Goal: Task Accomplishment & Management: Manage account settings

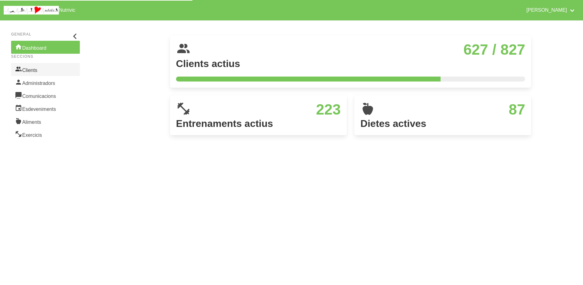
click at [46, 70] on link "Clients" at bounding box center [45, 69] width 69 height 13
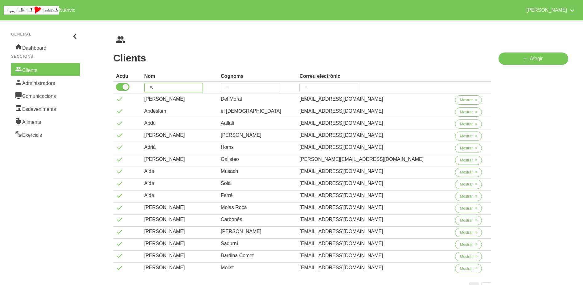
click at [176, 87] on input "search" at bounding box center [173, 87] width 59 height 9
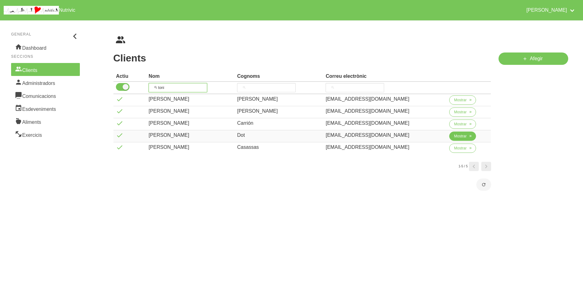
type input "toni"
click at [458, 138] on span "Mostrar" at bounding box center [460, 136] width 13 height 6
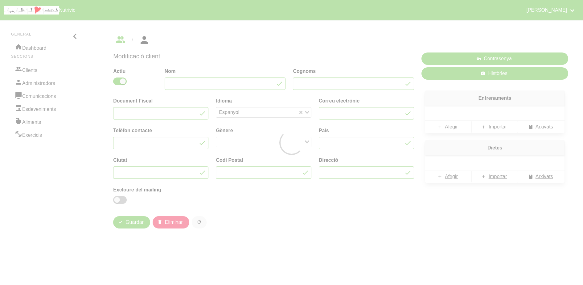
type input "[PERSON_NAME]"
type input "Dot"
type input "[EMAIL_ADDRESS][DOMAIN_NAME]"
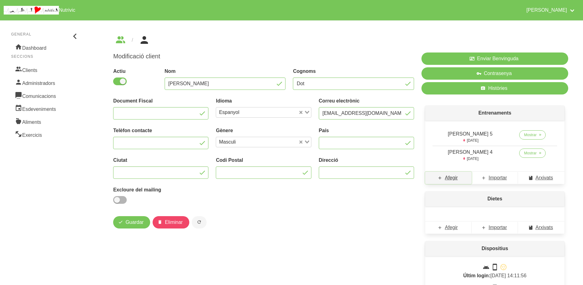
click at [450, 179] on span "Afegir" at bounding box center [451, 177] width 13 height 7
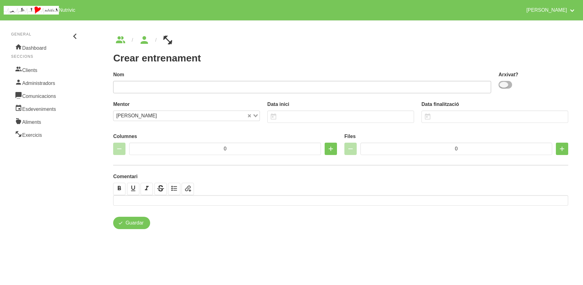
drag, startPoint x: 505, startPoint y: 86, endPoint x: 438, endPoint y: 91, distance: 66.8
click at [504, 86] on span at bounding box center [506, 85] width 14 height 8
click at [503, 86] on input "checkbox" at bounding box center [501, 85] width 4 height 4
checkbox input "true"
click at [370, 84] on input "text" at bounding box center [302, 87] width 378 height 12
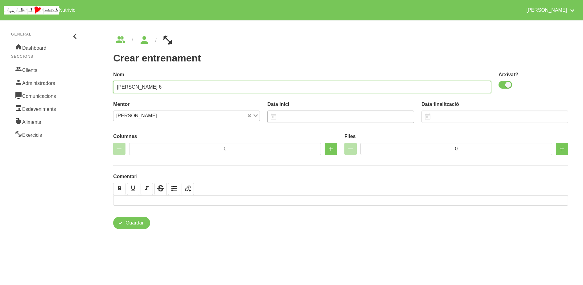
type input "[PERSON_NAME] 6"
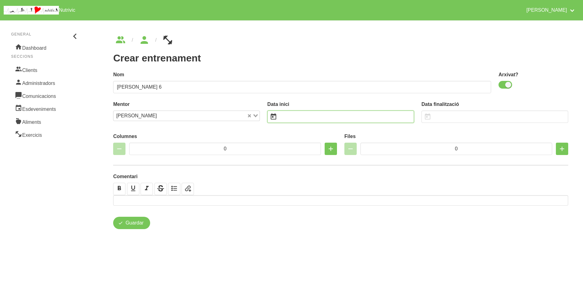
drag, startPoint x: 300, startPoint y: 116, endPoint x: 285, endPoint y: 118, distance: 14.9
click at [301, 118] on input "text" at bounding box center [340, 116] width 147 height 12
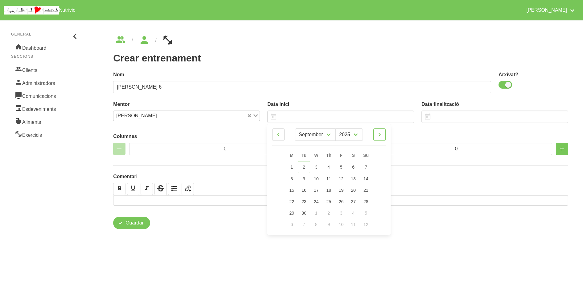
click at [380, 138] on icon at bounding box center [379, 134] width 7 height 11
select select "9"
click at [365, 163] on link "5" at bounding box center [366, 166] width 13 height 11
type input "[DATE]"
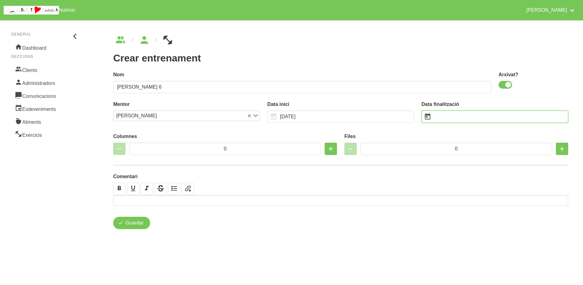
click at [455, 115] on input "text" at bounding box center [495, 116] width 147 height 12
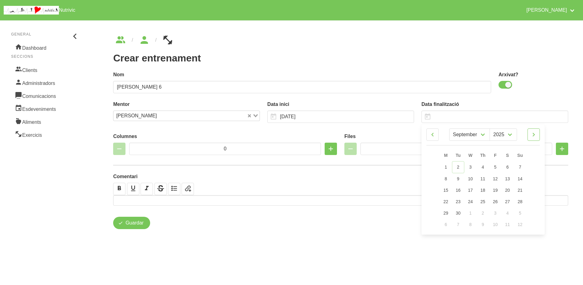
click at [532, 135] on icon at bounding box center [533, 134] width 7 height 11
select select "10"
click at [520, 191] on span "16" at bounding box center [520, 189] width 5 height 5
type input "[DATE]"
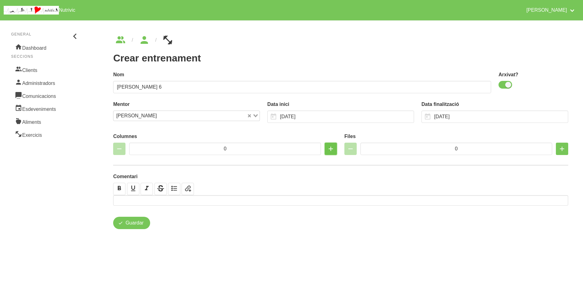
click at [334, 148] on icon "button" at bounding box center [330, 148] width 7 height 11
type input "2"
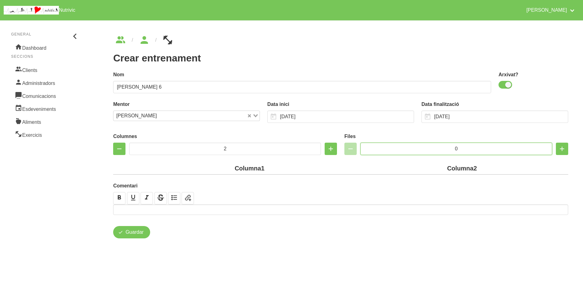
drag, startPoint x: 439, startPoint y: 145, endPoint x: 428, endPoint y: 143, distance: 11.2
click at [428, 143] on input "0" at bounding box center [457, 149] width 192 height 12
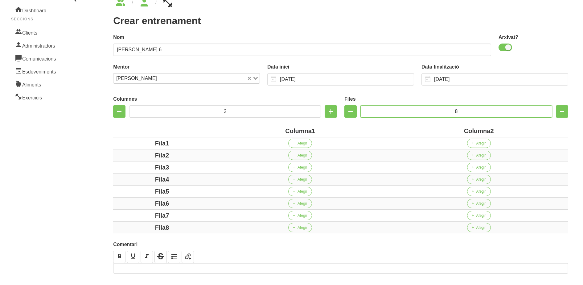
scroll to position [68, 0]
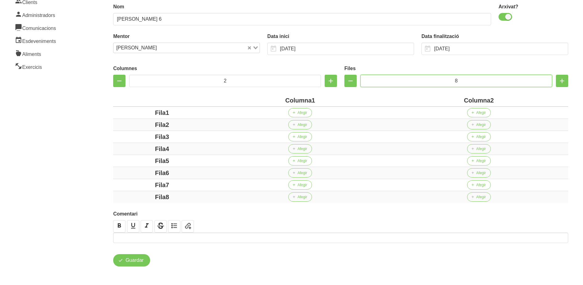
type input "8"
drag, startPoint x: 312, startPoint y: 100, endPoint x: 265, endPoint y: 97, distance: 47.0
click at [265, 97] on div "Columna1" at bounding box center [300, 100] width 174 height 9
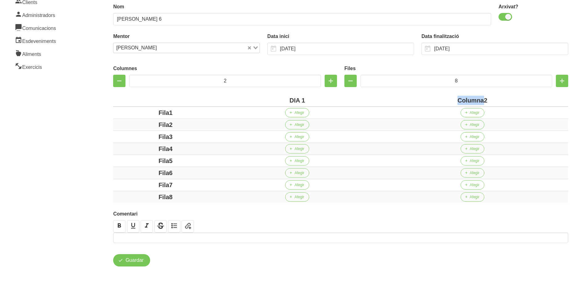
drag, startPoint x: 485, startPoint y: 100, endPoint x: 463, endPoint y: 99, distance: 21.9
click at [453, 98] on div "Columna2" at bounding box center [472, 100] width 187 height 9
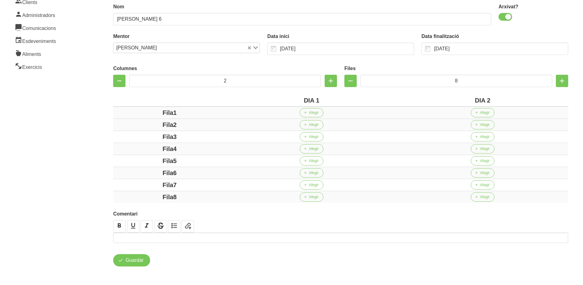
click at [142, 113] on div "Fila1" at bounding box center [170, 112] width 108 height 9
drag, startPoint x: 173, startPoint y: 126, endPoint x: 141, endPoint y: 125, distance: 31.8
click at [141, 125] on div "Fila2" at bounding box center [170, 124] width 108 height 9
click at [155, 135] on div "Fila3" at bounding box center [170, 136] width 108 height 9
click at [143, 147] on div "Fila4" at bounding box center [170, 148] width 108 height 9
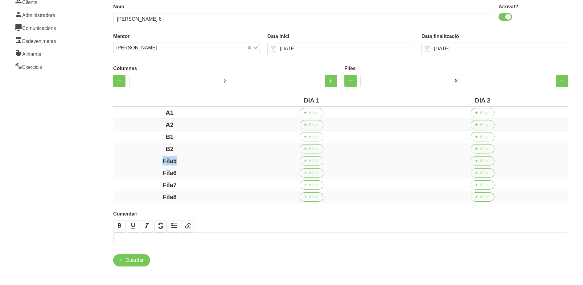
drag, startPoint x: 184, startPoint y: 160, endPoint x: 151, endPoint y: 159, distance: 33.6
click at [151, 159] on div "Fila5" at bounding box center [170, 160] width 108 height 9
drag, startPoint x: 180, startPoint y: 173, endPoint x: 148, endPoint y: 172, distance: 31.2
click at [150, 172] on div "Fila6" at bounding box center [170, 172] width 108 height 9
drag, startPoint x: 193, startPoint y: 185, endPoint x: 149, endPoint y: 185, distance: 44.1
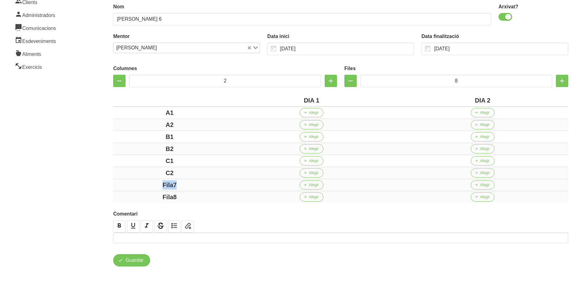
click at [149, 185] on div "Fila7" at bounding box center [170, 184] width 108 height 9
drag, startPoint x: 182, startPoint y: 196, endPoint x: 144, endPoint y: 191, distance: 38.8
click at [144, 191] on td "Fila8" at bounding box center [169, 197] width 113 height 12
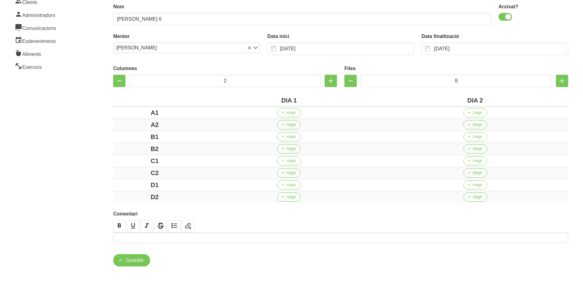
drag, startPoint x: 94, startPoint y: 163, endPoint x: 89, endPoint y: 157, distance: 8.5
click at [91, 158] on aside "General Dashboard Seccions Clients Administradors Comunicacions Esdeveniments A…" at bounding box center [45, 117] width 98 height 336
click at [286, 113] on button "Afegir" at bounding box center [289, 112] width 24 height 9
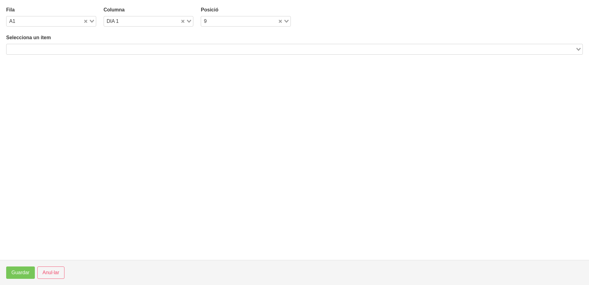
drag, startPoint x: 145, startPoint y: 51, endPoint x: 143, endPoint y: 48, distance: 3.7
click at [145, 50] on input "Search for option" at bounding box center [291, 48] width 568 height 7
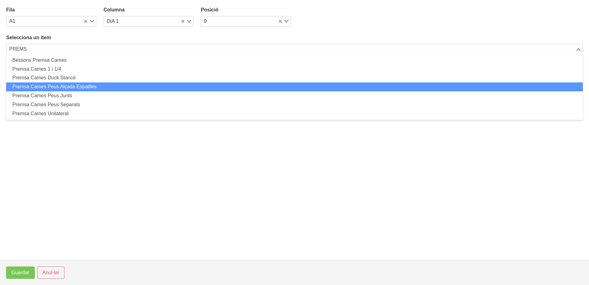
click at [82, 86] on li "Premsa Cames Peus Alçada Espatlles" at bounding box center [294, 86] width 577 height 9
type input "PREMS"
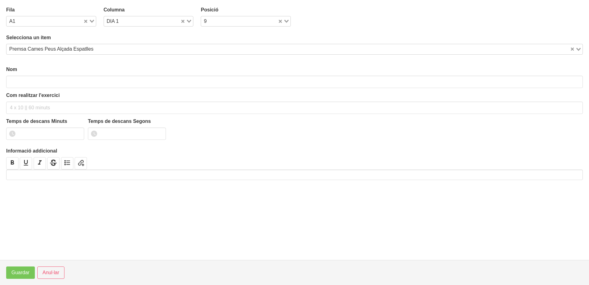
type input "Premsa Cames Peus Alçada Espatlles"
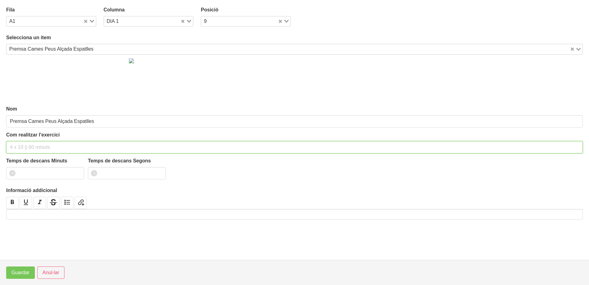
click at [41, 147] on input "text" at bounding box center [294, 147] width 577 height 12
type input "3 x 6-8 a 3010 75""
click at [35, 172] on input "number" at bounding box center [45, 173] width 78 height 12
type input "1"
type input "15"
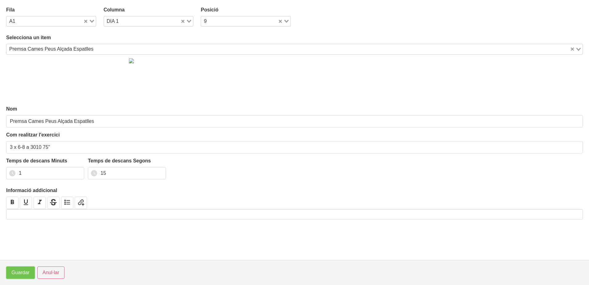
click at [19, 272] on span "Guardar" at bounding box center [20, 272] width 18 height 7
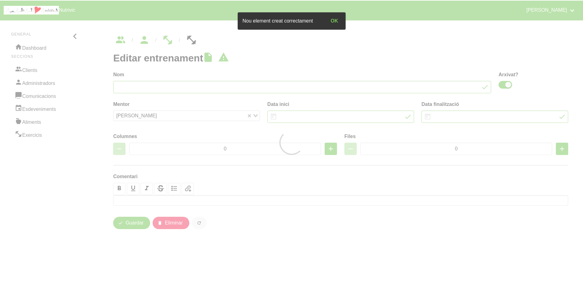
type input "[PERSON_NAME] 6"
checkbox input "true"
type input "[DATE]"
type input "2"
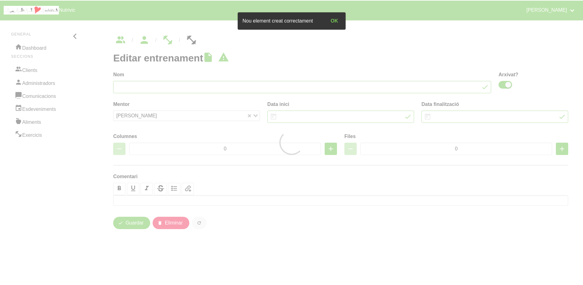
type input "8"
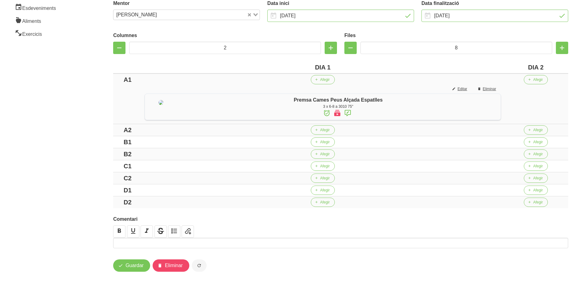
scroll to position [114, 0]
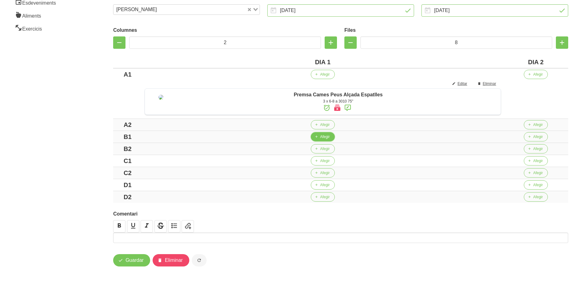
click at [327, 140] on button "Afegir" at bounding box center [323, 136] width 24 height 9
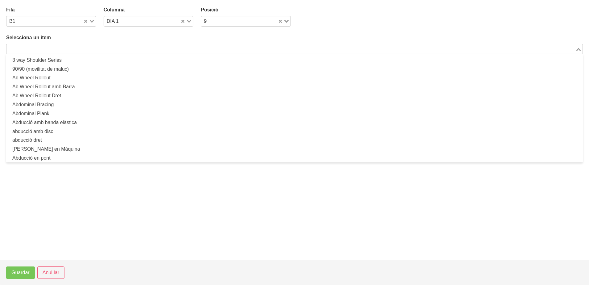
click at [113, 51] on input "Search for option" at bounding box center [291, 48] width 568 height 7
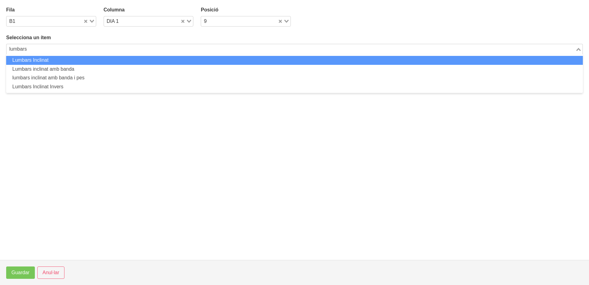
click at [102, 61] on li "Lumbars Inclinat" at bounding box center [294, 60] width 577 height 9
type input "lumbars"
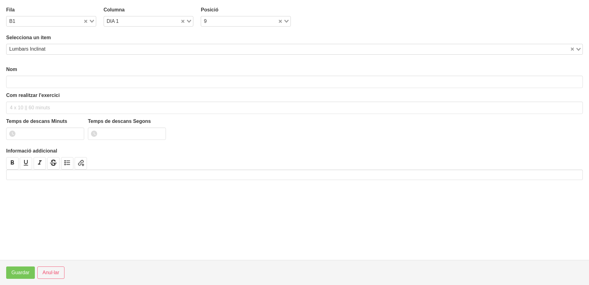
type input "Lumbars Inclinat"
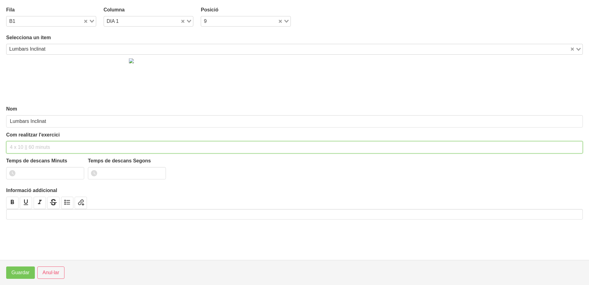
click at [37, 149] on input "text" at bounding box center [294, 147] width 577 height 12
type input "3 x 8-10 a 3011 75""
click at [34, 167] on input "number" at bounding box center [45, 173] width 78 height 12
type input "1"
type input "15"
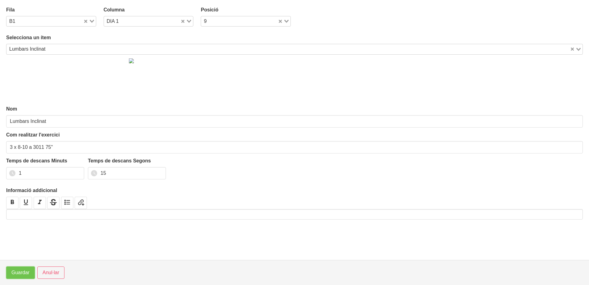
click at [21, 273] on span "Guardar" at bounding box center [20, 272] width 18 height 7
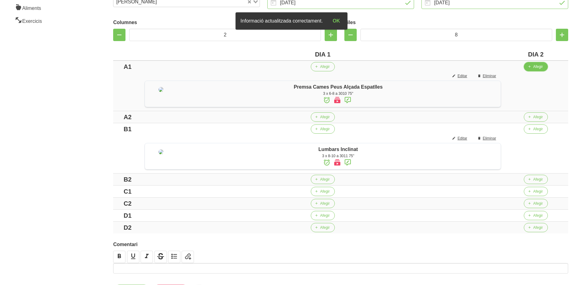
click at [532, 68] on icon "button" at bounding box center [530, 67] width 4 height 6
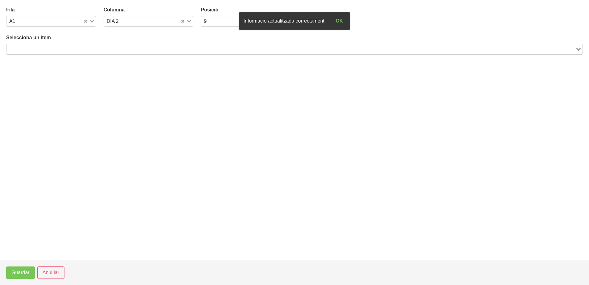
drag, startPoint x: 181, startPoint y: 52, endPoint x: 184, endPoint y: 50, distance: 3.2
click at [182, 52] on input "Search for option" at bounding box center [291, 48] width 568 height 7
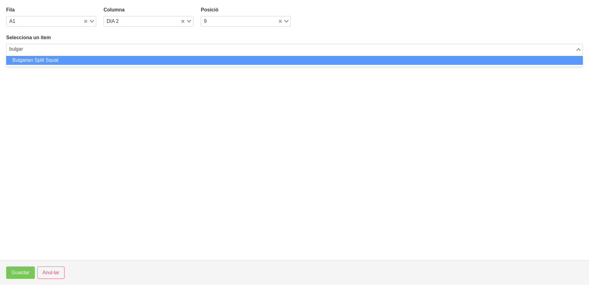
click at [53, 62] on li "Bulgarian Split Squat" at bounding box center [294, 60] width 577 height 9
type input "bulgar"
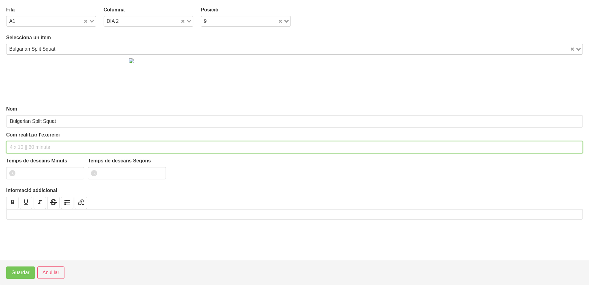
click at [29, 142] on input "text" at bounding box center [294, 147] width 577 height 12
type input "3 x 6-8 a 3010 75""
click at [33, 172] on input "number" at bounding box center [45, 173] width 78 height 12
type input "1"
type input "15"
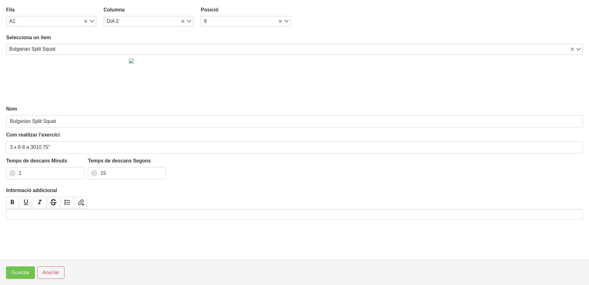
click at [19, 273] on span "Guardar" at bounding box center [20, 272] width 18 height 7
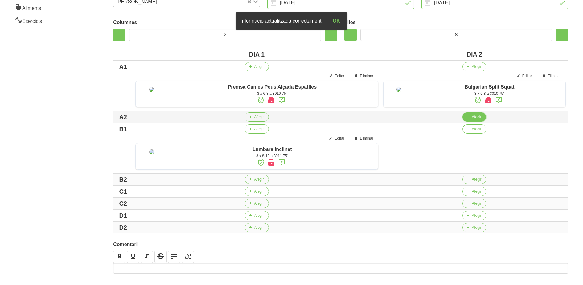
click at [467, 120] on icon "button" at bounding box center [468, 117] width 4 height 6
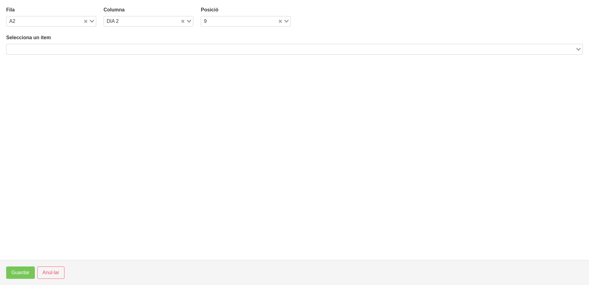
click at [273, 48] on input "Search for option" at bounding box center [291, 48] width 568 height 7
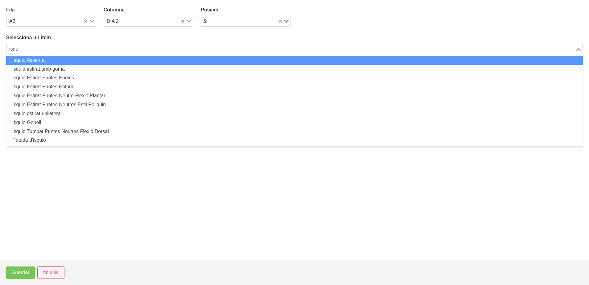
click at [181, 61] on li "Isquio Assentat" at bounding box center [294, 60] width 577 height 9
type input "isqu"
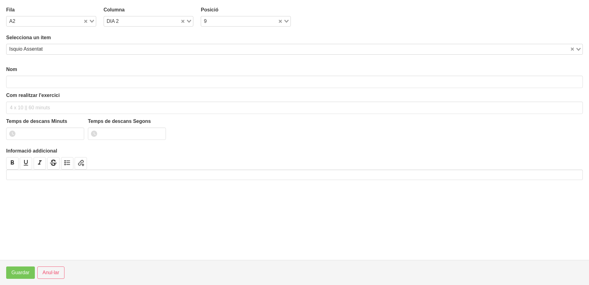
type input "Isquio Assentat"
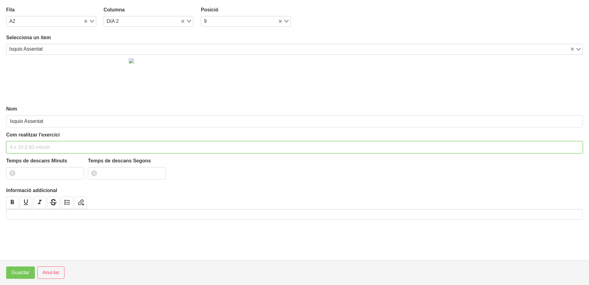
click at [55, 148] on input "text" at bounding box center [294, 147] width 577 height 12
type input "3 x 6-8 a 3010 75""
click at [38, 172] on input "number" at bounding box center [45, 173] width 78 height 12
type input "1"
type input "15"
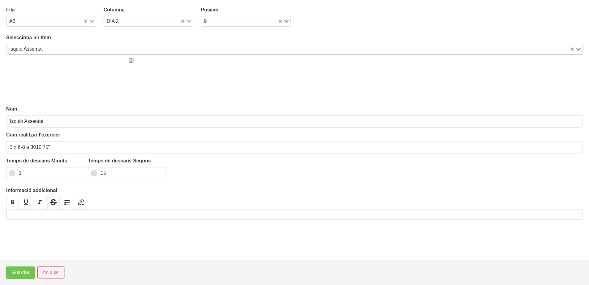
click at [22, 272] on span "Guardar" at bounding box center [20, 272] width 18 height 7
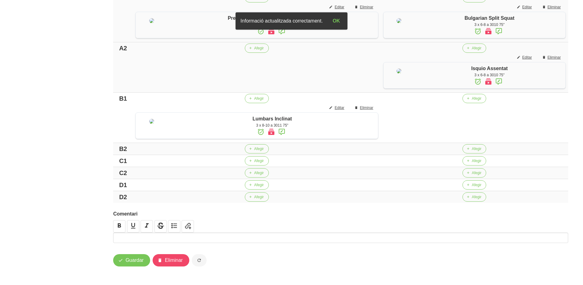
scroll to position [191, 0]
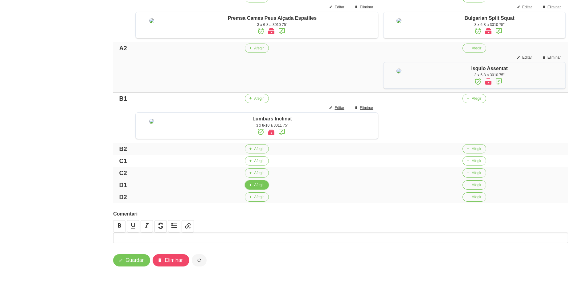
click at [254, 188] on span "Afegir" at bounding box center [259, 185] width 10 height 6
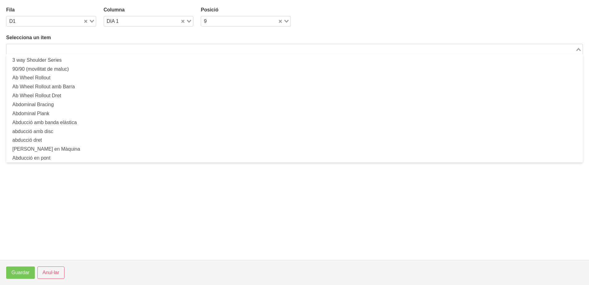
click at [119, 47] on input "Search for option" at bounding box center [291, 48] width 568 height 7
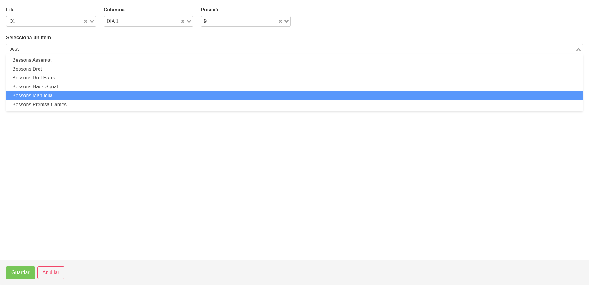
click at [65, 94] on li "Bessons Manuella" at bounding box center [294, 95] width 577 height 9
type input "bess"
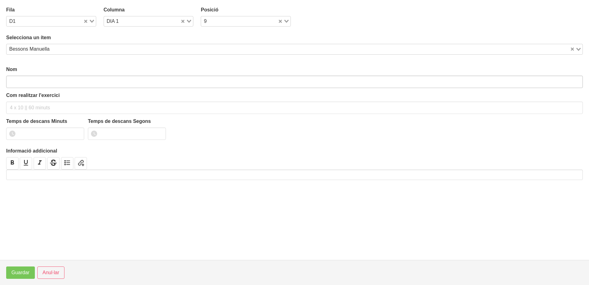
type input "Bessons Manuella"
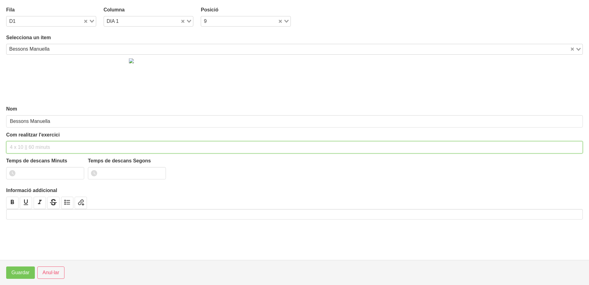
click at [31, 144] on input "text" at bounding box center [294, 147] width 577 height 12
type input "3 x 8-10 a 2211 60""
type input "1"
click at [76, 171] on input "1" at bounding box center [45, 173] width 78 height 12
click at [23, 275] on span "Guardar" at bounding box center [20, 272] width 18 height 7
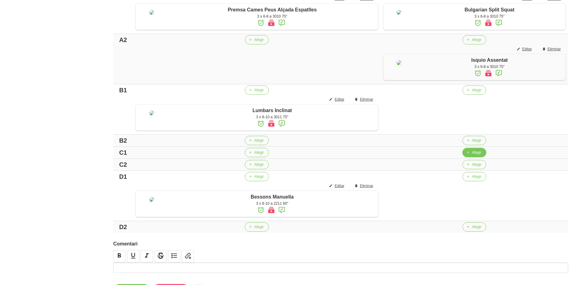
click at [466, 155] on icon "button" at bounding box center [468, 153] width 4 height 6
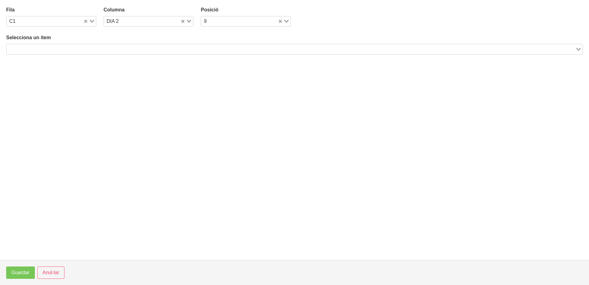
drag, startPoint x: 143, startPoint y: 48, endPoint x: 149, endPoint y: 37, distance: 12.4
click at [144, 48] on input "Search for option" at bounding box center [291, 48] width 568 height 7
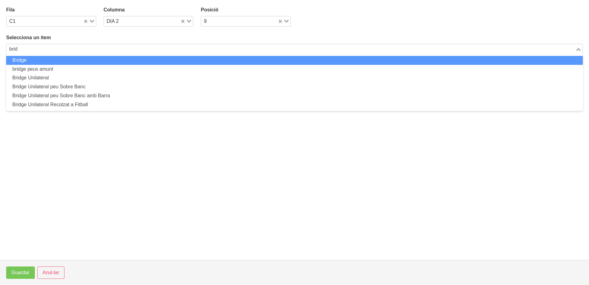
click at [135, 62] on li "Bridge" at bounding box center [294, 60] width 577 height 9
type input "brid"
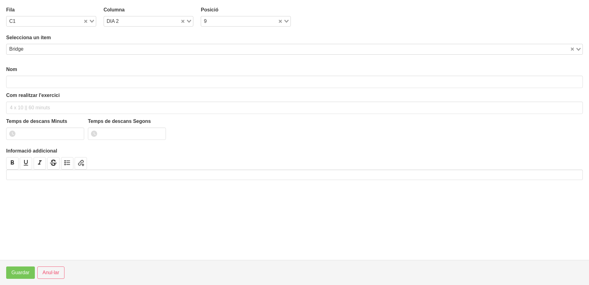
type input "Bridge"
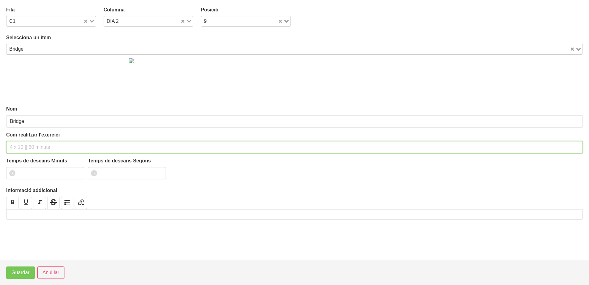
drag, startPoint x: 48, startPoint y: 148, endPoint x: 50, endPoint y: 145, distance: 3.3
click at [49, 146] on input "text" at bounding box center [294, 147] width 577 height 12
type input "3 x 8-10 a 2011 60""
drag, startPoint x: 77, startPoint y: 171, endPoint x: 60, endPoint y: 196, distance: 30.4
type input "1"
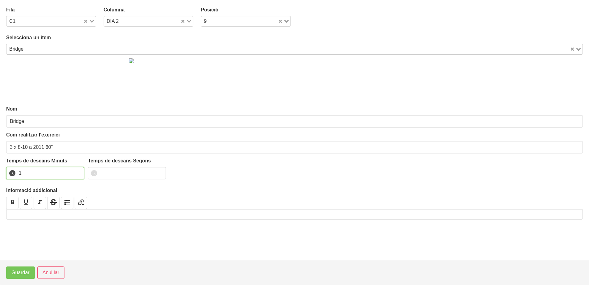
click at [77, 172] on input "1" at bounding box center [45, 173] width 78 height 12
click at [20, 276] on button "Guardar" at bounding box center [20, 272] width 29 height 12
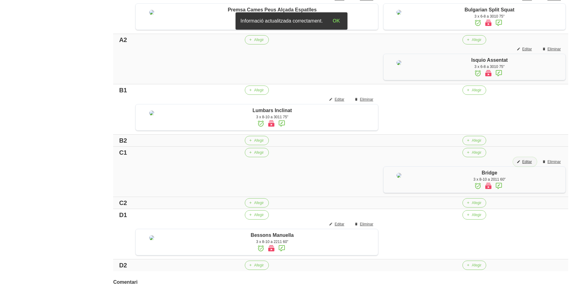
click at [529, 164] on span "Editar" at bounding box center [528, 162] width 10 height 6
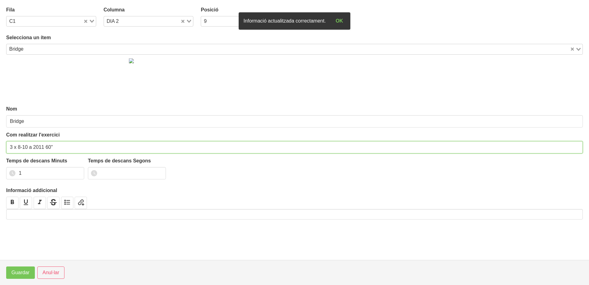
drag, startPoint x: 50, startPoint y: 147, endPoint x: 46, endPoint y: 148, distance: 3.9
click at [46, 148] on input "3 x 8-10 a 2011 60"" at bounding box center [294, 147] width 577 height 12
type input "3 x 8-10 a 2011 75""
click at [118, 174] on input "number" at bounding box center [127, 173] width 78 height 12
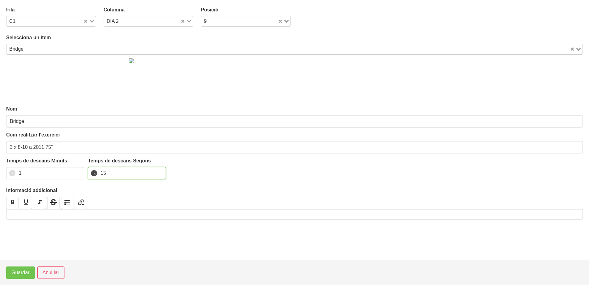
type input "15"
click at [23, 271] on span "Guardar" at bounding box center [20, 272] width 18 height 7
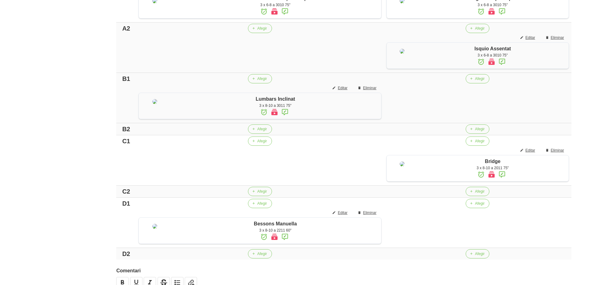
scroll to position [230, 0]
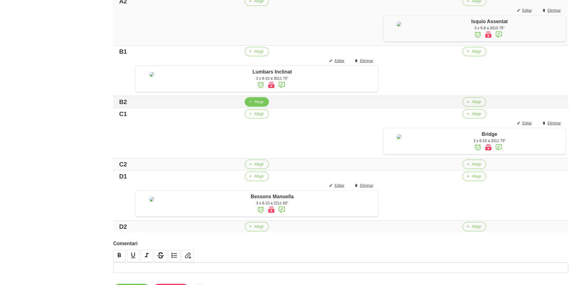
click at [254, 105] on span "Afegir" at bounding box center [259, 102] width 10 height 6
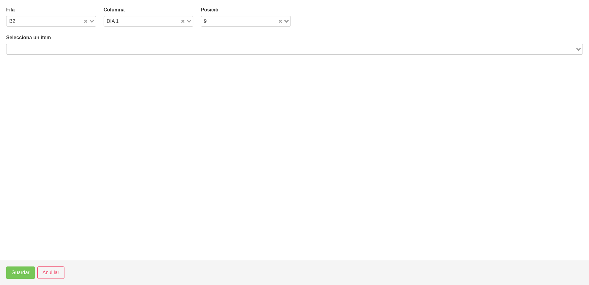
click at [93, 52] on input "Search for option" at bounding box center [291, 48] width 568 height 7
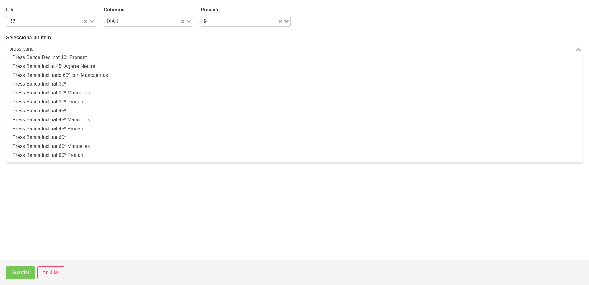
scroll to position [116, 0]
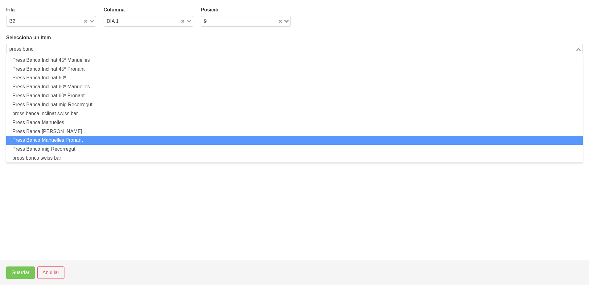
click at [73, 143] on li "Press Banca Manuelles Pronant" at bounding box center [294, 140] width 577 height 9
type input "press banc"
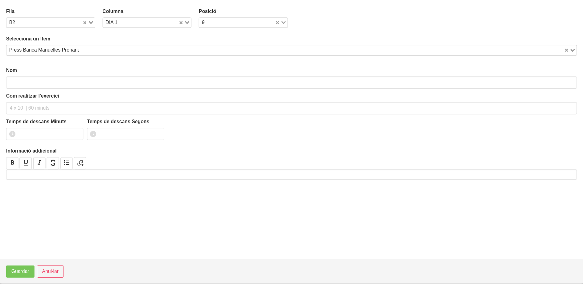
scroll to position [2, 0]
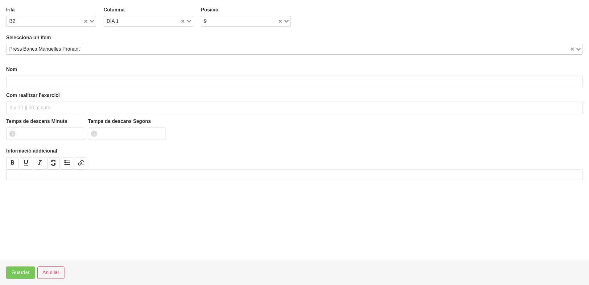
type input "Press Banca Manuelles Pronant"
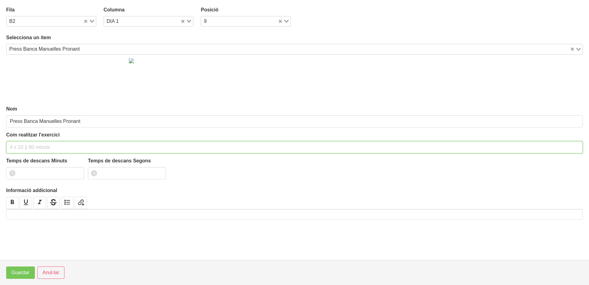
drag, startPoint x: 42, startPoint y: 143, endPoint x: 38, endPoint y: 143, distance: 4.0
click at [41, 143] on input "text" at bounding box center [294, 147] width 577 height 12
type input "3 x 6-8 a 3010 75""
click at [31, 174] on input "number" at bounding box center [45, 173] width 78 height 12
type input "1"
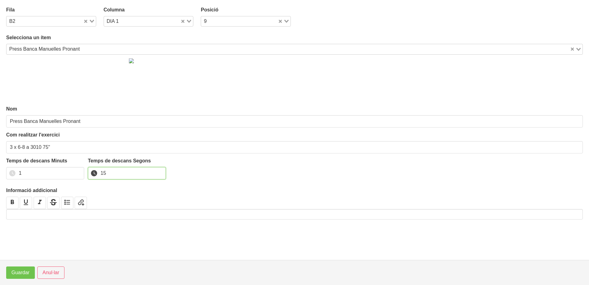
type input "15"
click at [23, 271] on span "Guardar" at bounding box center [20, 272] width 18 height 7
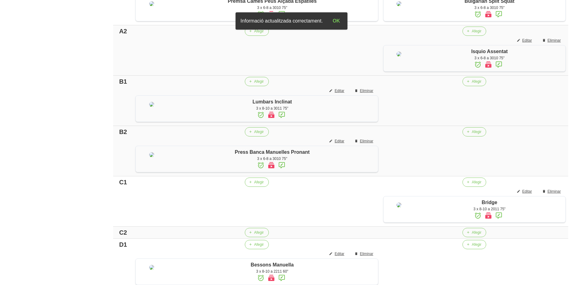
scroll to position [152, 0]
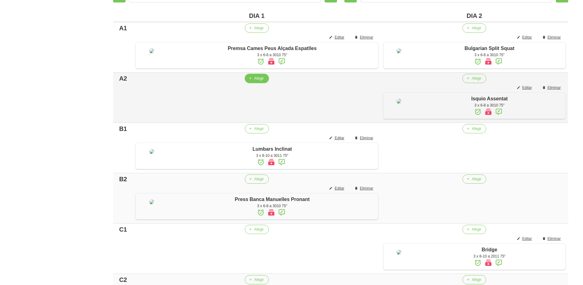
click at [254, 81] on span "Afegir" at bounding box center [259, 79] width 10 height 6
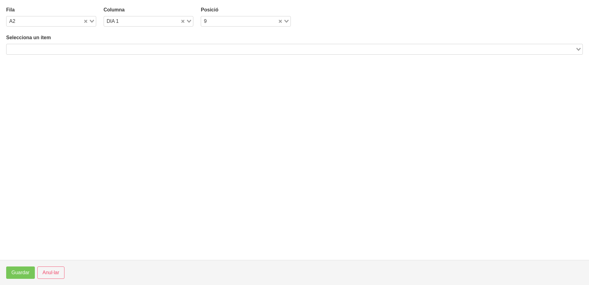
click at [118, 50] on input "Search for option" at bounding box center [291, 48] width 568 height 7
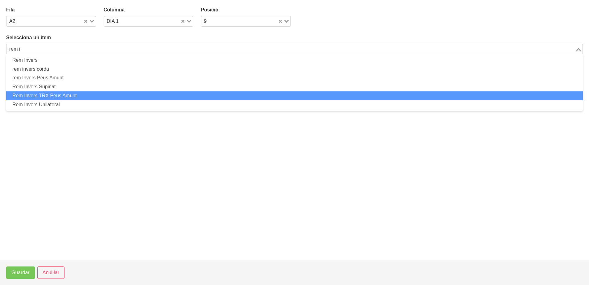
click at [88, 95] on li "Rem Invers TRX Peus Amunt" at bounding box center [294, 95] width 577 height 9
type input "rem i"
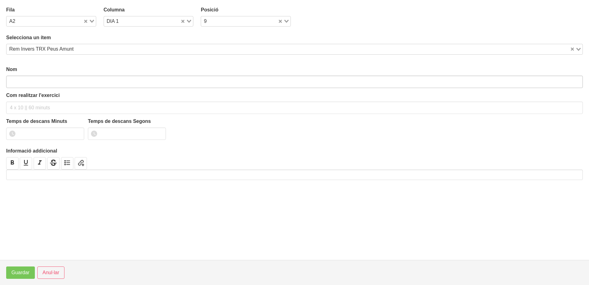
type input "Rem Invers TRX Peus Amunt"
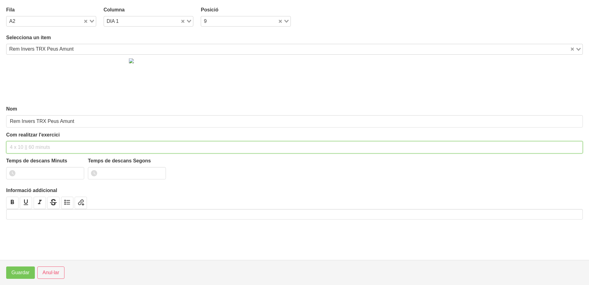
drag, startPoint x: 39, startPoint y: 145, endPoint x: 35, endPoint y: 144, distance: 4.1
click at [36, 144] on input "text" at bounding box center [294, 147] width 577 height 12
type input "3 x 8-10 a 2010 75""
click at [34, 172] on input "number" at bounding box center [45, 173] width 78 height 12
type input "1"
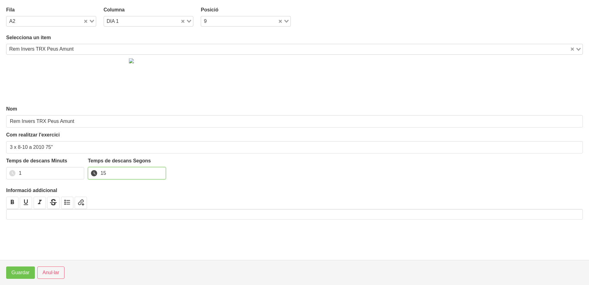
type input "15"
click at [25, 276] on span "Guardar" at bounding box center [20, 272] width 18 height 7
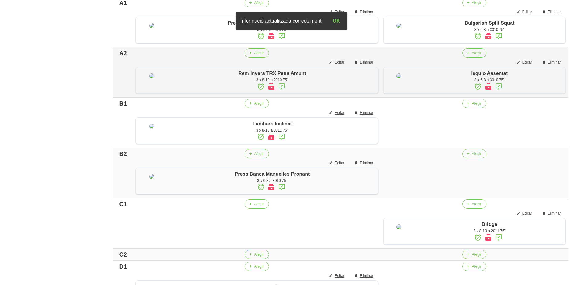
scroll to position [191, 0]
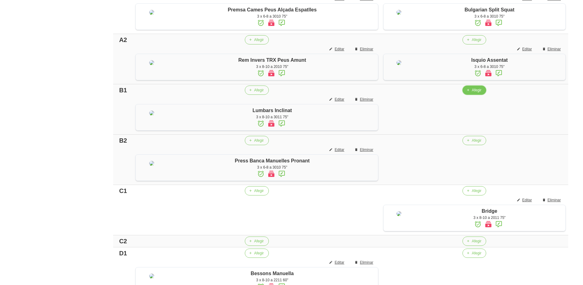
click at [469, 95] on button "Afegir" at bounding box center [475, 89] width 24 height 9
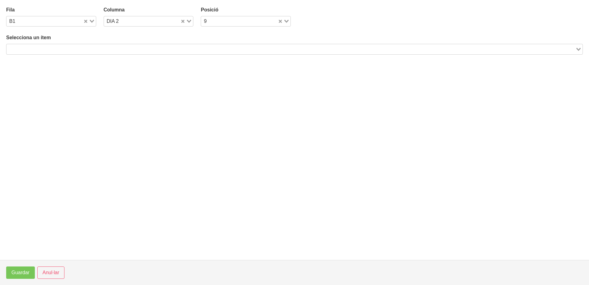
click at [186, 45] on div "Search for option" at bounding box center [290, 48] width 569 height 9
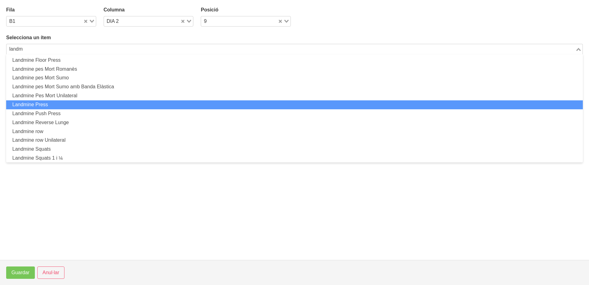
click at [63, 104] on li "Landmine Press" at bounding box center [294, 104] width 577 height 9
type input "landm"
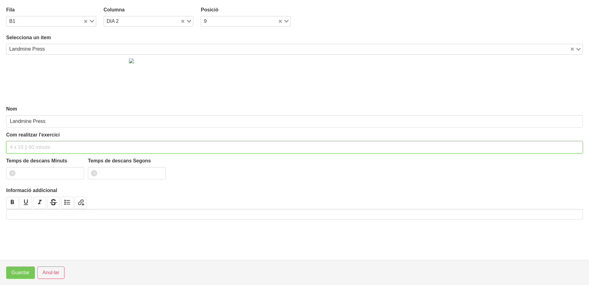
click at [23, 145] on input "text" at bounding box center [294, 147] width 577 height 12
type input "3 x 6-8 a 3010 75""
click at [35, 173] on input "number" at bounding box center [45, 173] width 78 height 12
type input "1"
type input "15"
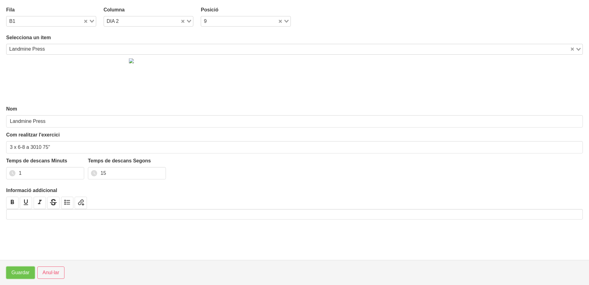
click at [17, 268] on button "Guardar" at bounding box center [20, 272] width 29 height 12
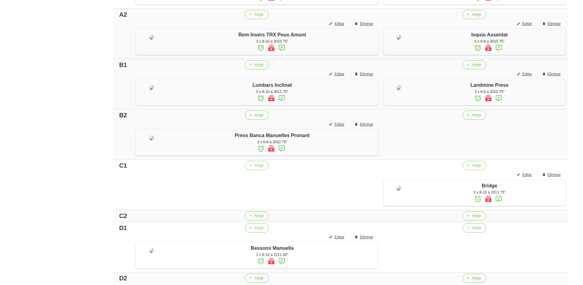
scroll to position [230, 0]
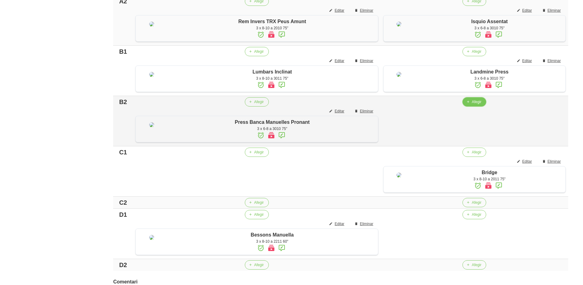
click at [472, 105] on span "Afegir" at bounding box center [477, 102] width 10 height 6
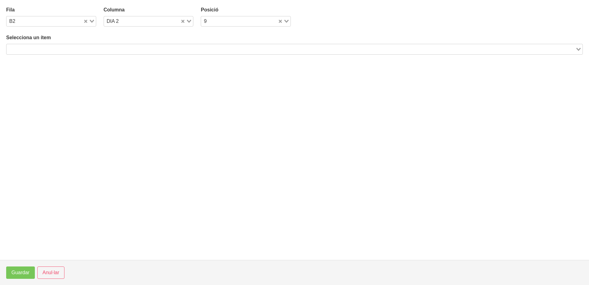
click at [164, 49] on input "Search for option" at bounding box center [291, 48] width 568 height 7
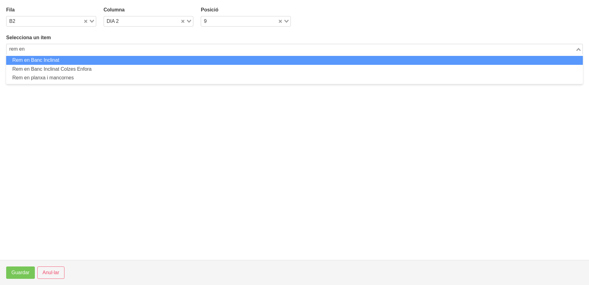
click at [124, 57] on li "Rem en Banc Inclinat" at bounding box center [294, 60] width 577 height 9
type input "rem en"
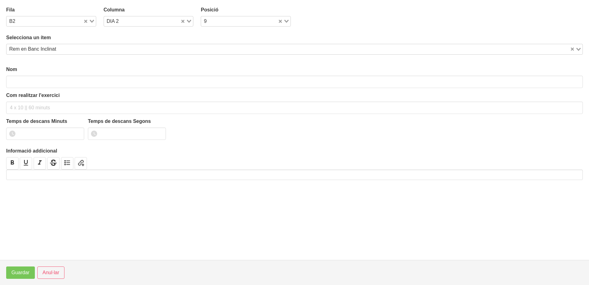
type input "Rem en Banc Inclinat"
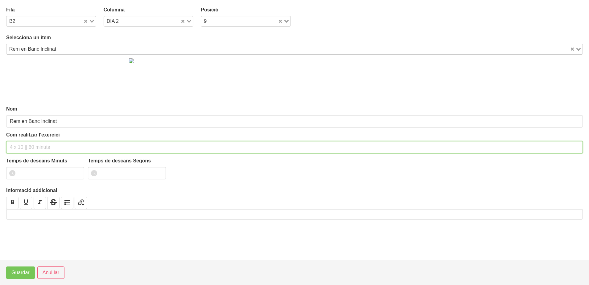
drag, startPoint x: 45, startPoint y: 146, endPoint x: 57, endPoint y: 99, distance: 48.3
click at [48, 139] on div "Com realitzar l'exercici" at bounding box center [294, 142] width 577 height 22
type input "3 x 6-8 a 3011 75""
click at [31, 172] on input "number" at bounding box center [45, 173] width 78 height 12
type input "1"
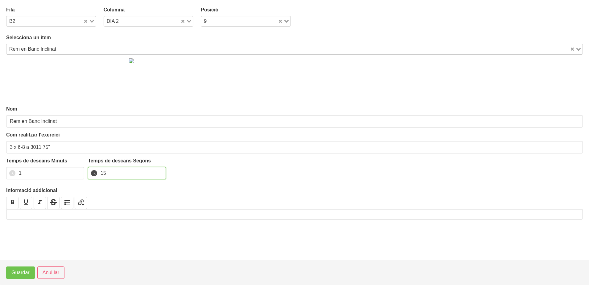
type input "15"
click at [22, 271] on span "Guardar" at bounding box center [20, 272] width 18 height 7
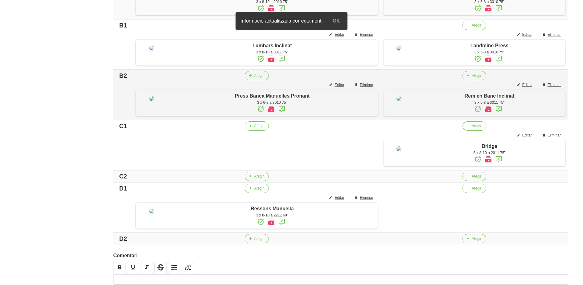
scroll to position [268, 0]
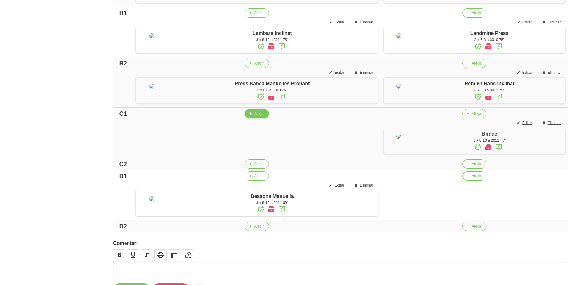
click at [247, 118] on button "Afegir" at bounding box center [257, 113] width 24 height 9
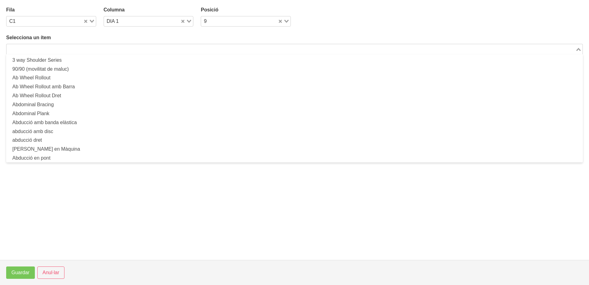
click at [77, 48] on input "Search for option" at bounding box center [291, 48] width 568 height 7
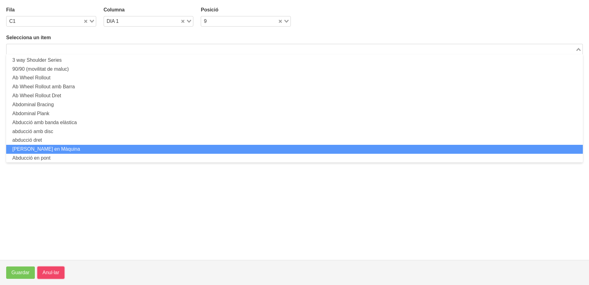
click at [49, 271] on span "Anul·lar" at bounding box center [51, 272] width 17 height 7
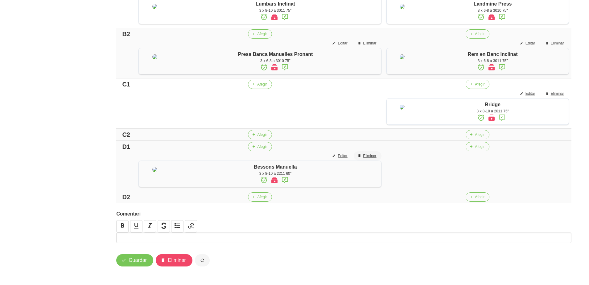
scroll to position [376, 0]
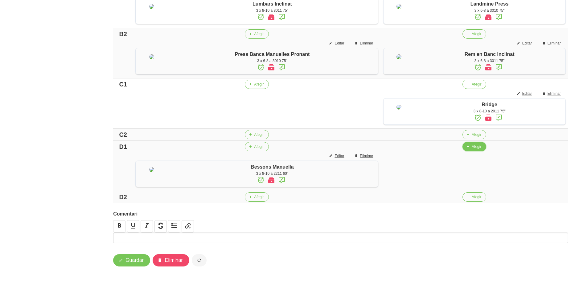
click at [476, 144] on span "Afegir" at bounding box center [477, 147] width 10 height 6
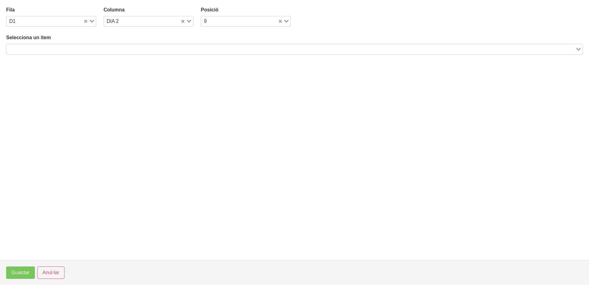
click at [80, 45] on input "Search for option" at bounding box center [291, 48] width 568 height 7
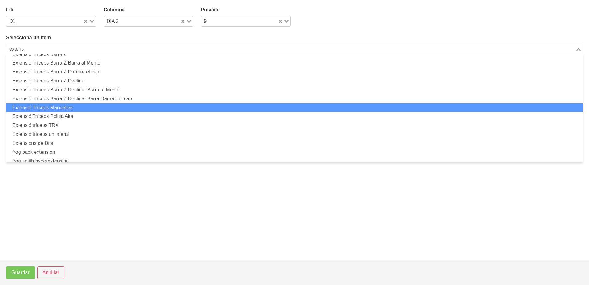
click at [77, 107] on li "Extensió Tríceps Manuelles" at bounding box center [294, 107] width 577 height 9
type input "extens"
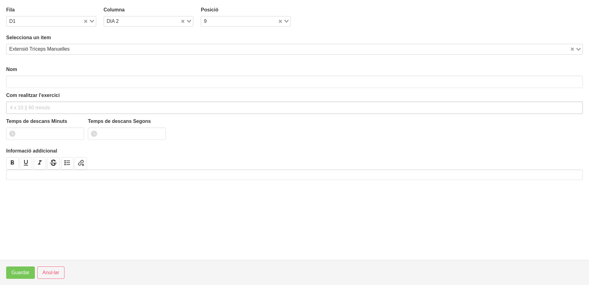
type input "Extensió Tríceps Manuelles"
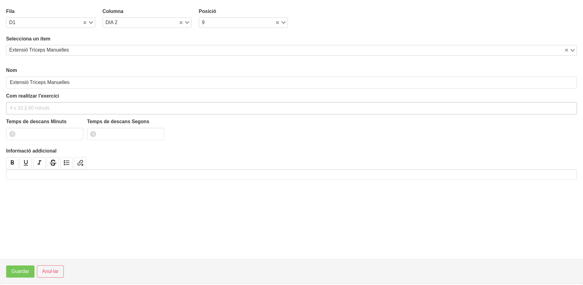
scroll to position [2, 0]
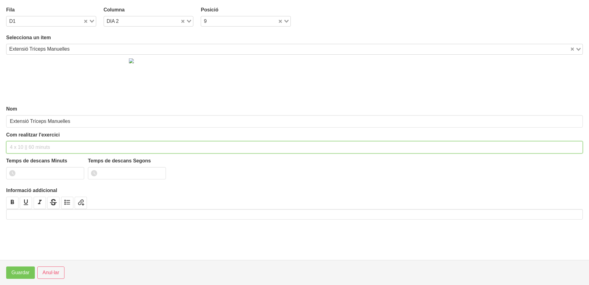
click at [36, 144] on input "text" at bounding box center [294, 147] width 577 height 12
type input "3 x 8-10 a 3010 60""
type input "1"
click at [77, 171] on input "1" at bounding box center [45, 173] width 78 height 12
click at [22, 272] on span "Guardar" at bounding box center [20, 272] width 18 height 7
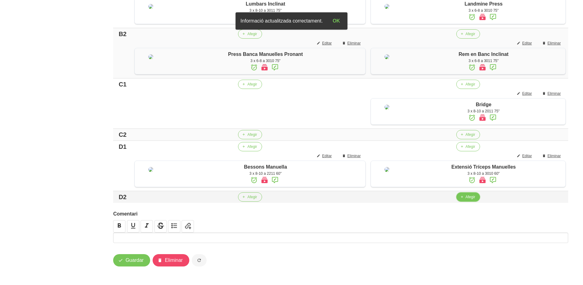
click at [463, 199] on button "Afegir" at bounding box center [469, 196] width 24 height 9
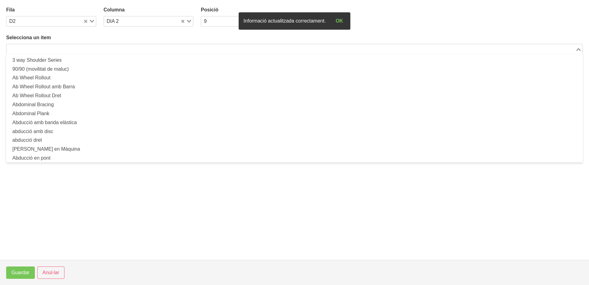
click at [115, 50] on input "Search for option" at bounding box center [291, 48] width 568 height 7
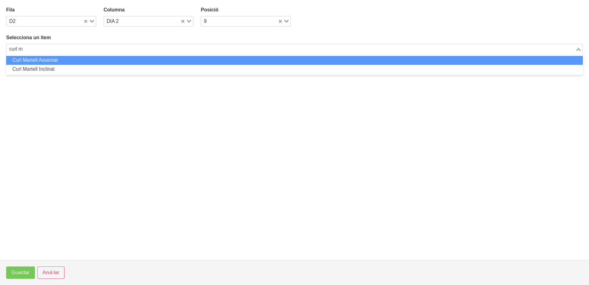
click at [102, 59] on li "Curl Martell Assentat" at bounding box center [294, 60] width 577 height 9
type input "curl m"
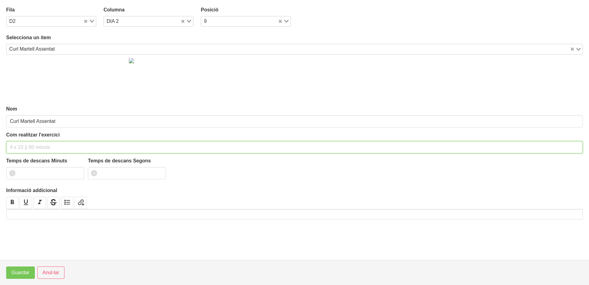
click at [27, 149] on input "text" at bounding box center [294, 147] width 577 height 12
type input "3 x 6-8 a 3010 60""
drag, startPoint x: 77, startPoint y: 172, endPoint x: 33, endPoint y: 218, distance: 64.6
type input "1"
click at [77, 172] on input "1" at bounding box center [45, 173] width 78 height 12
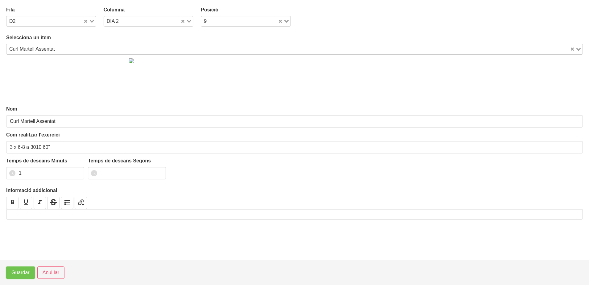
click at [22, 276] on span "Guardar" at bounding box center [20, 272] width 18 height 7
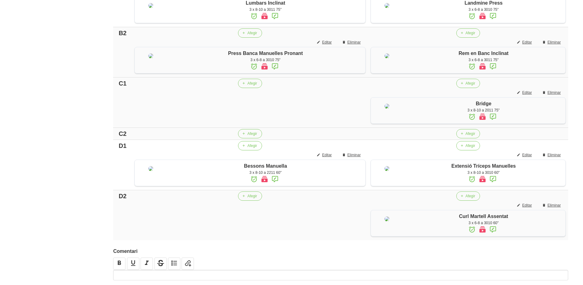
scroll to position [299, 0]
click at [247, 85] on span "Afegir" at bounding box center [252, 83] width 10 height 6
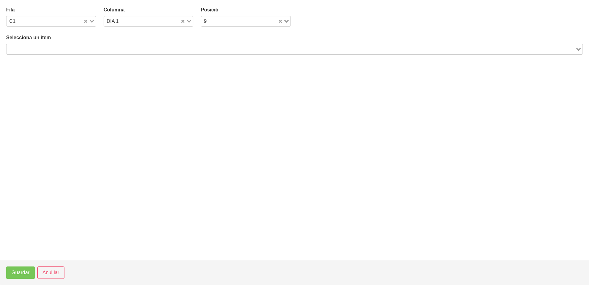
click at [90, 50] on input "Search for option" at bounding box center [291, 48] width 568 height 7
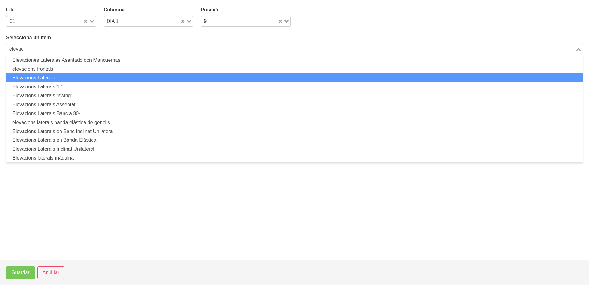
click at [72, 77] on li "Elevacions Laterals" at bounding box center [294, 77] width 577 height 9
type input "elevac"
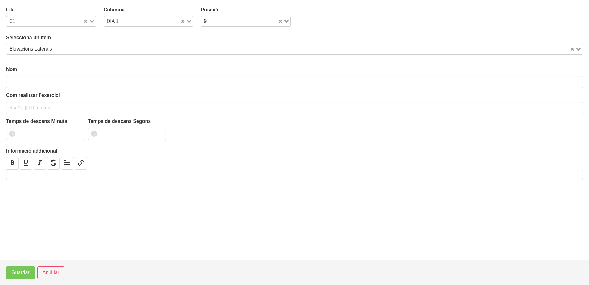
type input "Elevacions Laterals"
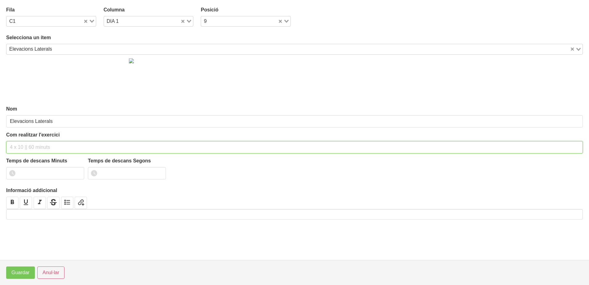
click at [28, 147] on input "text" at bounding box center [294, 147] width 577 height 12
type input "3 x 8-10 a 2010 60""
drag, startPoint x: 77, startPoint y: 172, endPoint x: 47, endPoint y: 206, distance: 45.0
type input "1"
click at [77, 173] on input "1" at bounding box center [45, 173] width 78 height 12
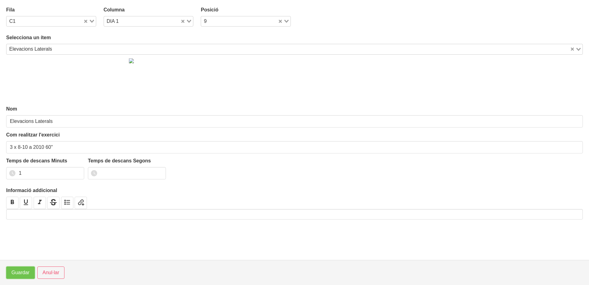
click at [16, 273] on span "Guardar" at bounding box center [20, 272] width 18 height 7
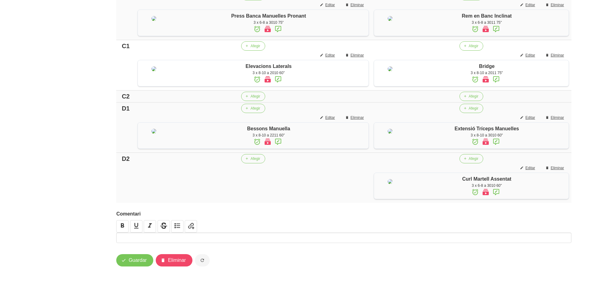
scroll to position [415, 0]
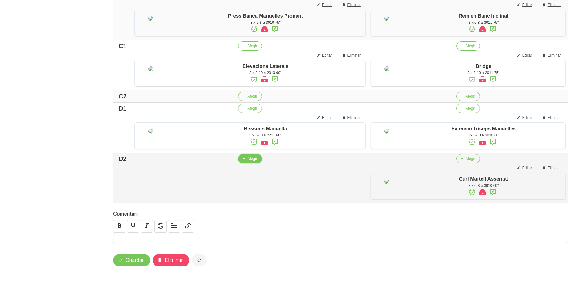
click at [248, 161] on span "Afegir" at bounding box center [252, 159] width 10 height 6
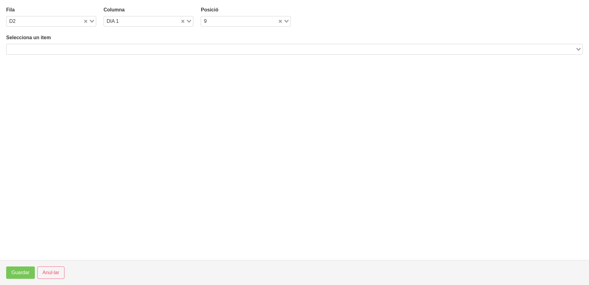
click at [37, 49] on input "Search for option" at bounding box center [291, 48] width 568 height 7
drag, startPoint x: 55, startPoint y: 273, endPoint x: 86, endPoint y: 241, distance: 44.5
click at [55, 273] on span "Anul·lar" at bounding box center [51, 272] width 17 height 7
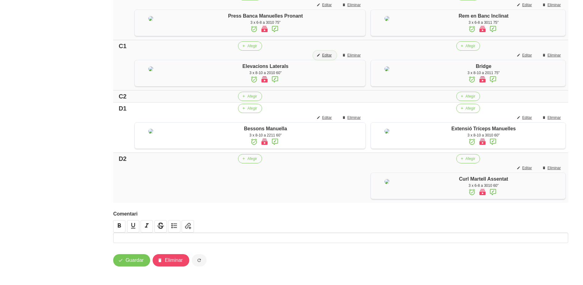
click at [323, 52] on span "Editar" at bounding box center [327, 55] width 10 height 6
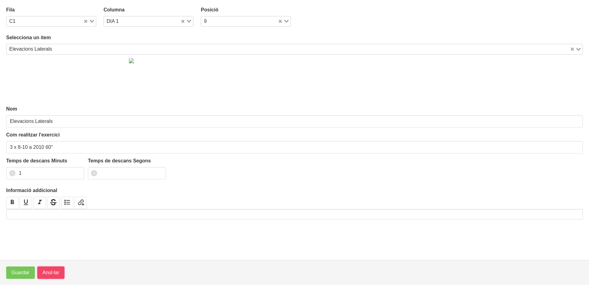
drag, startPoint x: 48, startPoint y: 272, endPoint x: 130, endPoint y: 188, distance: 117.6
click at [49, 272] on span "Anul·lar" at bounding box center [51, 272] width 17 height 7
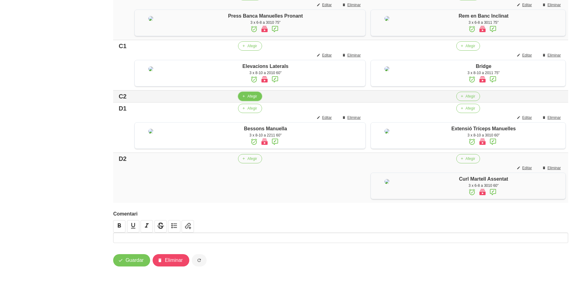
click at [243, 93] on span "button" at bounding box center [244, 96] width 6 height 6
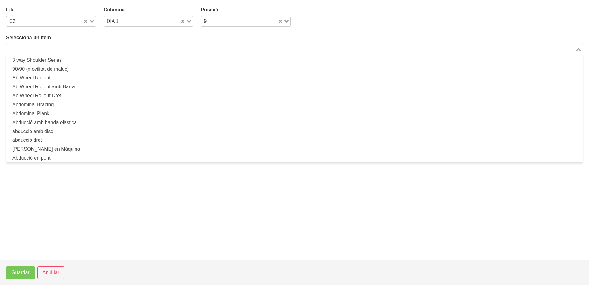
click at [80, 49] on input "Search for option" at bounding box center [291, 48] width 568 height 7
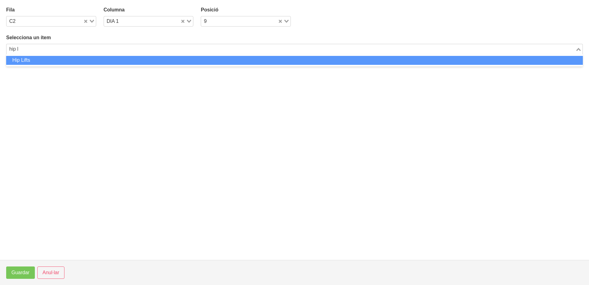
click at [145, 62] on li "Hip Lifts" at bounding box center [294, 60] width 577 height 9
type input "hip l"
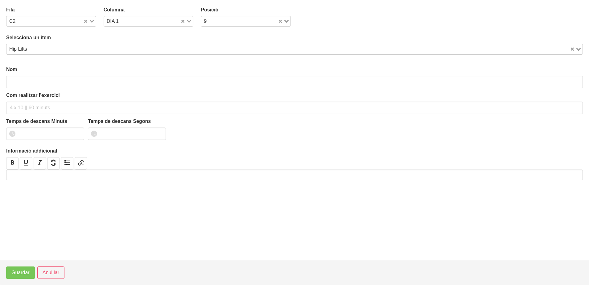
type input "Hip Lifts"
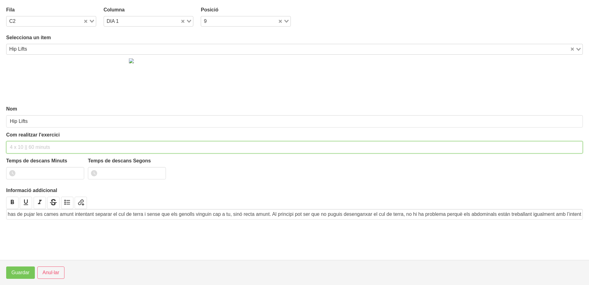
click at [48, 144] on input "text" at bounding box center [294, 147] width 577 height 12
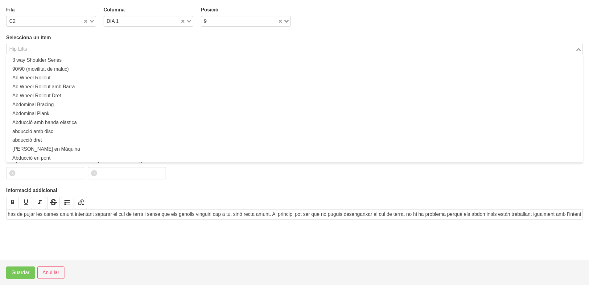
drag, startPoint x: 31, startPoint y: 49, endPoint x: 48, endPoint y: 28, distance: 26.7
click at [36, 45] on input "Search for option" at bounding box center [291, 48] width 568 height 7
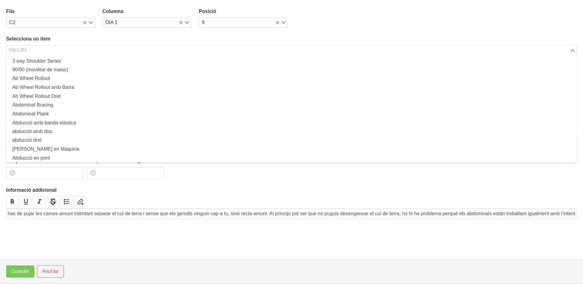
scroll to position [2074, 0]
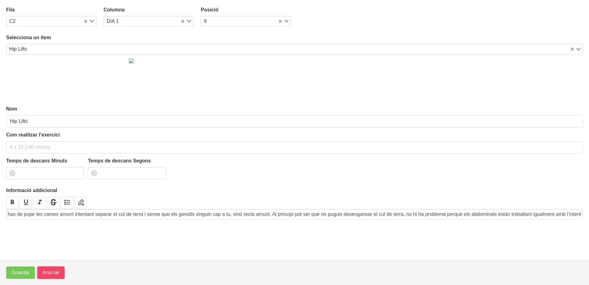
click at [51, 271] on span "Anul·lar" at bounding box center [51, 272] width 17 height 7
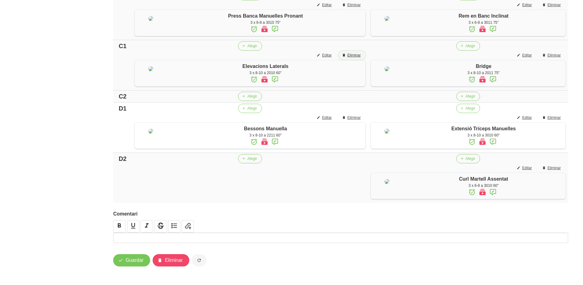
click at [350, 52] on span "Eliminar" at bounding box center [354, 55] width 13 height 6
click at [251, 43] on span "Afegir" at bounding box center [252, 46] width 10 height 6
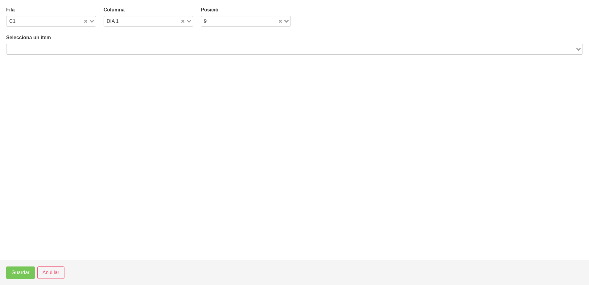
click at [97, 51] on input "Search for option" at bounding box center [291, 48] width 568 height 7
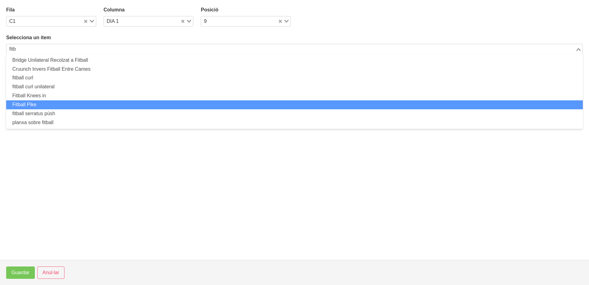
click at [40, 105] on li "Fitball Pike" at bounding box center [294, 104] width 577 height 9
type input "fitb"
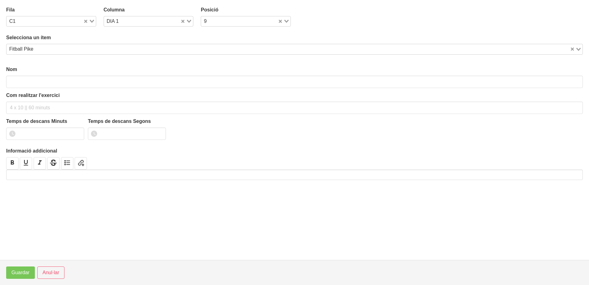
type input "Fitball Pike"
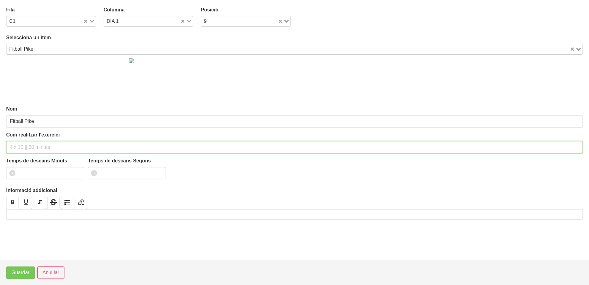
click at [24, 142] on input "text" at bounding box center [294, 147] width 577 height 12
drag, startPoint x: 53, startPoint y: 147, endPoint x: 48, endPoint y: 149, distance: 5.2
click at [48, 149] on input "3 x 10-12 a 2010 60"" at bounding box center [294, 147] width 577 height 12
type input "3 x 10-12 a 2010 75""
click at [56, 171] on input "number" at bounding box center [45, 173] width 78 height 12
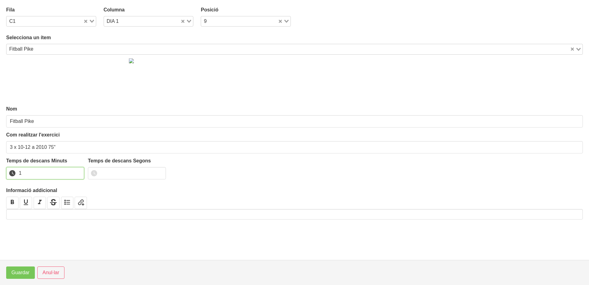
type input "1"
type input "15"
click at [19, 269] on span "Guardar" at bounding box center [20, 272] width 18 height 7
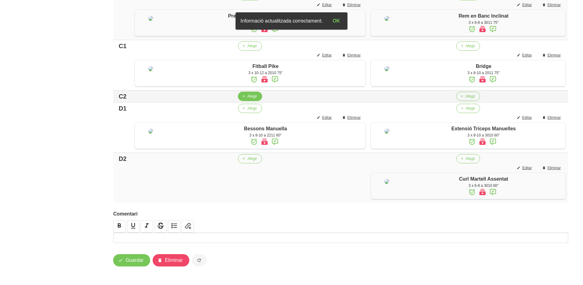
click at [243, 93] on span "button" at bounding box center [244, 96] width 6 height 6
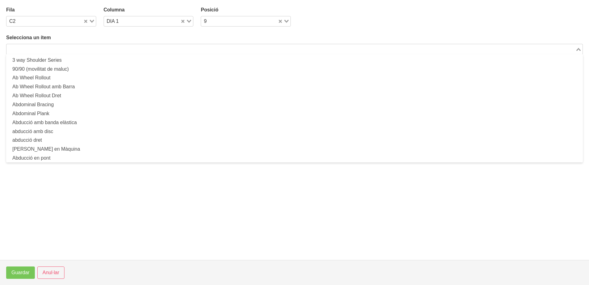
drag, startPoint x: 54, startPoint y: 49, endPoint x: 50, endPoint y: 45, distance: 6.1
click at [52, 49] on input "Search for option" at bounding box center [291, 48] width 568 height 7
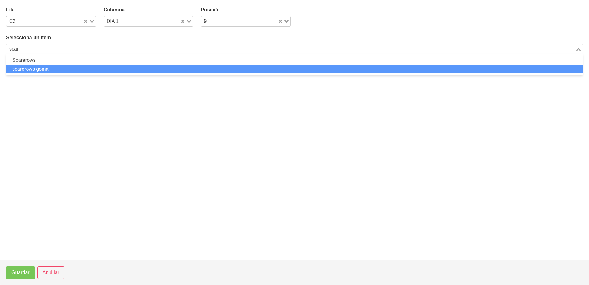
click at [42, 69] on li "scarerows goma" at bounding box center [294, 69] width 577 height 9
type input "scar"
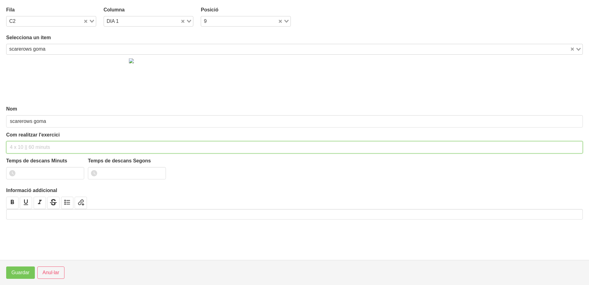
click at [24, 148] on input "text" at bounding box center [294, 147] width 577 height 12
type input "3 x 10-15 a 2010 75""
click at [26, 174] on input "number" at bounding box center [45, 173] width 78 height 12
type input "1"
type input "15"
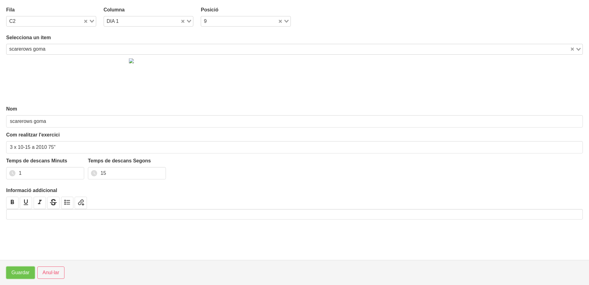
click at [23, 271] on span "Guardar" at bounding box center [20, 272] width 18 height 7
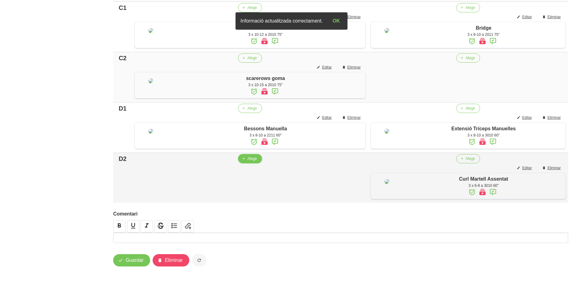
click at [252, 161] on span "Afegir" at bounding box center [252, 159] width 10 height 6
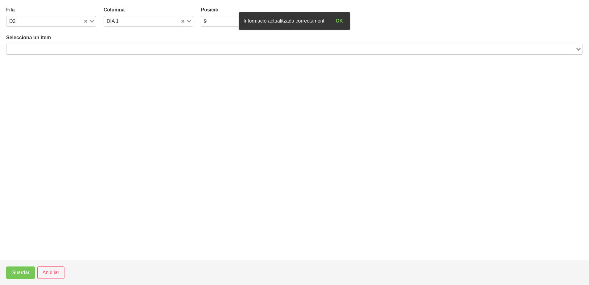
click at [140, 48] on input "Search for option" at bounding box center [291, 48] width 568 height 7
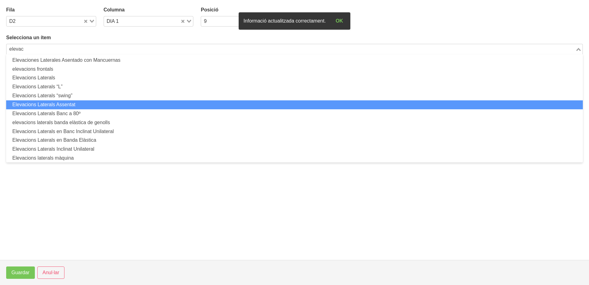
click at [92, 105] on li "Elevacions Laterals Assentat" at bounding box center [294, 104] width 577 height 9
type input "elevac"
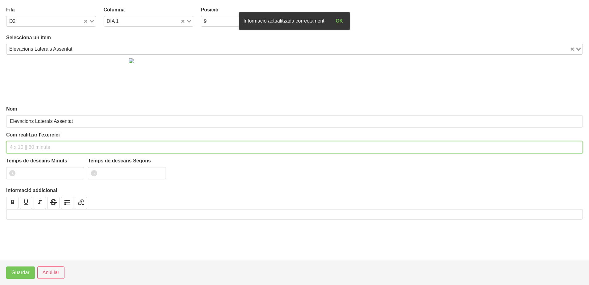
click at [44, 148] on input "text" at bounding box center [294, 147] width 577 height 12
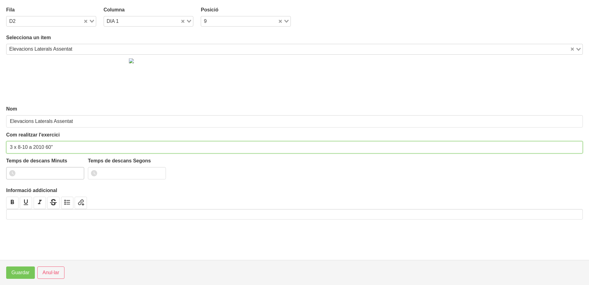
type input "3 x 8-10 a 2010 60""
drag, startPoint x: 77, startPoint y: 172, endPoint x: 32, endPoint y: 216, distance: 62.6
type input "1"
click at [77, 173] on input "1" at bounding box center [45, 173] width 78 height 12
click at [18, 274] on span "Guardar" at bounding box center [20, 272] width 18 height 7
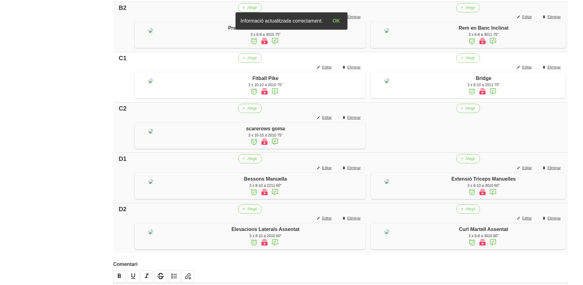
scroll to position [369, 0]
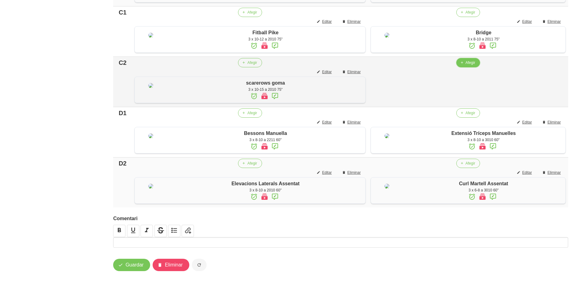
click at [466, 65] on span "Afegir" at bounding box center [471, 63] width 10 height 6
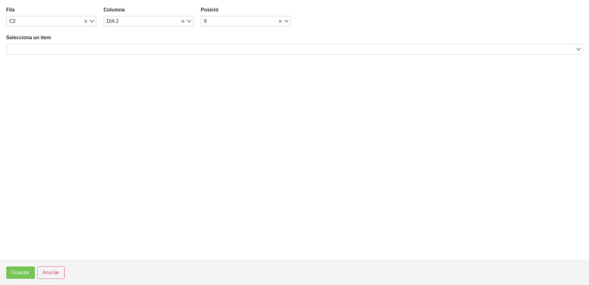
drag, startPoint x: 137, startPoint y: 49, endPoint x: 125, endPoint y: 44, distance: 12.9
click at [127, 46] on input "Search for option" at bounding box center [291, 48] width 568 height 7
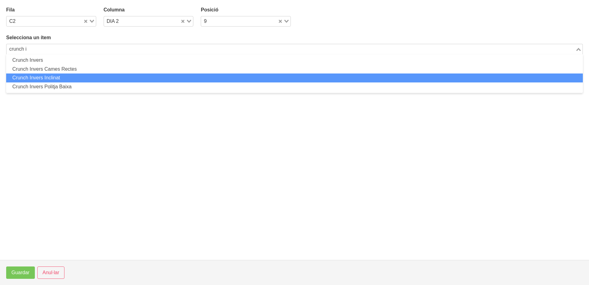
click at [81, 78] on li "Crunch Invers Inclinat" at bounding box center [294, 77] width 577 height 9
type input "crunch i"
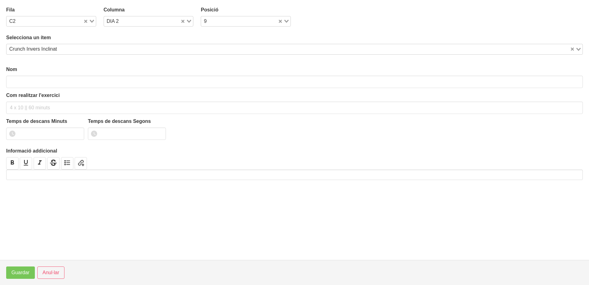
type input "Crunch Invers Inclinat"
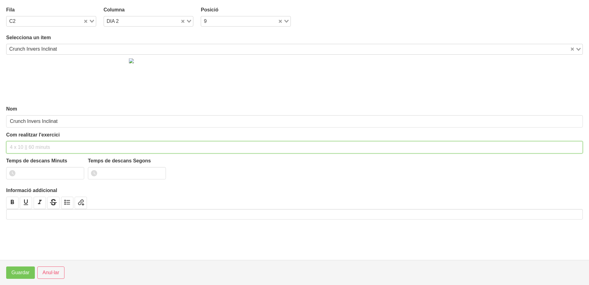
click at [48, 143] on input "text" at bounding box center [294, 147] width 577 height 12
drag, startPoint x: 53, startPoint y: 145, endPoint x: 48, endPoint y: 149, distance: 6.4
click at [48, 149] on input "3 x 10-12 a 2010 60"" at bounding box center [294, 147] width 577 height 12
type input "3 x 10-12 a 2010 75""
click at [58, 172] on input "number" at bounding box center [45, 173] width 78 height 12
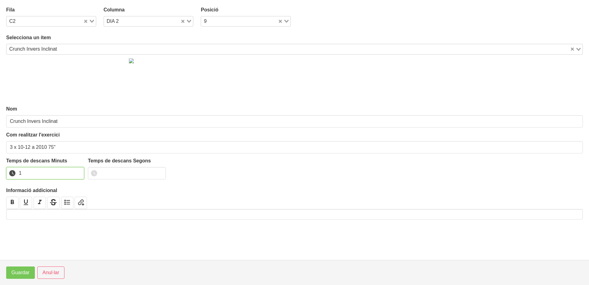
type input "1"
type input "15"
click at [27, 274] on span "Guardar" at bounding box center [20, 272] width 18 height 7
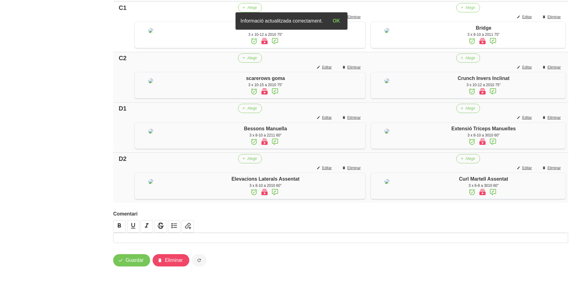
scroll to position [485, 0]
click at [125, 261] on button "Guardar" at bounding box center [131, 260] width 37 height 12
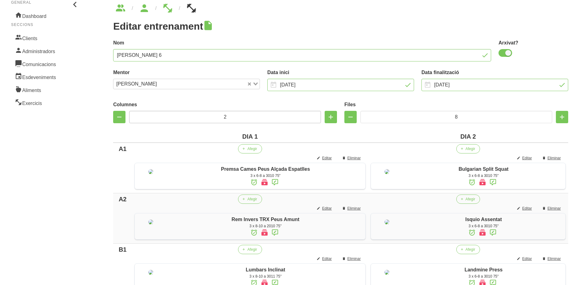
scroll to position [0, 0]
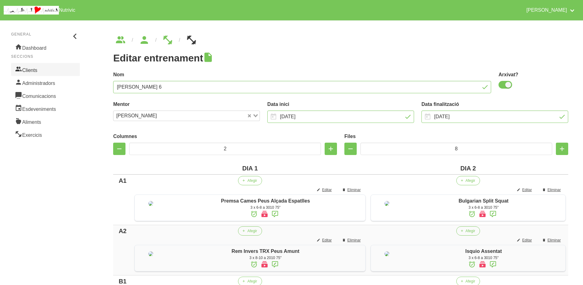
click at [41, 73] on link "Clients" at bounding box center [45, 69] width 69 height 13
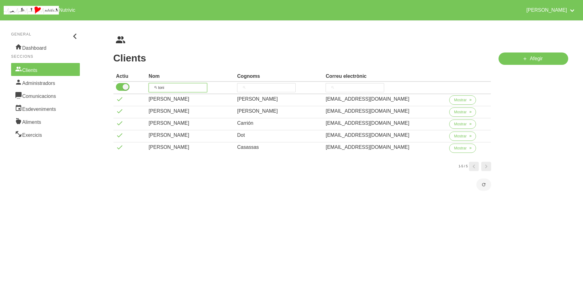
drag, startPoint x: 167, startPoint y: 88, endPoint x: 137, endPoint y: 86, distance: 29.7
click at [136, 86] on tr "toni" at bounding box center [303, 88] width 378 height 12
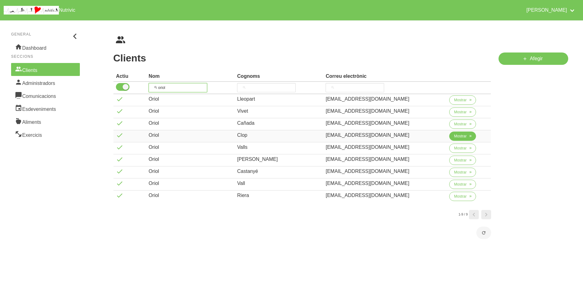
type input "oriol"
click at [459, 138] on span "Mostrar" at bounding box center [460, 136] width 13 height 6
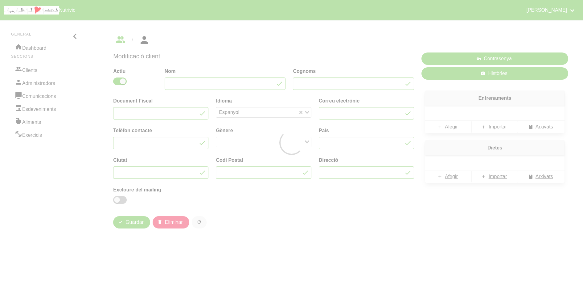
type input "Oriol"
type input "Clop"
type input "[EMAIL_ADDRESS][DOMAIN_NAME]"
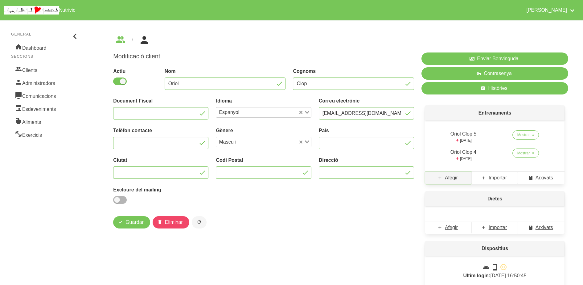
click at [453, 178] on span "Afegir" at bounding box center [451, 177] width 13 height 7
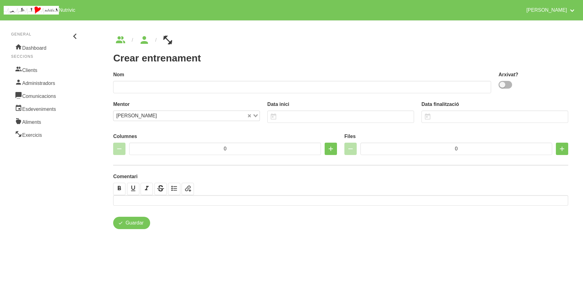
click at [509, 89] on div "Arxivat?" at bounding box center [534, 80] width 70 height 19
click at [506, 86] on span at bounding box center [506, 85] width 14 height 8
click at [503, 86] on input "checkbox" at bounding box center [501, 85] width 4 height 4
checkbox input "true"
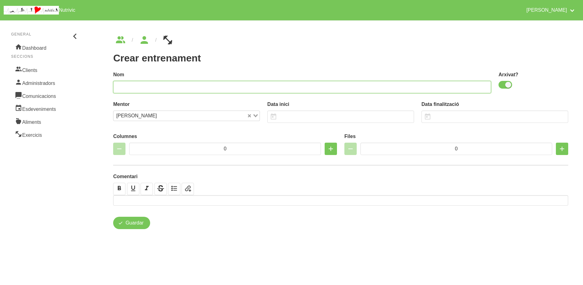
click at [401, 84] on input "text" at bounding box center [302, 87] width 378 height 12
type input "[PERSON_NAME] 6"
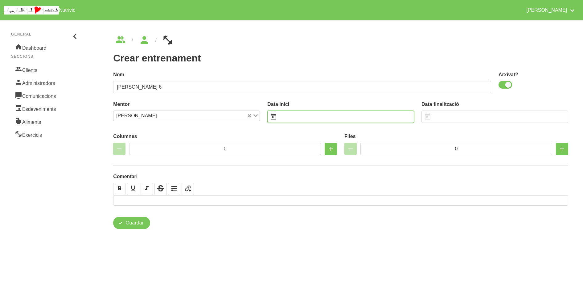
click at [289, 118] on input "text" at bounding box center [340, 116] width 147 height 12
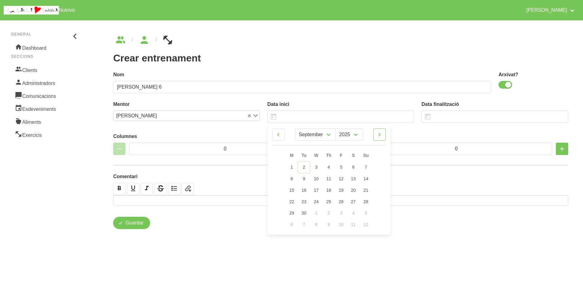
click at [379, 137] on icon at bounding box center [379, 134] width 7 height 11
select select "9"
click at [368, 166] on link "5" at bounding box center [366, 166] width 13 height 11
type input "[DATE]"
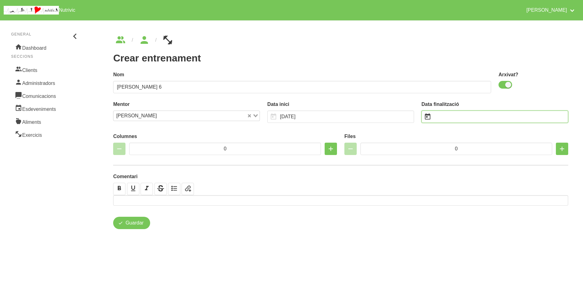
click at [448, 117] on input "text" at bounding box center [495, 116] width 147 height 12
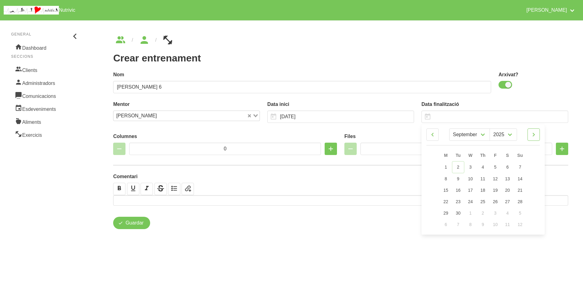
click at [534, 137] on icon at bounding box center [533, 134] width 7 height 11
select select "10"
drag, startPoint x: 522, startPoint y: 191, endPoint x: 504, endPoint y: 165, distance: 32.0
click at [522, 191] on span "16" at bounding box center [520, 189] width 5 height 5
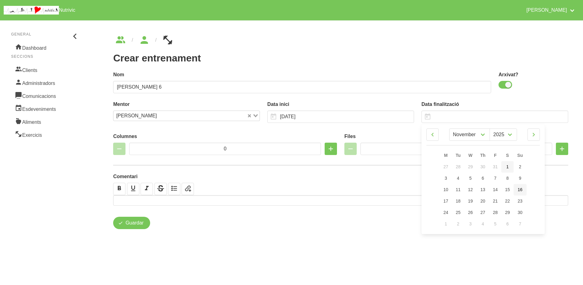
type input "[DATE]"
click at [331, 149] on icon "button" at bounding box center [330, 148] width 7 height 11
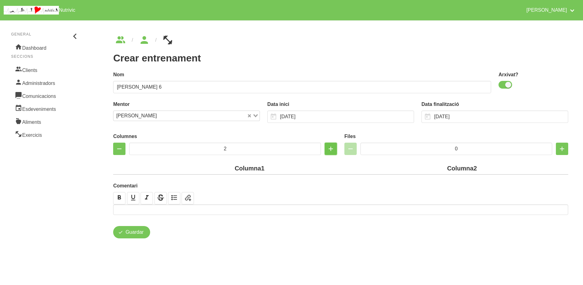
click at [331, 149] on icon "button" at bounding box center [330, 148] width 7 height 11
type input "4"
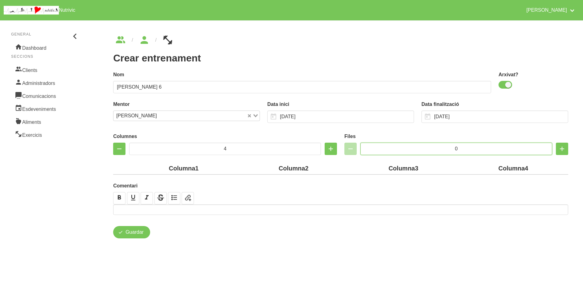
drag, startPoint x: 464, startPoint y: 148, endPoint x: 440, endPoint y: 148, distance: 23.8
click at [440, 148] on input "0" at bounding box center [457, 149] width 192 height 12
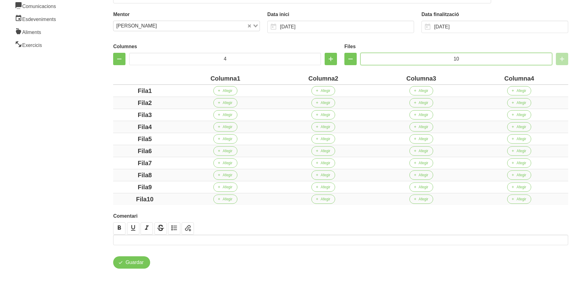
scroll to position [92, 0]
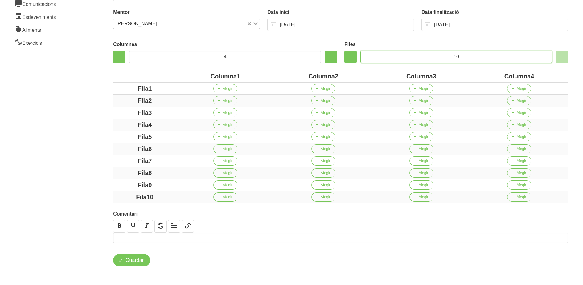
type input "10"
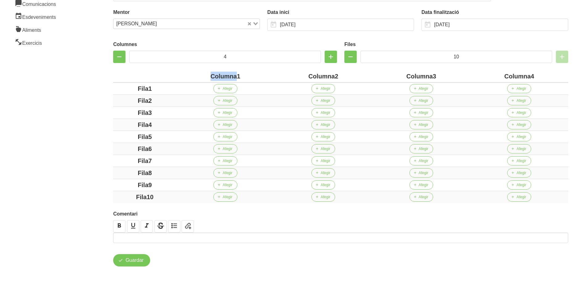
drag, startPoint x: 237, startPoint y: 75, endPoint x: 197, endPoint y: 75, distance: 40.1
click at [197, 75] on div "Columna1" at bounding box center [225, 76] width 93 height 9
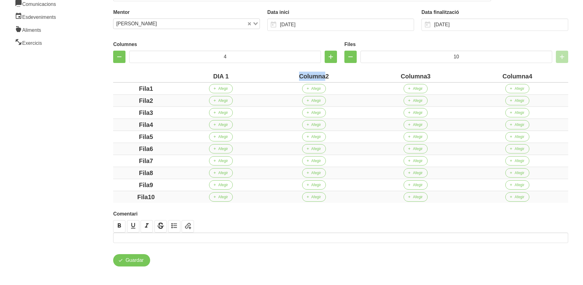
drag, startPoint x: 325, startPoint y: 77, endPoint x: 273, endPoint y: 73, distance: 51.7
click at [288, 75] on div "Columna2" at bounding box center [314, 76] width 97 height 9
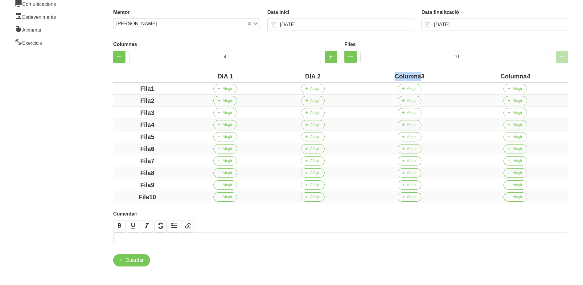
drag, startPoint x: 422, startPoint y: 76, endPoint x: 370, endPoint y: 77, distance: 52.1
click at [371, 77] on div "Columna3" at bounding box center [409, 76] width 101 height 9
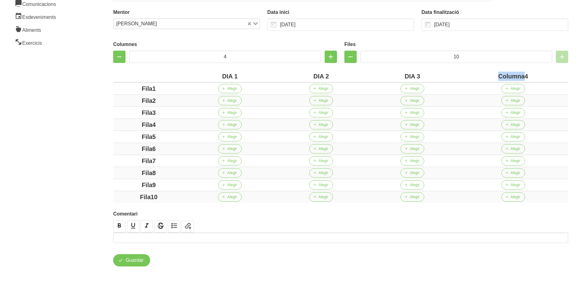
drag, startPoint x: 524, startPoint y: 77, endPoint x: 486, endPoint y: 76, distance: 38.0
click at [486, 76] on div "Columna4" at bounding box center [513, 76] width 105 height 9
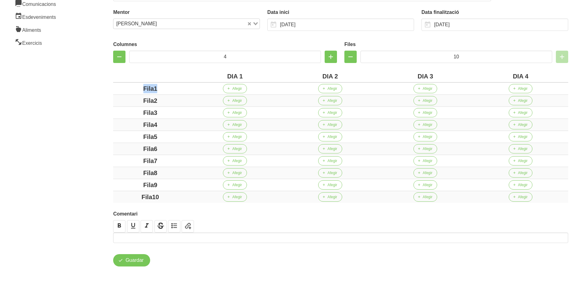
drag, startPoint x: 159, startPoint y: 88, endPoint x: 115, endPoint y: 89, distance: 43.5
click at [112, 88] on div "Columnes 4 Files 10 DIA 1 DIA 2 DIA 3 DIA 4 Fila1 Afegir Afegir Afegir Afegir F…" at bounding box center [341, 121] width 463 height 172
drag, startPoint x: 164, startPoint y: 102, endPoint x: 110, endPoint y: 102, distance: 53.4
click at [110, 102] on div "Columnes 4 Files 10 DIA 1 DIA 2 DIA 3 DIA 4 A Afegir Afegir Afegir Afegir Fila2…" at bounding box center [341, 121] width 463 height 172
click at [117, 114] on div "Fila3" at bounding box center [150, 112] width 69 height 9
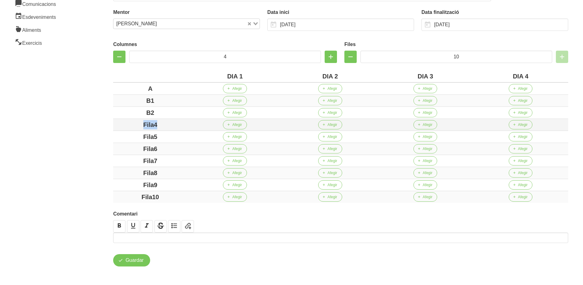
drag, startPoint x: 163, startPoint y: 125, endPoint x: 115, endPoint y: 125, distance: 47.5
click at [115, 125] on td "Fila4" at bounding box center [150, 125] width 74 height 12
drag, startPoint x: 168, startPoint y: 136, endPoint x: 129, endPoint y: 137, distance: 38.6
click at [129, 136] on div "Fila5" at bounding box center [150, 136] width 69 height 9
drag, startPoint x: 170, startPoint y: 149, endPoint x: 135, endPoint y: 149, distance: 35.2
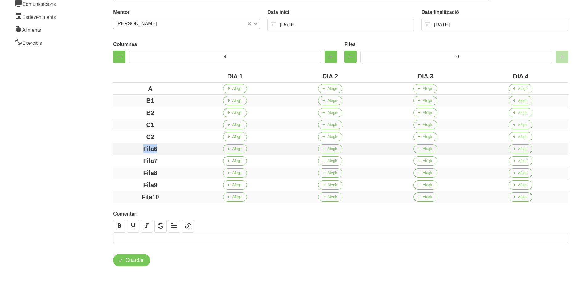
click at [135, 149] on div "Fila6" at bounding box center [150, 148] width 69 height 9
drag, startPoint x: 143, startPoint y: 159, endPoint x: 129, endPoint y: 160, distance: 14.2
click at [131, 159] on div "Fila7" at bounding box center [150, 160] width 69 height 9
drag, startPoint x: 149, startPoint y: 175, endPoint x: 129, endPoint y: 175, distance: 20.1
click at [129, 175] on div "Fila8" at bounding box center [150, 172] width 69 height 9
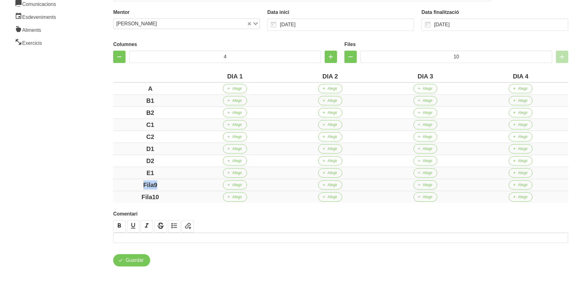
drag, startPoint x: 173, startPoint y: 185, endPoint x: 133, endPoint y: 184, distance: 40.8
click at [133, 184] on div "Fila9" at bounding box center [150, 184] width 69 height 9
drag, startPoint x: 168, startPoint y: 196, endPoint x: 130, endPoint y: 189, distance: 39.1
click at [129, 189] on tbody "A Afegir Afegir Afegir Afegir B1 Afegir Afegir Afegir Afegir B2 Afegir Afegir A…" at bounding box center [340, 142] width 455 height 120
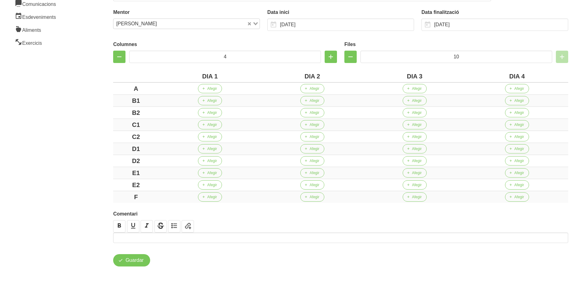
click at [82, 159] on aside "General Dashboard Seccions Clients Administradors Comunicacions Esdeveniments A…" at bounding box center [45, 105] width 98 height 360
click at [520, 90] on span "Afegir" at bounding box center [520, 89] width 10 height 6
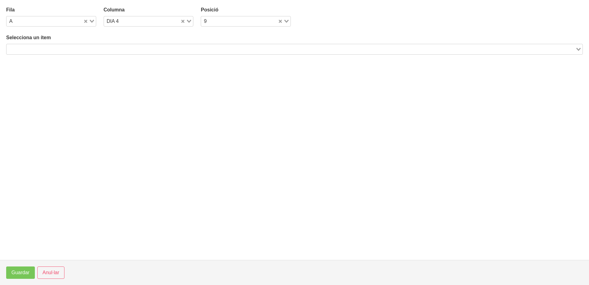
click at [131, 51] on input "Search for option" at bounding box center [291, 48] width 568 height 7
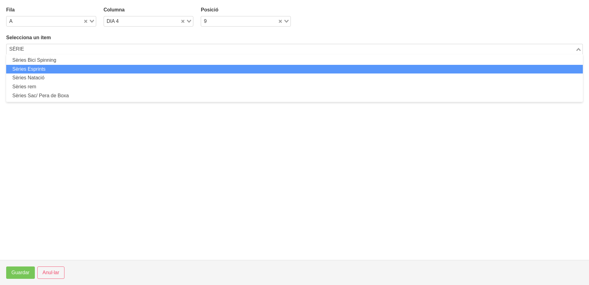
click at [60, 67] on li "Sèries Esprints" at bounding box center [294, 69] width 577 height 9
type input "SÈRIE"
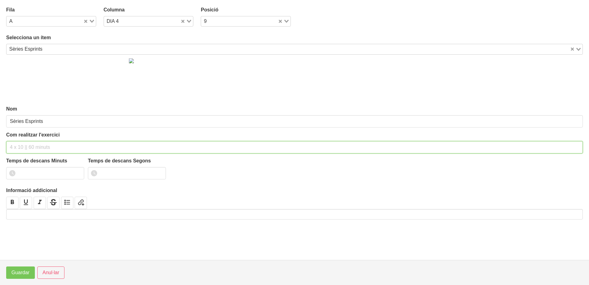
drag, startPoint x: 38, startPoint y: 148, endPoint x: 49, endPoint y: 111, distance: 38.4
click at [40, 145] on input "text" at bounding box center [294, 147] width 577 height 12
type input "3 x 20m progressius 120""
click at [76, 171] on input "1" at bounding box center [45, 173] width 78 height 12
type input "2"
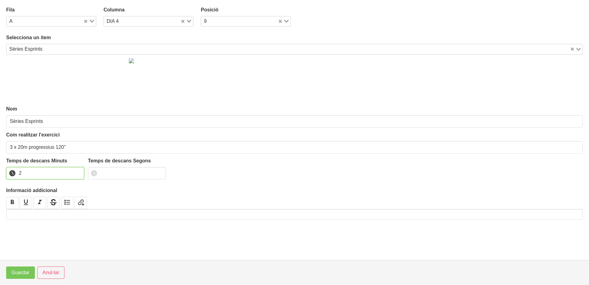
click at [76, 171] on input "2" at bounding box center [45, 173] width 78 height 12
click at [25, 274] on span "Guardar" at bounding box center [20, 272] width 18 height 7
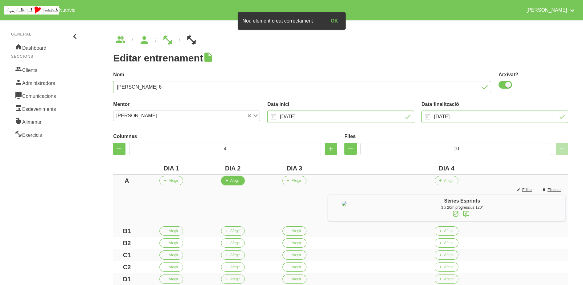
click at [230, 182] on span "Afegir" at bounding box center [235, 181] width 10 height 6
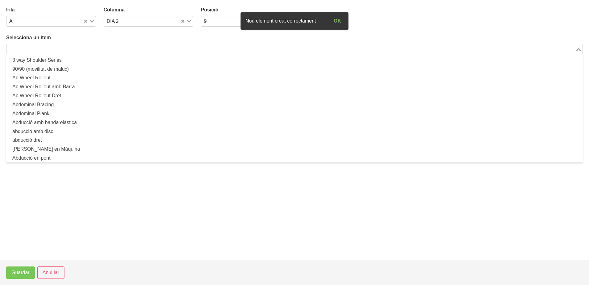
click at [41, 48] on input "Search for option" at bounding box center [291, 48] width 568 height 7
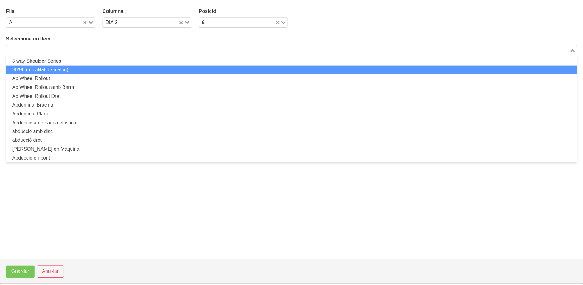
scroll to position [0, 0]
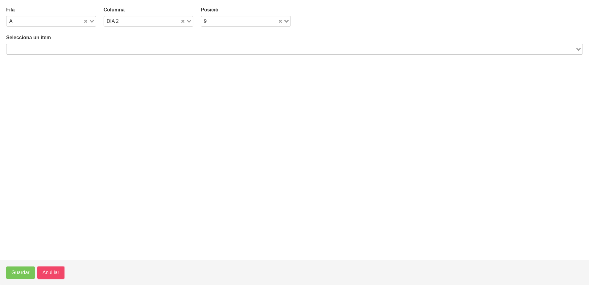
click at [50, 272] on span "Anul·lar" at bounding box center [51, 272] width 17 height 7
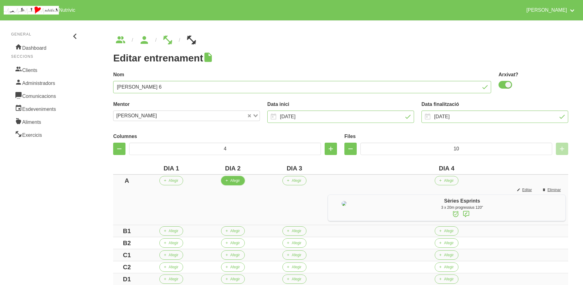
click at [221, 181] on button "Afegir" at bounding box center [233, 180] width 24 height 9
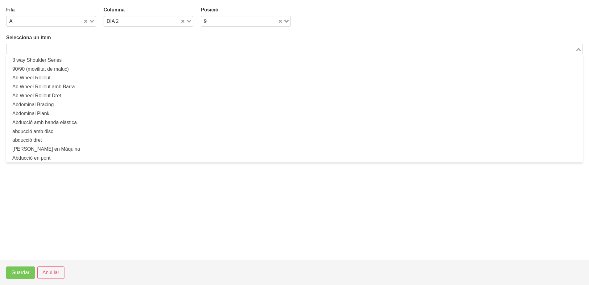
drag, startPoint x: 152, startPoint y: 51, endPoint x: 169, endPoint y: 24, distance: 30.9
click at [157, 47] on input "Search for option" at bounding box center [291, 48] width 568 height 7
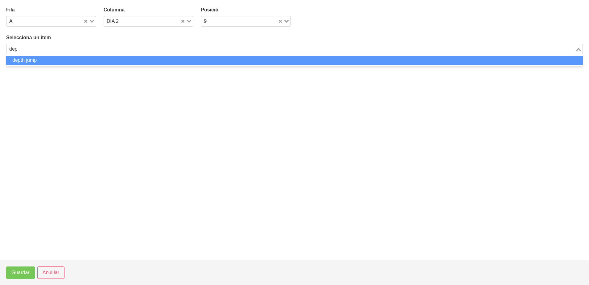
click at [35, 62] on li "depth jump" at bounding box center [294, 60] width 577 height 9
type input "dep"
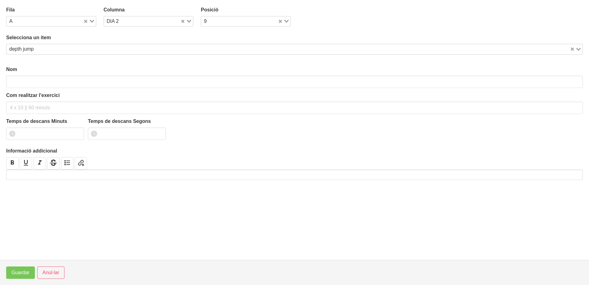
type input "depth jump"
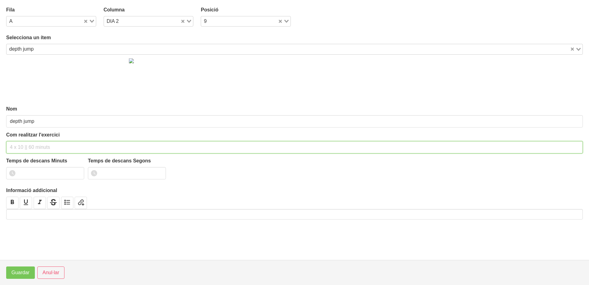
drag, startPoint x: 24, startPoint y: 144, endPoint x: 39, endPoint y: 105, distance: 41.4
click at [26, 141] on input "text" at bounding box center [294, 147] width 577 height 12
type input "3 x 4 (mini salt i salt sobre la caixa) 120""
click at [77, 172] on input "1" at bounding box center [45, 173] width 78 height 12
type input "2"
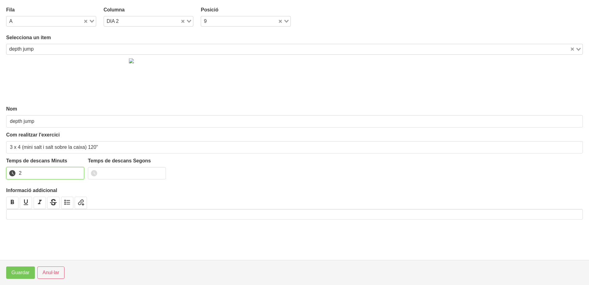
click at [77, 172] on input "2" at bounding box center [45, 173] width 78 height 12
click at [23, 275] on span "Guardar" at bounding box center [20, 272] width 18 height 7
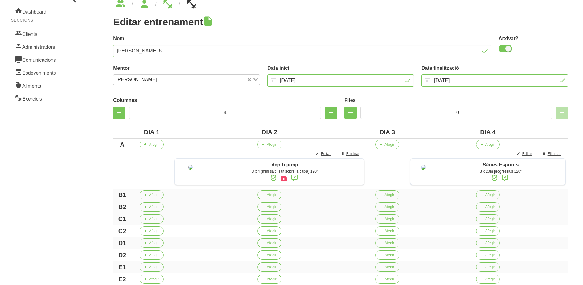
scroll to position [116, 0]
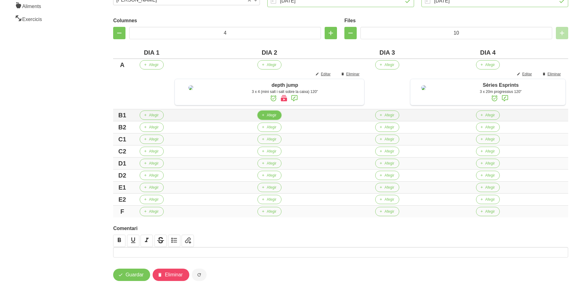
click at [260, 118] on span "button" at bounding box center [263, 115] width 6 height 6
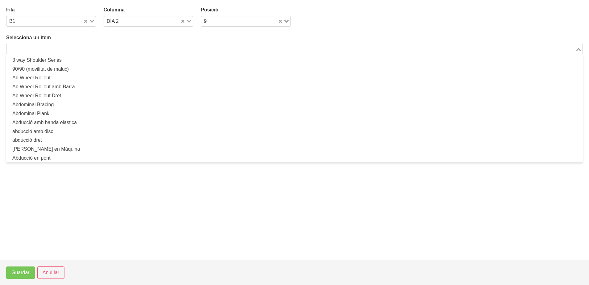
click at [129, 51] on input "Search for option" at bounding box center [291, 48] width 568 height 7
type input "b"
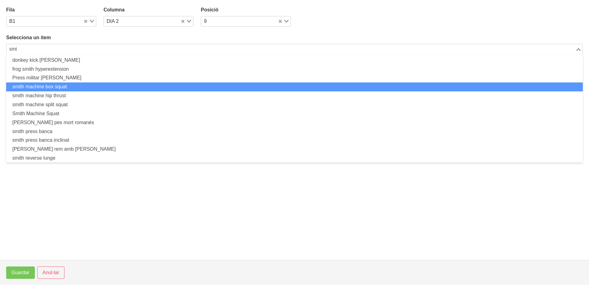
click at [72, 86] on li "smith machine box squat" at bounding box center [294, 86] width 577 height 9
type input "smi"
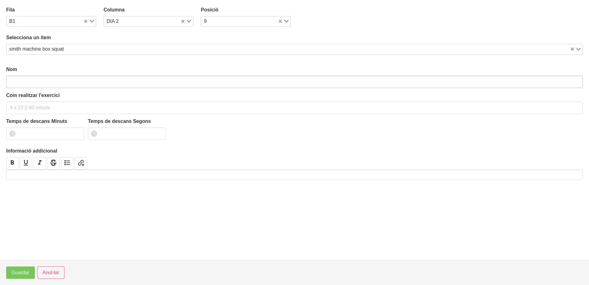
type input "smith machine box squat"
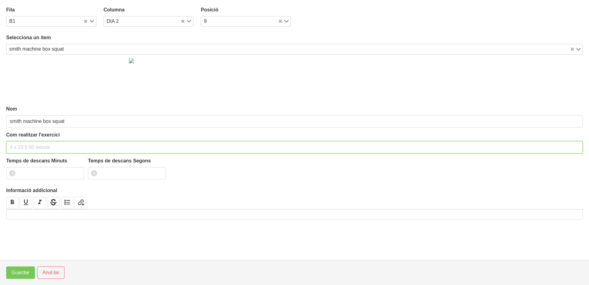
drag, startPoint x: 33, startPoint y: 144, endPoint x: 36, endPoint y: 139, distance: 5.7
click at [36, 139] on div "Com realitzar l'exercici" at bounding box center [294, 142] width 577 height 22
type input "3 x 4 a 3010 150""
click at [39, 170] on input "number" at bounding box center [45, 173] width 78 height 12
type input "2"
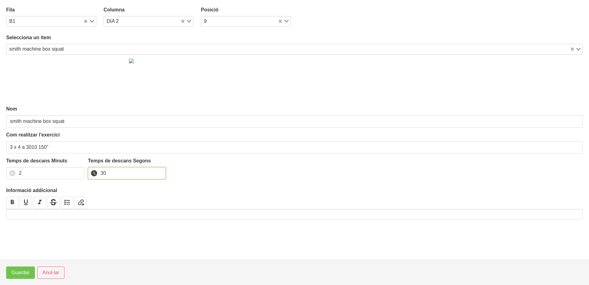
type input "30"
click at [23, 273] on span "Guardar" at bounding box center [20, 272] width 18 height 7
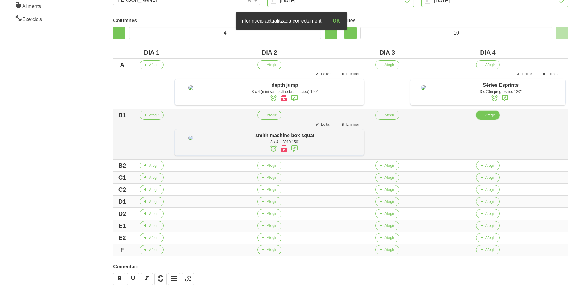
click at [484, 120] on button "Afegir" at bounding box center [488, 114] width 24 height 9
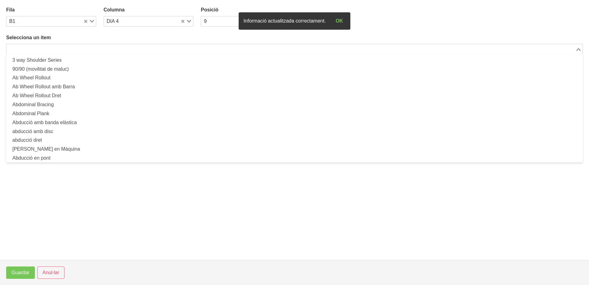
click at [103, 52] on input "Search for option" at bounding box center [291, 48] width 568 height 7
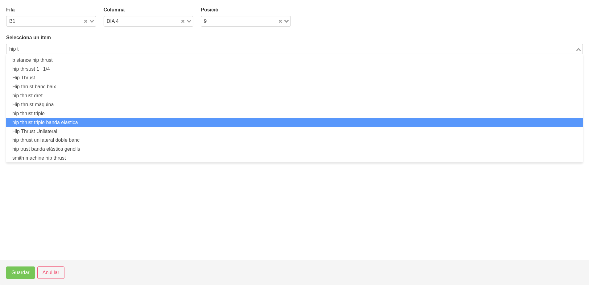
click at [65, 121] on li "hip thrust triple banda elàstica" at bounding box center [294, 122] width 577 height 9
type input "hip t"
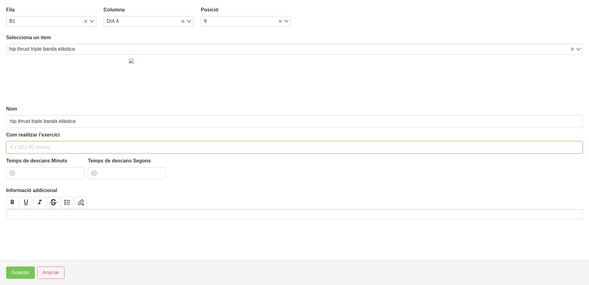
drag, startPoint x: 29, startPoint y: 146, endPoint x: 40, endPoint y: 105, distance: 42.8
click at [32, 138] on div "Com realitzar l'exercici" at bounding box center [294, 142] width 577 height 22
type input "3 x 5 a 3010 120""
click at [75, 171] on input "2" at bounding box center [45, 173] width 78 height 12
click at [75, 171] on input "3" at bounding box center [45, 173] width 78 height 12
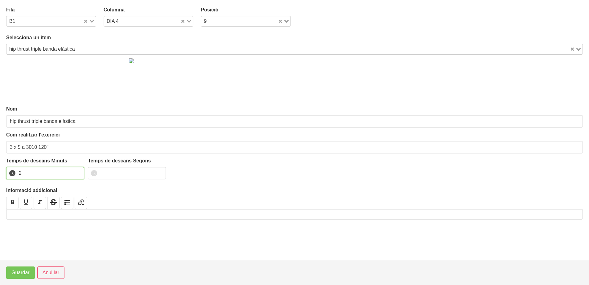
type input "2"
click at [76, 173] on input "2" at bounding box center [45, 173] width 78 height 12
click at [23, 274] on span "Guardar" at bounding box center [20, 272] width 18 height 7
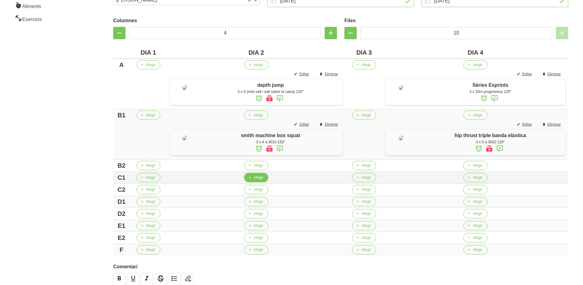
click at [260, 180] on span "Afegir" at bounding box center [259, 178] width 10 height 6
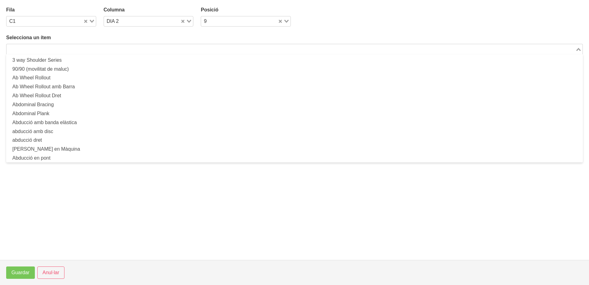
click at [158, 51] on input "Search for option" at bounding box center [291, 48] width 568 height 7
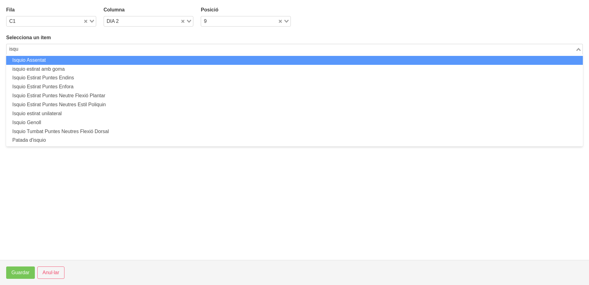
click at [45, 62] on li "Isquio Assentat" at bounding box center [294, 60] width 577 height 9
type input "isqu"
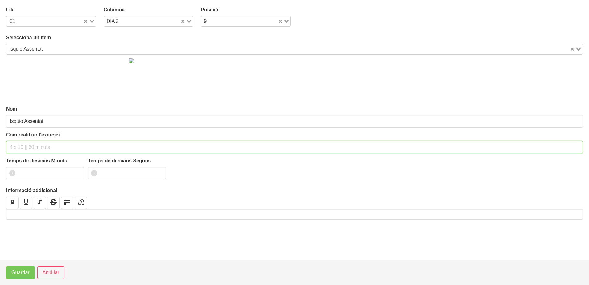
drag, startPoint x: 36, startPoint y: 146, endPoint x: 47, endPoint y: 111, distance: 35.8
click at [39, 139] on div "Com realitzar l'exercici" at bounding box center [294, 142] width 577 height 22
click at [55, 276] on span "Anul·lar" at bounding box center [51, 272] width 17 height 7
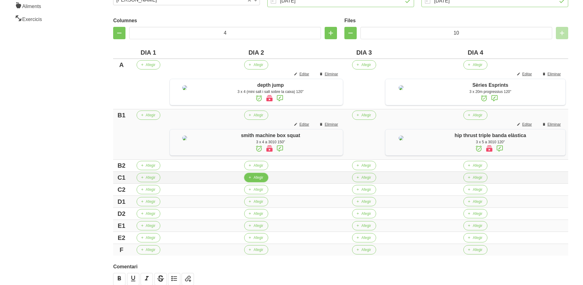
click at [263, 180] on span "Afegir" at bounding box center [259, 178] width 10 height 6
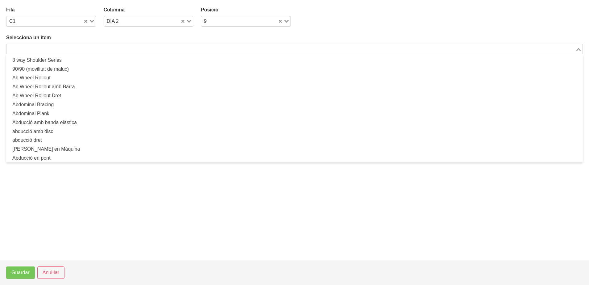
click at [96, 45] on input "Search for option" at bounding box center [291, 48] width 568 height 7
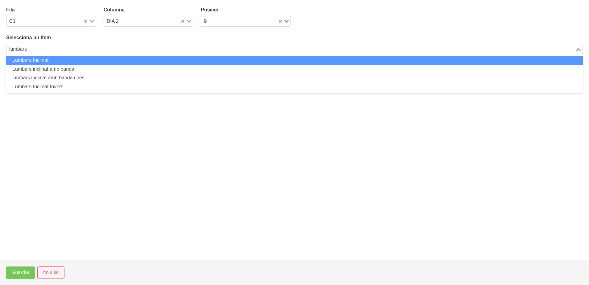
click at [62, 61] on li "Lumbars Inclinat" at bounding box center [294, 60] width 577 height 9
type input "lumbars"
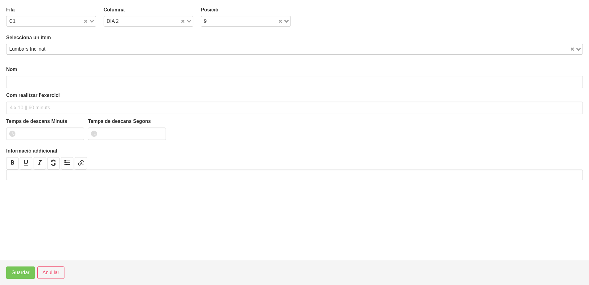
type input "Lumbars Inclinat"
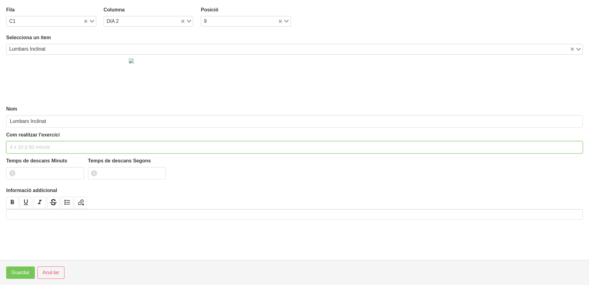
drag, startPoint x: 34, startPoint y: 142, endPoint x: 43, endPoint y: 100, distance: 43.0
click at [35, 139] on div "Com realitzar l'exercici" at bounding box center [294, 142] width 577 height 22
type input "3 x 6-8 a 3010 75""
click at [37, 170] on input "number" at bounding box center [45, 173] width 78 height 12
type input "1"
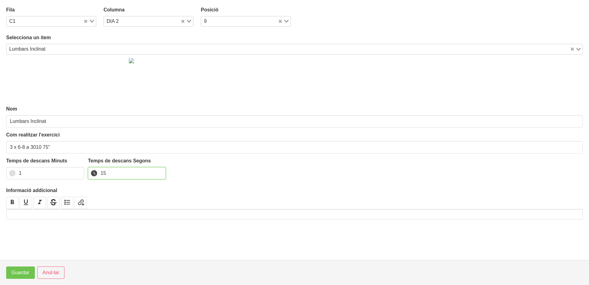
type input "15"
click at [22, 271] on span "Guardar" at bounding box center [20, 272] width 18 height 7
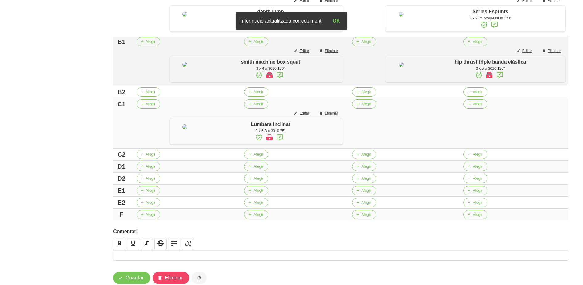
scroll to position [193, 0]
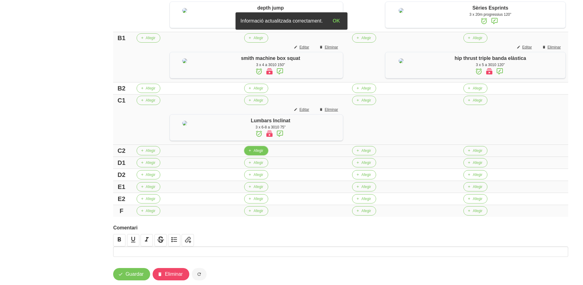
click at [260, 153] on span "Afegir" at bounding box center [259, 151] width 10 height 6
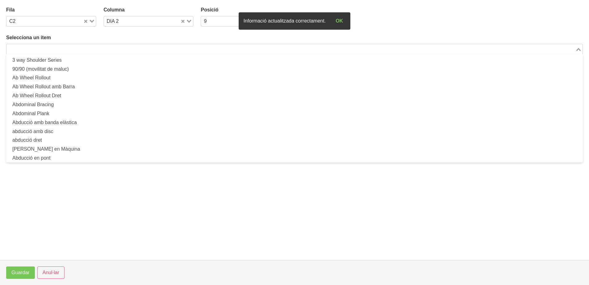
drag, startPoint x: 61, startPoint y: 48, endPoint x: 76, endPoint y: 35, distance: 19.5
click at [63, 46] on input "Search for option" at bounding box center [291, 48] width 568 height 7
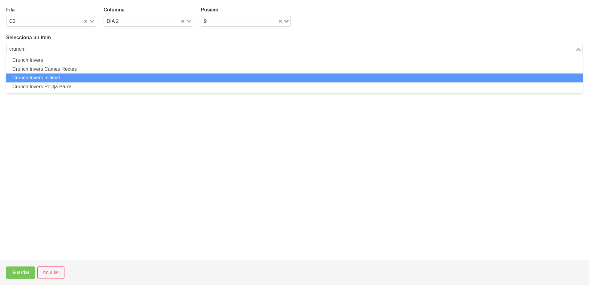
click at [62, 80] on li "Crunch Invers Inclinat" at bounding box center [294, 77] width 577 height 9
type input "crunch i"
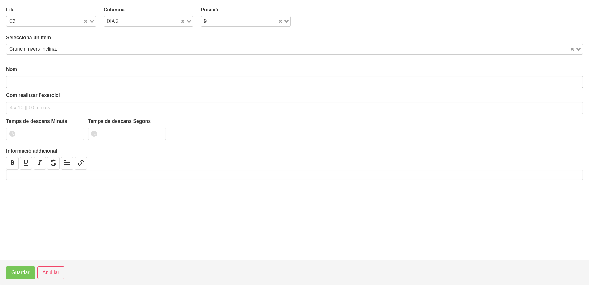
type input "Crunch Invers Inclinat"
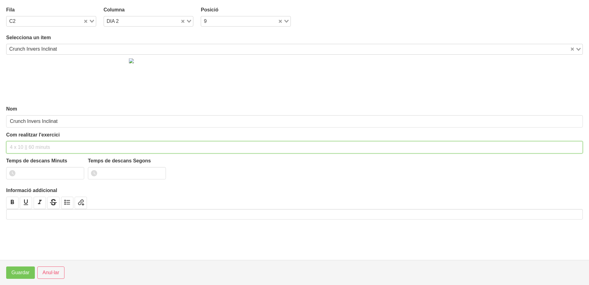
click at [24, 147] on input "text" at bounding box center [294, 147] width 577 height 12
type input "3 x 10-12 a 2010 75""
click at [37, 173] on input "number" at bounding box center [45, 173] width 78 height 12
type input "1"
type input "15"
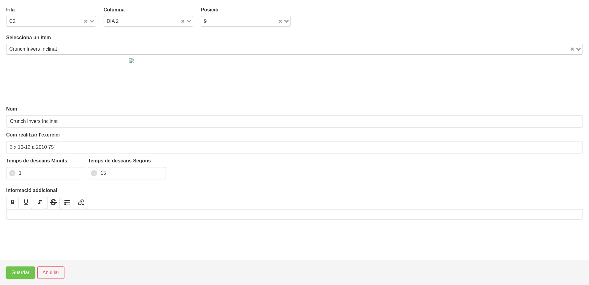
click at [20, 271] on span "Guardar" at bounding box center [20, 272] width 18 height 7
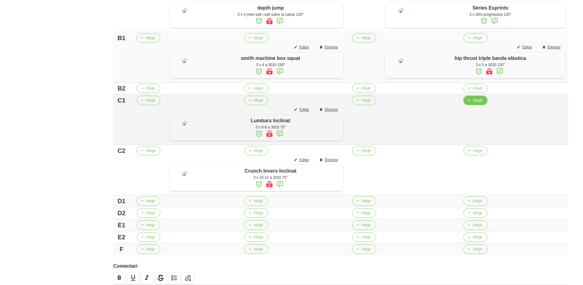
click at [481, 103] on span "Afegir" at bounding box center [478, 100] width 10 height 6
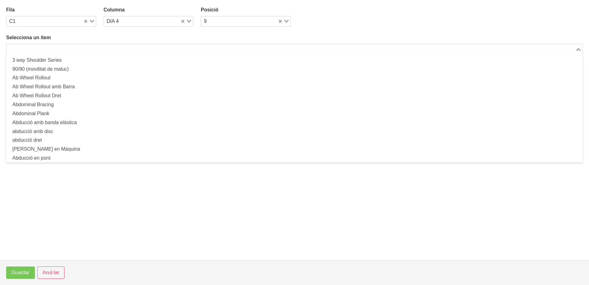
click at [143, 46] on input "Search for option" at bounding box center [291, 48] width 568 height 7
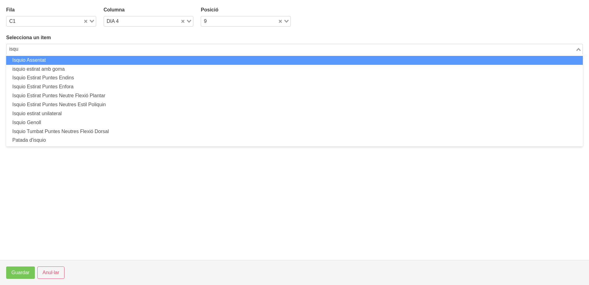
click at [130, 61] on li "Isquio Assentat" at bounding box center [294, 60] width 577 height 9
type input "isqu"
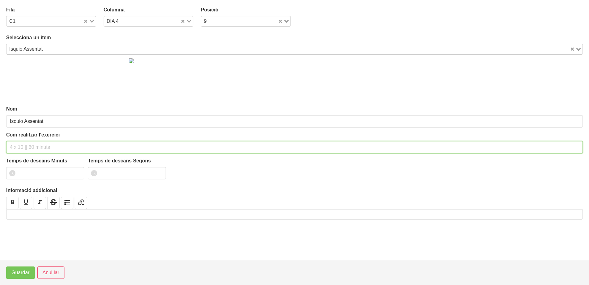
drag, startPoint x: 35, startPoint y: 146, endPoint x: 49, endPoint y: 90, distance: 58.1
click at [38, 141] on input "text" at bounding box center [294, 147] width 577 height 12
type input "3 x 6-8 a 3010 75""
click at [31, 173] on input "number" at bounding box center [45, 173] width 78 height 12
type input "1"
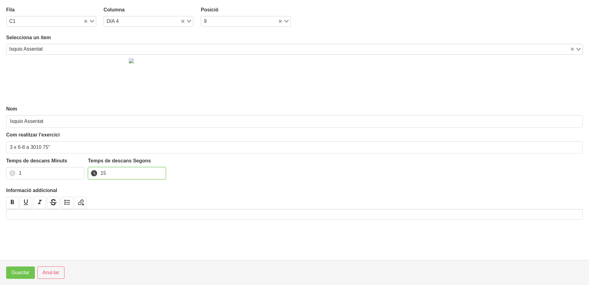
type input "15"
click at [22, 277] on button "Guardar" at bounding box center [20, 272] width 29 height 12
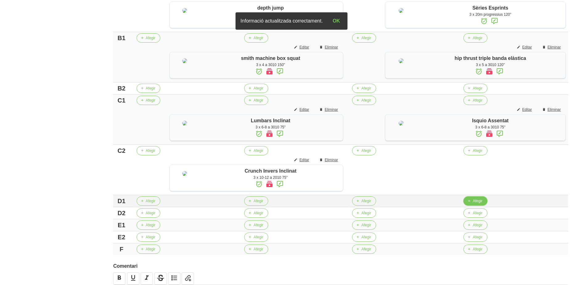
click at [472, 204] on span "button" at bounding box center [469, 201] width 6 height 6
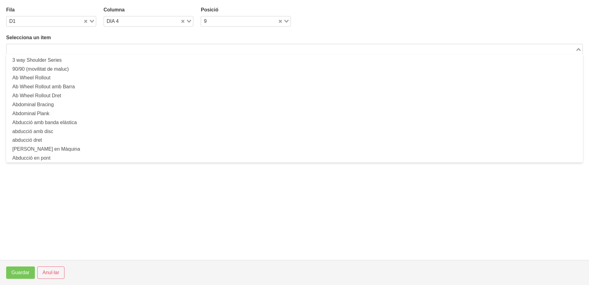
click at [52, 50] on input "Search for option" at bounding box center [291, 48] width 568 height 7
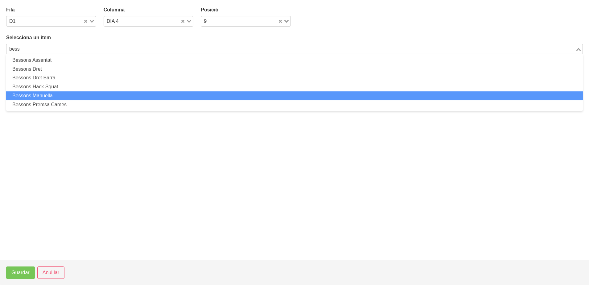
click at [50, 97] on li "Bessons Manuella" at bounding box center [294, 95] width 577 height 9
type input "bess"
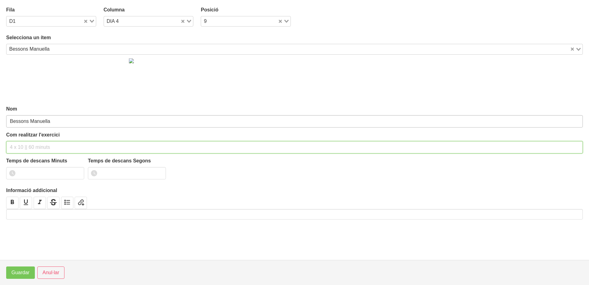
drag, startPoint x: 34, startPoint y: 146, endPoint x: 42, endPoint y: 124, distance: 23.6
click at [37, 138] on div "Com realitzar l'exercici" at bounding box center [294, 142] width 577 height 22
drag, startPoint x: 46, startPoint y: 145, endPoint x: 43, endPoint y: 147, distance: 3.5
click at [43, 147] on input "3 x 4-6 a 2511 60"" at bounding box center [294, 147] width 577 height 12
type input "3 x 4-6 a 2511 120""
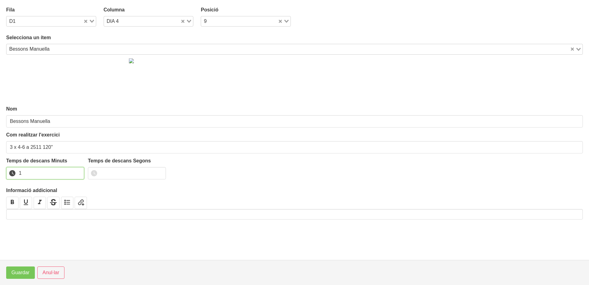
click at [77, 172] on input "1" at bounding box center [45, 173] width 78 height 12
drag, startPoint x: 77, startPoint y: 172, endPoint x: 46, endPoint y: 222, distance: 58.5
type input "2"
click at [75, 176] on input "2" at bounding box center [45, 173] width 78 height 12
click at [24, 274] on span "Guardar" at bounding box center [20, 272] width 18 height 7
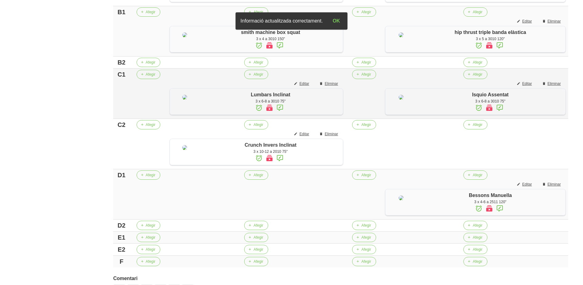
scroll to position [270, 0]
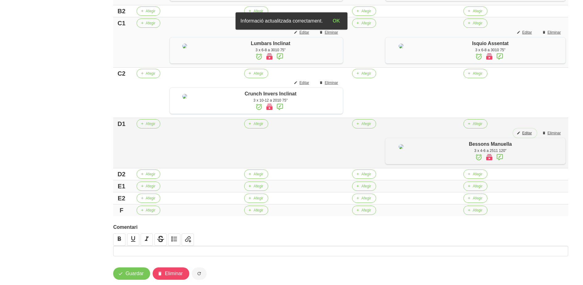
click at [526, 136] on span "Editar" at bounding box center [528, 133] width 10 height 6
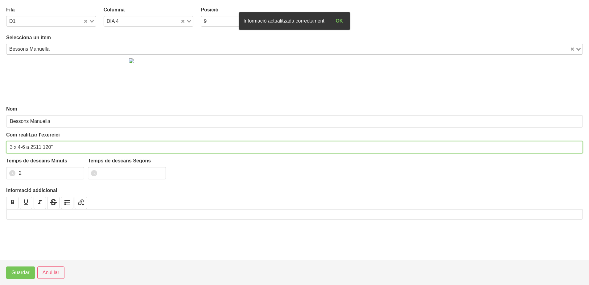
drag, startPoint x: 45, startPoint y: 147, endPoint x: 43, endPoint y: 149, distance: 3.3
click at [43, 149] on input "3 x 4-6 a 2511 120"" at bounding box center [294, 147] width 577 height 12
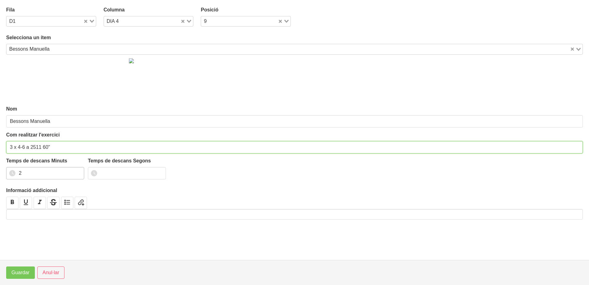
type input "3 x 4-6 a 2511 60""
drag, startPoint x: 78, startPoint y: 174, endPoint x: 44, endPoint y: 222, distance: 58.2
type input "1"
click at [78, 175] on input "1" at bounding box center [45, 173] width 78 height 12
click at [21, 272] on span "Guardar" at bounding box center [20, 272] width 18 height 7
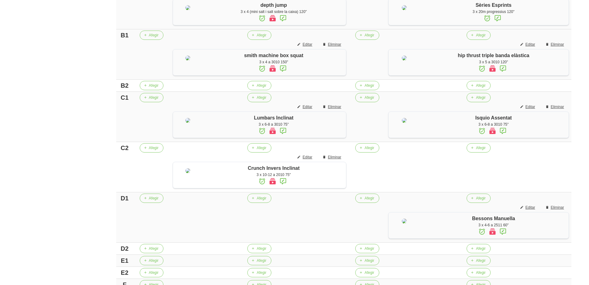
scroll to position [154, 0]
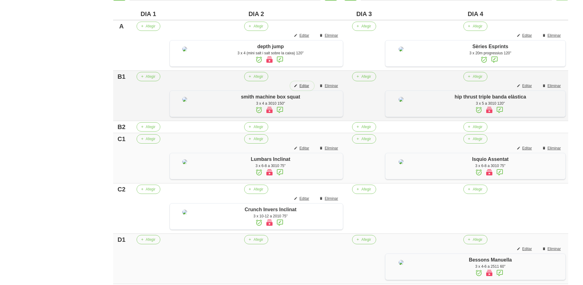
click at [309, 89] on span "Editar" at bounding box center [305, 86] width 10 height 6
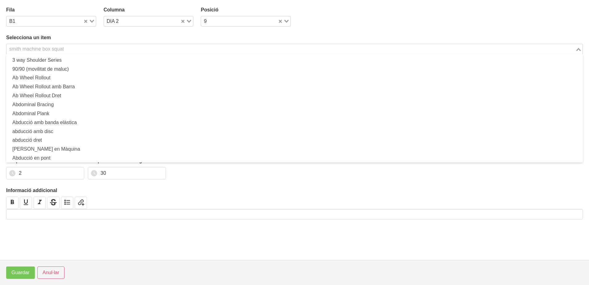
drag, startPoint x: 61, startPoint y: 50, endPoint x: 64, endPoint y: 48, distance: 4.2
click at [61, 50] on div "smith machine box squat" at bounding box center [290, 48] width 569 height 9
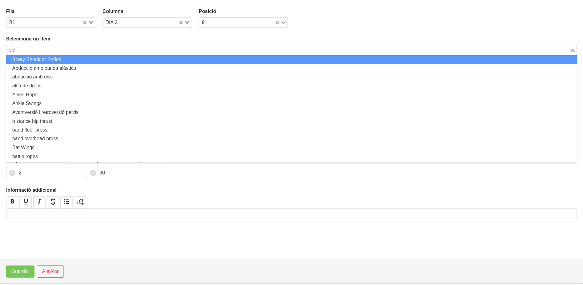
scroll to position [0, 0]
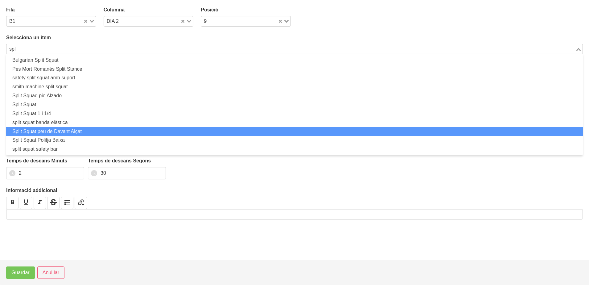
click at [65, 132] on li "Split Squat peu de Davant Alçat" at bounding box center [294, 131] width 577 height 9
type input "spli"
type input "Split Squat peu de Davant Alçat"
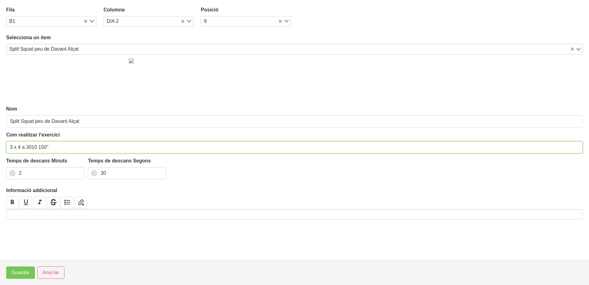
drag, startPoint x: 20, startPoint y: 147, endPoint x: 25, endPoint y: 136, distance: 11.6
click at [19, 147] on input "3 x 4 a 3010 150"" at bounding box center [294, 147] width 577 height 12
type input "3 x 4-6 a 3010 150""
click at [23, 272] on span "Guardar" at bounding box center [20, 272] width 18 height 7
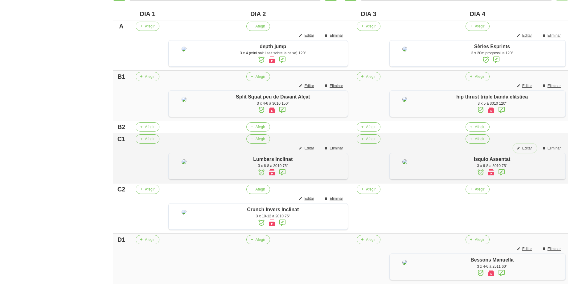
click at [528, 151] on span "Editar" at bounding box center [528, 148] width 10 height 6
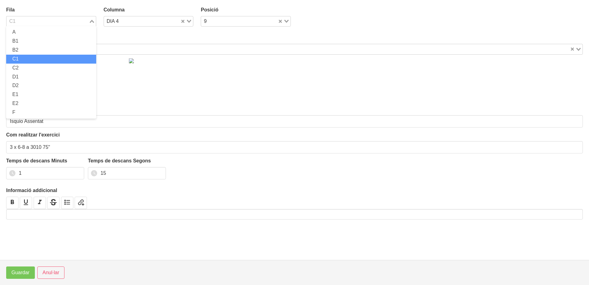
drag, startPoint x: 93, startPoint y: 20, endPoint x: 61, endPoint y: 29, distance: 32.9
click at [91, 22] on icon "Search for option" at bounding box center [92, 21] width 4 height 3
drag, startPoint x: 26, startPoint y: 50, endPoint x: 30, endPoint y: 70, distance: 20.6
click at [27, 51] on li "B2" at bounding box center [51, 50] width 90 height 9
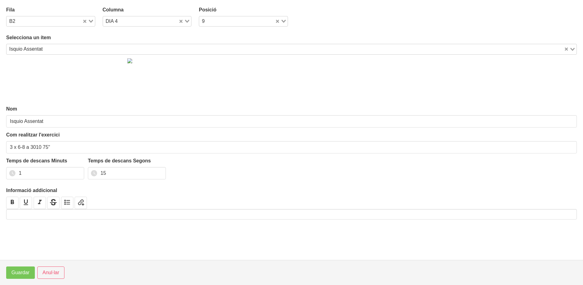
click at [189, 19] on div "Loading..." at bounding box center [185, 20] width 13 height 9
drag, startPoint x: 129, startPoint y: 37, endPoint x: 104, endPoint y: 61, distance: 34.7
click at [129, 38] on li "DIA 2" at bounding box center [147, 41] width 89 height 9
click at [20, 273] on span "Guardar" at bounding box center [20, 272] width 18 height 7
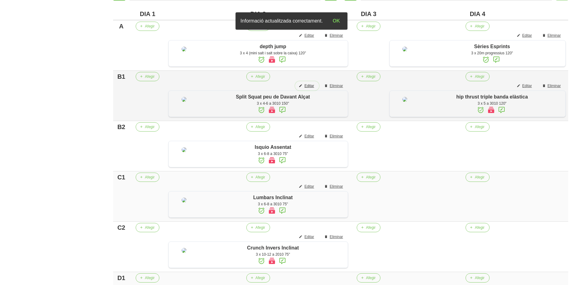
click at [314, 89] on span "Editar" at bounding box center [310, 86] width 10 height 6
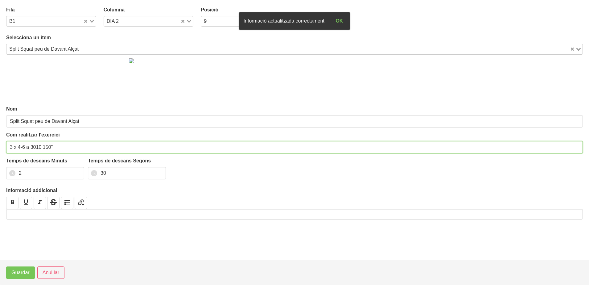
drag, startPoint x: 49, startPoint y: 146, endPoint x: 43, endPoint y: 148, distance: 6.5
click at [43, 148] on input "3 x 4-6 a 3010 150"" at bounding box center [294, 147] width 577 height 12
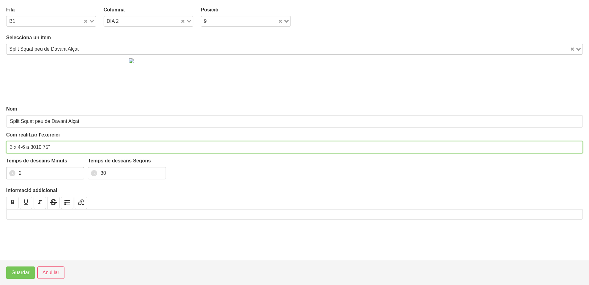
type input "3 x 4-6 a 3010 75""
drag, startPoint x: 77, startPoint y: 174, endPoint x: 100, endPoint y: 175, distance: 22.5
click at [78, 174] on input "1" at bounding box center [45, 173] width 78 height 12
drag, startPoint x: 112, startPoint y: 175, endPoint x: 93, endPoint y: 174, distance: 19.1
click at [93, 174] on input "30" at bounding box center [127, 173] width 78 height 12
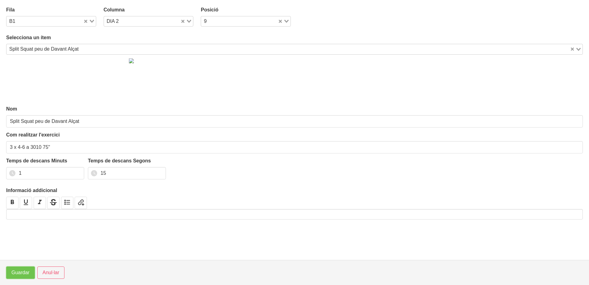
click at [18, 273] on span "Guardar" at bounding box center [20, 272] width 18 height 7
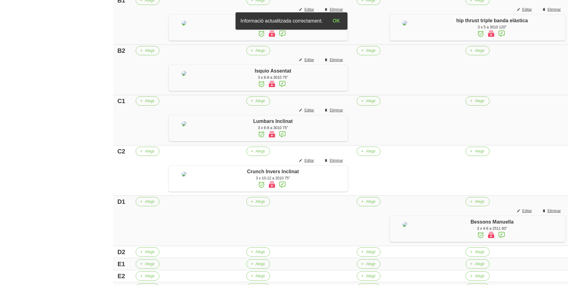
scroll to position [193, 0]
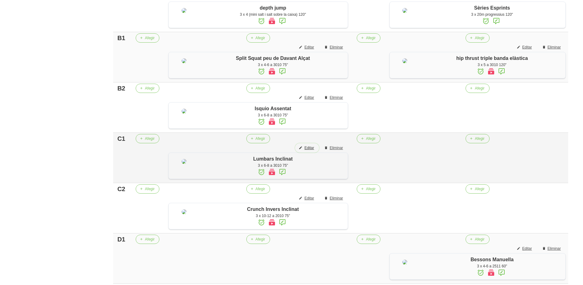
click at [314, 151] on span "Editar" at bounding box center [310, 148] width 10 height 6
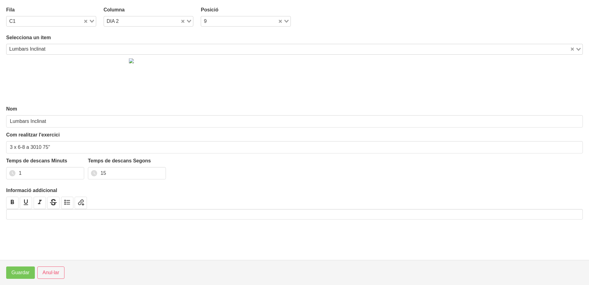
drag, startPoint x: 189, startPoint y: 20, endPoint x: 176, endPoint y: 24, distance: 13.0
click at [187, 20] on icon "Search for option" at bounding box center [189, 21] width 4 height 3
drag, startPoint x: 133, startPoint y: 56, endPoint x: 105, endPoint y: 94, distance: 46.6
click at [132, 57] on li "DIA 4" at bounding box center [149, 59] width 90 height 9
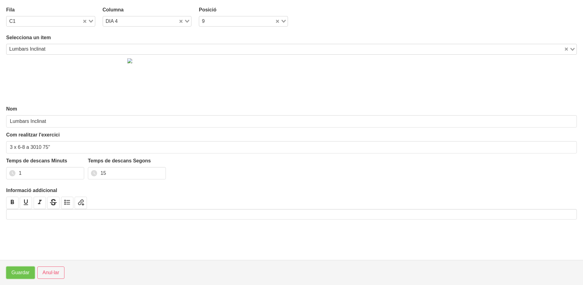
click at [27, 272] on span "Guardar" at bounding box center [20, 272] width 18 height 7
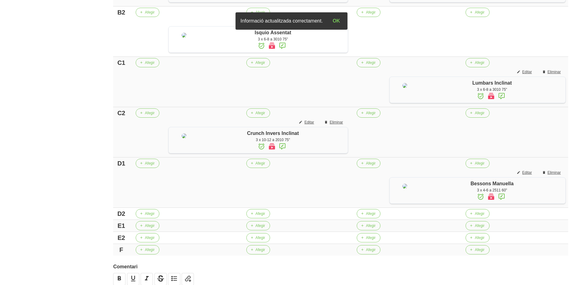
scroll to position [270, 0]
click at [314, 124] on span "Editar" at bounding box center [310, 121] width 10 height 6
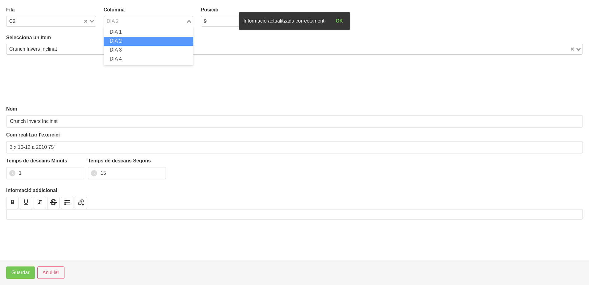
click at [189, 20] on icon "Search for option" at bounding box center [189, 21] width 4 height 3
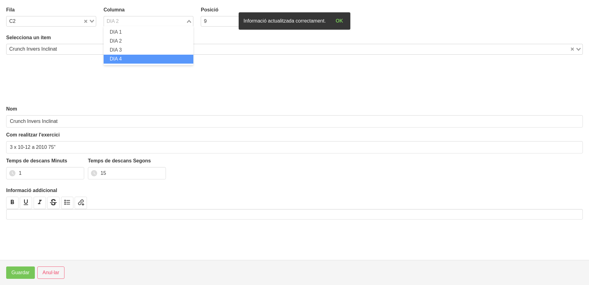
drag, startPoint x: 123, startPoint y: 56, endPoint x: 105, endPoint y: 104, distance: 51.2
click at [123, 57] on li "DIA 4" at bounding box center [149, 59] width 90 height 9
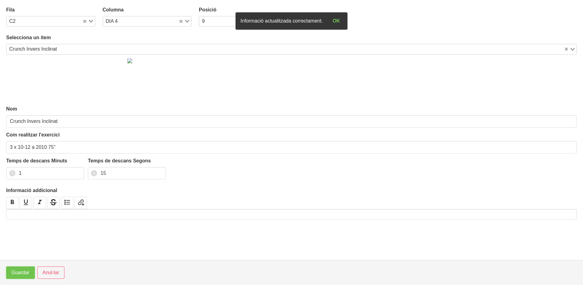
click at [20, 271] on span "Guardar" at bounding box center [20, 272] width 18 height 7
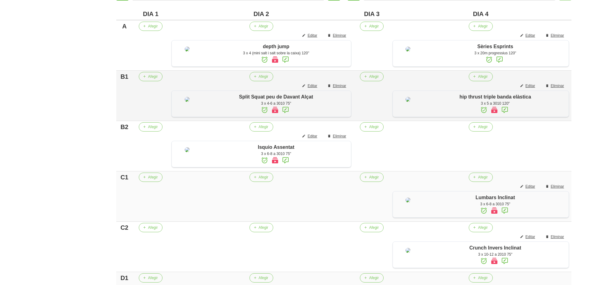
scroll to position [193, 0]
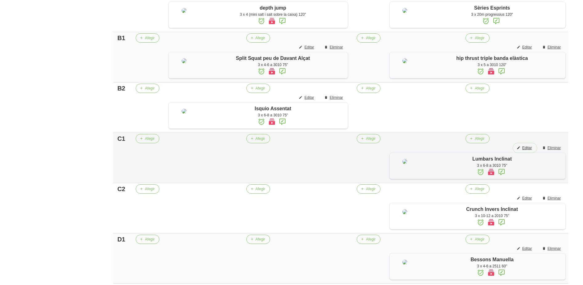
click at [526, 151] on span "Editar" at bounding box center [528, 148] width 10 height 6
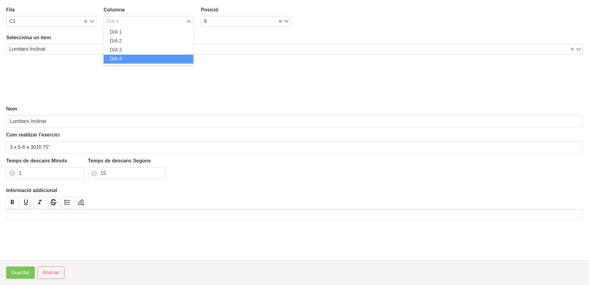
drag, startPoint x: 191, startPoint y: 19, endPoint x: 158, endPoint y: 32, distance: 35.5
click at [191, 19] on div "Loading..." at bounding box center [189, 20] width 7 height 9
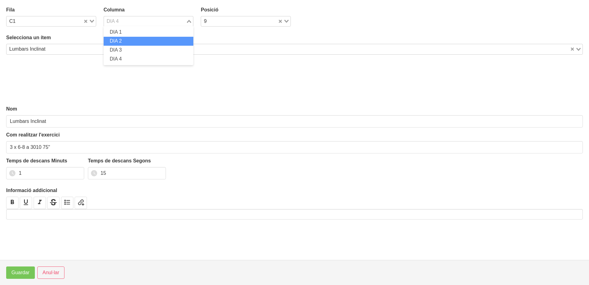
drag, startPoint x: 136, startPoint y: 39, endPoint x: 96, endPoint y: 97, distance: 70.4
click at [136, 40] on li "DIA 2" at bounding box center [149, 41] width 90 height 9
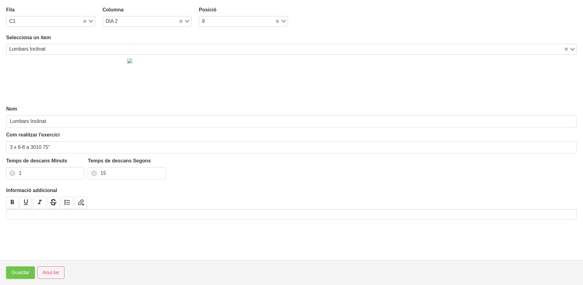
click at [20, 277] on button "Guardar" at bounding box center [20, 272] width 29 height 12
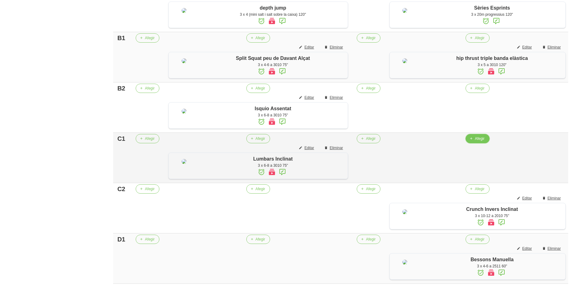
click at [479, 143] on button "Afegir" at bounding box center [478, 138] width 24 height 9
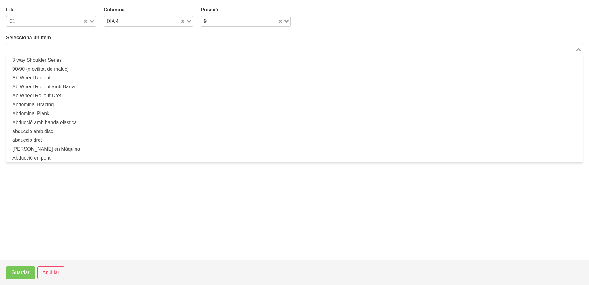
click at [146, 51] on input "Search for option" at bounding box center [291, 48] width 568 height 7
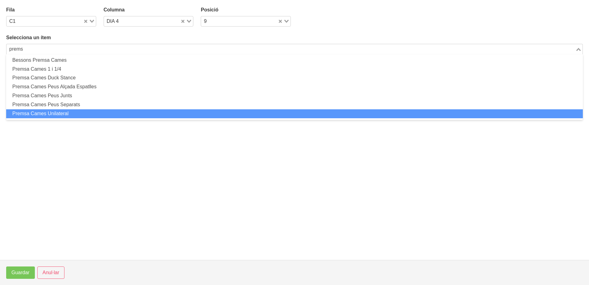
drag, startPoint x: 65, startPoint y: 112, endPoint x: 62, endPoint y: 113, distance: 3.1
click at [62, 113] on li "Premsa Cames Unilateral" at bounding box center [294, 113] width 577 height 9
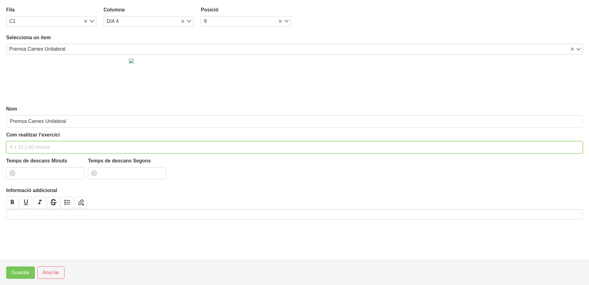
drag, startPoint x: 25, startPoint y: 146, endPoint x: 45, endPoint y: 94, distance: 54.8
click at [33, 128] on div "Nom Premsa Cames Unilateral Com realitzar l'exercici Temps de descans Minuts Te…" at bounding box center [294, 137] width 577 height 165
click at [60, 45] on div "Premsa Cames Unilateral" at bounding box center [288, 48] width 564 height 9
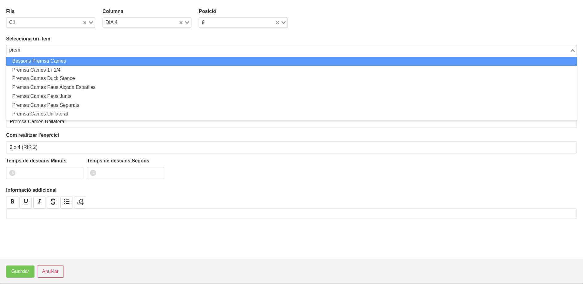
scroll to position [0, 0]
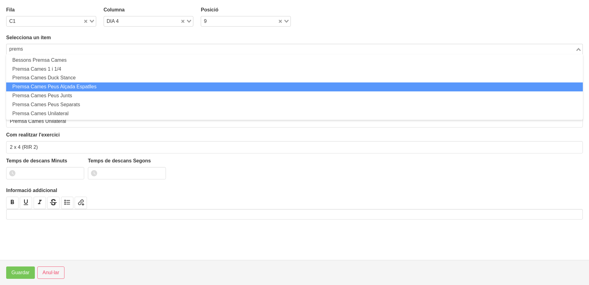
click at [61, 87] on li "Premsa Cames Peus Alçada Espatlles" at bounding box center [294, 86] width 577 height 9
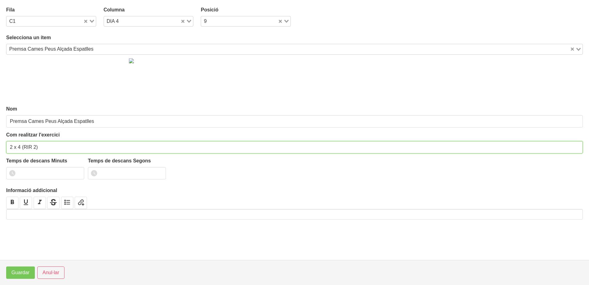
drag, startPoint x: 49, startPoint y: 146, endPoint x: 58, endPoint y: 98, distance: 48.7
click at [51, 140] on div "Com realitzar l'exercici 2 x 4 (RIR 2)" at bounding box center [294, 142] width 577 height 22
click at [41, 174] on input "number" at bounding box center [45, 173] width 78 height 12
click at [23, 272] on span "Guardar" at bounding box center [20, 272] width 18 height 7
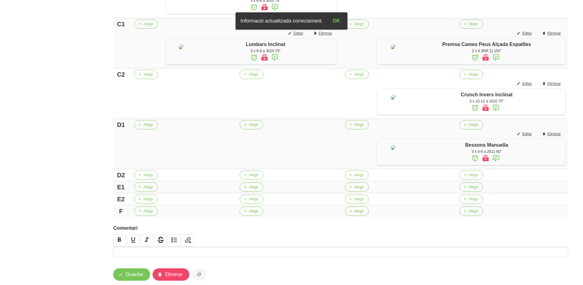
scroll to position [309, 0]
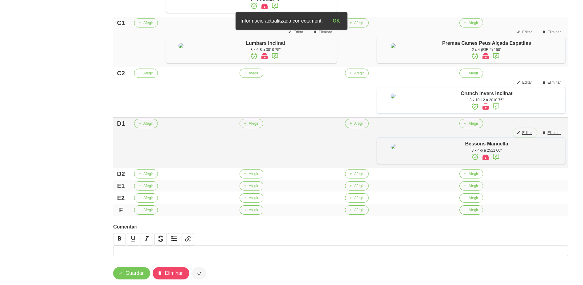
click at [527, 135] on span "Editar" at bounding box center [528, 133] width 10 height 6
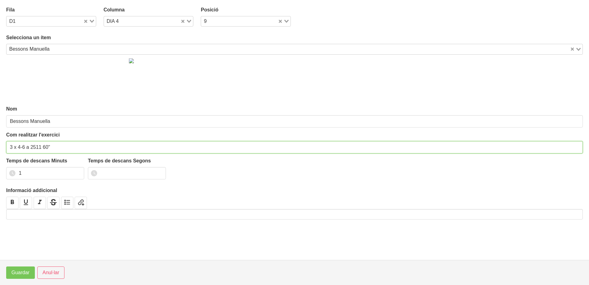
drag, startPoint x: 44, startPoint y: 146, endPoint x: 41, endPoint y: 147, distance: 3.5
click at [41, 147] on input "3 x 4-6 a 2511 60"" at bounding box center [294, 147] width 577 height 12
drag, startPoint x: 42, startPoint y: 147, endPoint x: 39, endPoint y: 163, distance: 16.8
click at [41, 148] on input "3 x 4-6 a 2511120"" at bounding box center [294, 147] width 577 height 12
click at [41, 147] on input "3 x 4-6 a 2511120"" at bounding box center [294, 147] width 577 height 12
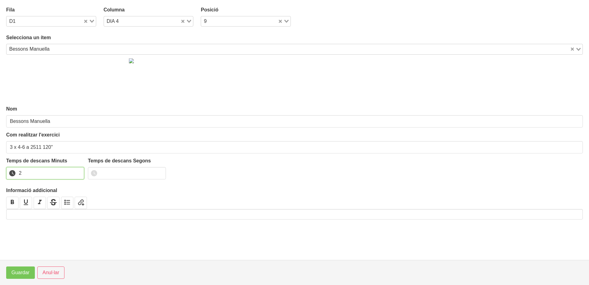
click at [77, 171] on input "2" at bounding box center [45, 173] width 78 height 12
click at [15, 276] on span "Guardar" at bounding box center [20, 272] width 18 height 7
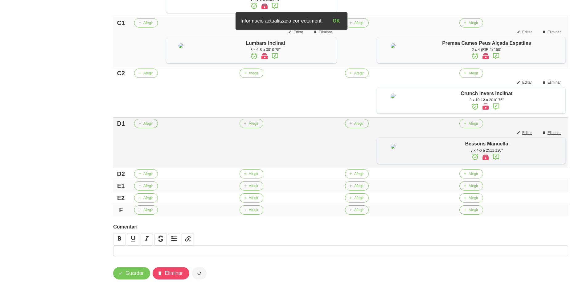
click at [495, 162] on icon at bounding box center [496, 156] width 7 height 11
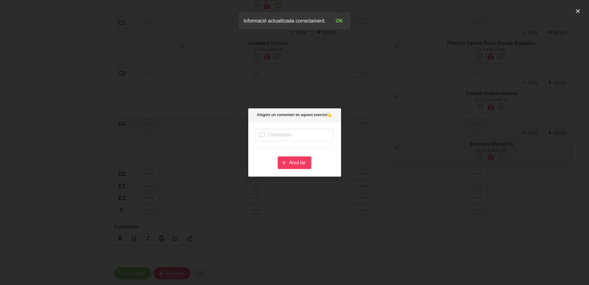
click at [296, 163] on span "Anul·lar" at bounding box center [297, 162] width 17 height 7
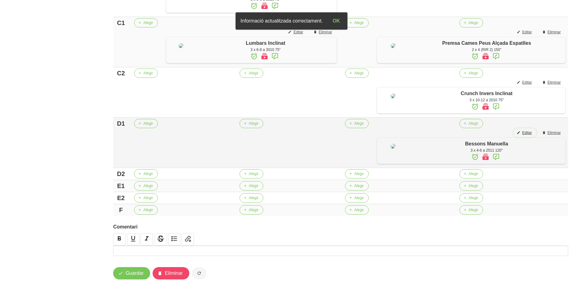
click at [529, 135] on span "Editar" at bounding box center [528, 133] width 10 height 6
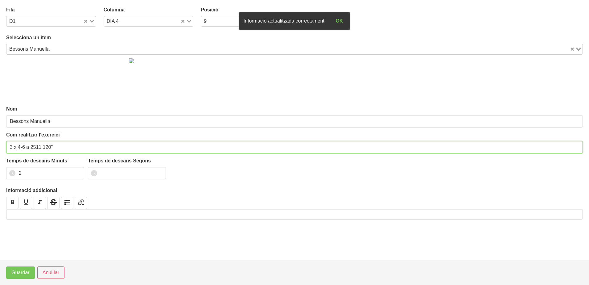
drag, startPoint x: 40, startPoint y: 146, endPoint x: 27, endPoint y: 147, distance: 13.6
click at [27, 147] on input "3 x 4-6 a 2511 120"" at bounding box center [294, 147] width 577 height 12
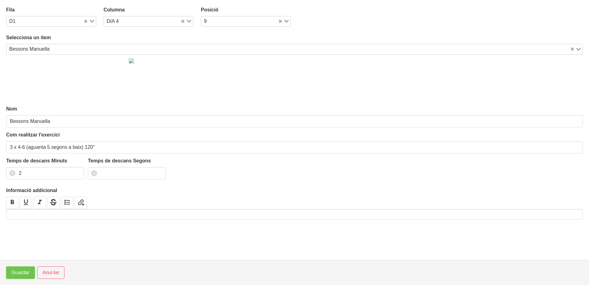
click at [22, 273] on span "Guardar" at bounding box center [20, 272] width 18 height 7
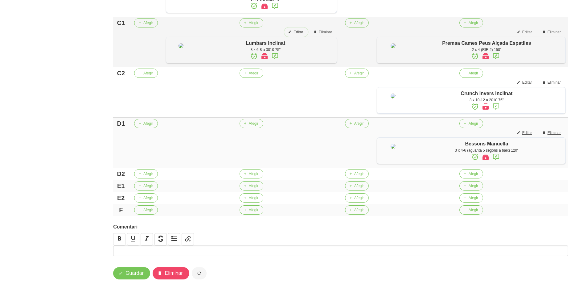
click at [299, 35] on span "Editar" at bounding box center [299, 32] width 10 height 6
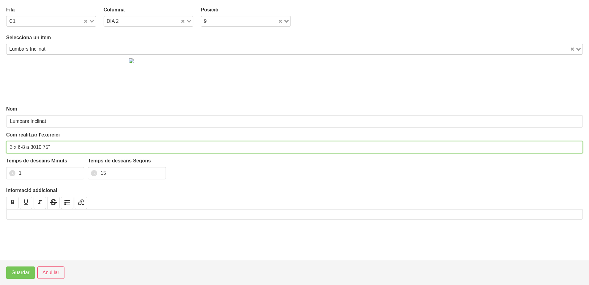
drag, startPoint x: 46, startPoint y: 146, endPoint x: 43, endPoint y: 147, distance: 3.1
click at [43, 147] on input "3 x 6-8 a 3010 75"" at bounding box center [294, 147] width 577 height 12
click at [44, 147] on input "3 x 6-8 a 3010 75"" at bounding box center [294, 147] width 577 height 12
click at [77, 172] on input "0" at bounding box center [45, 173] width 78 height 12
click at [77, 171] on input "1" at bounding box center [45, 173] width 78 height 12
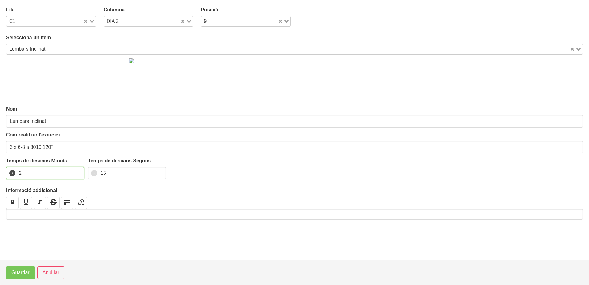
click at [77, 171] on input "2" at bounding box center [45, 173] width 78 height 12
click at [80, 173] on div "Temps de descans Minuts 2 Temps de descans Segons 15" at bounding box center [294, 170] width 577 height 26
click at [27, 270] on span "Guardar" at bounding box center [20, 272] width 18 height 7
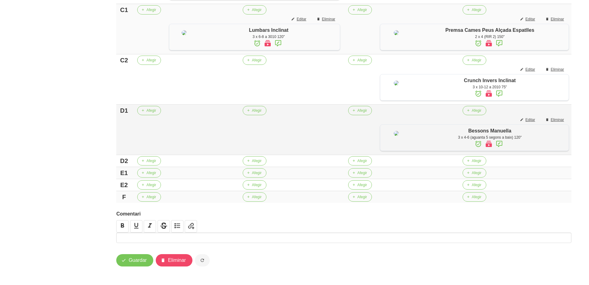
scroll to position [347, 0]
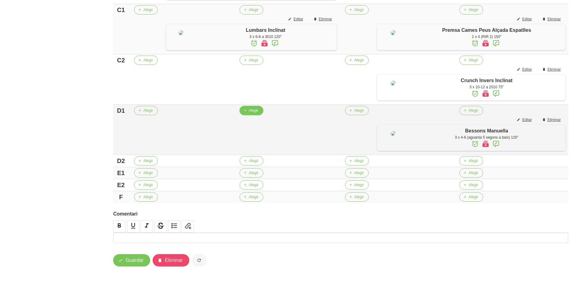
click at [250, 113] on span "Afegir" at bounding box center [254, 111] width 10 height 6
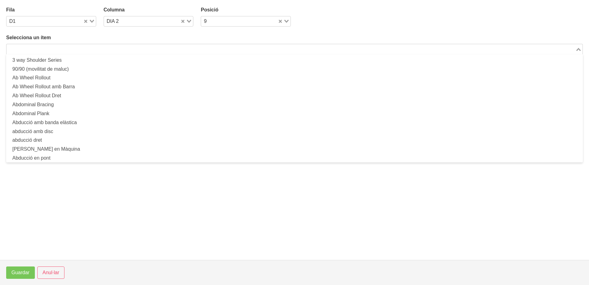
click at [98, 51] on input "Search for option" at bounding box center [291, 48] width 568 height 7
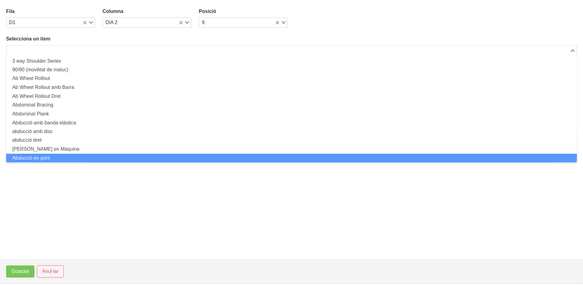
scroll to position [0, 0]
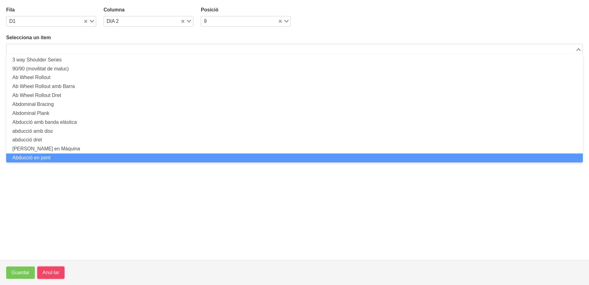
click at [51, 269] on span "Anul·lar" at bounding box center [51, 272] width 17 height 7
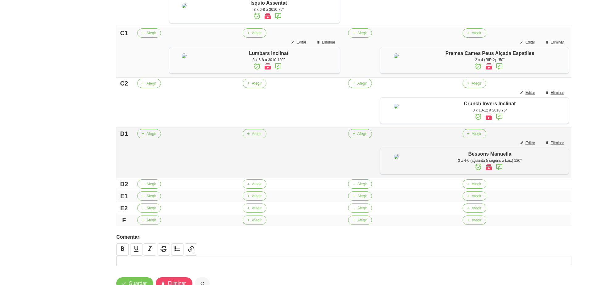
scroll to position [347, 0]
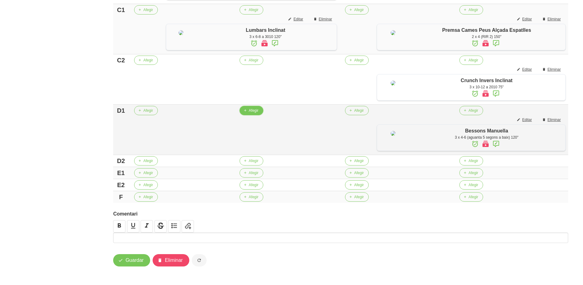
click at [249, 113] on span "Afegir" at bounding box center [254, 111] width 10 height 6
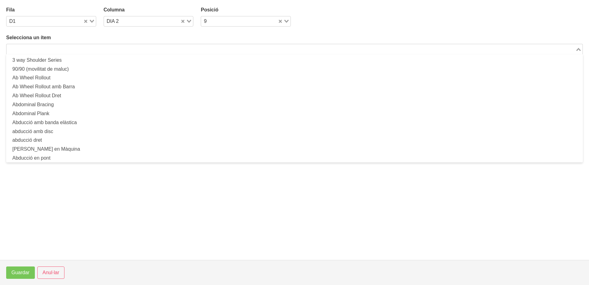
click at [119, 51] on input "Search for option" at bounding box center [291, 48] width 568 height 7
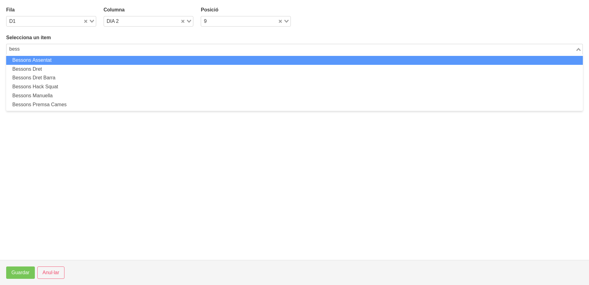
click at [60, 58] on li "Bessons Assentat" at bounding box center [294, 60] width 577 height 9
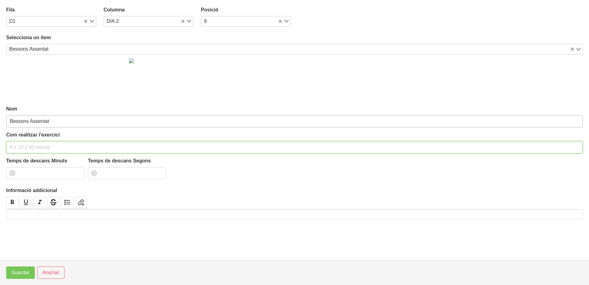
drag, startPoint x: 43, startPoint y: 147, endPoint x: 48, endPoint y: 117, distance: 31.1
click at [44, 136] on div "Com realitzar l'exercici" at bounding box center [294, 142] width 577 height 22
drag, startPoint x: 77, startPoint y: 172, endPoint x: 49, endPoint y: 222, distance: 56.3
click at [77, 172] on input "1" at bounding box center [45, 173] width 78 height 12
click at [21, 274] on span "Guardar" at bounding box center [20, 272] width 18 height 7
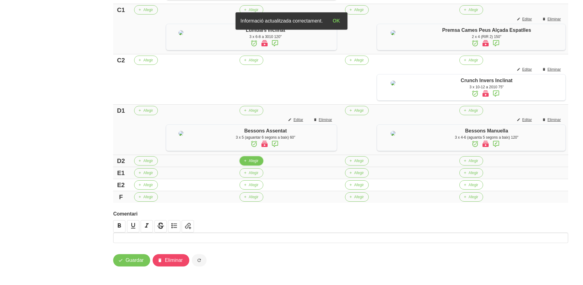
click at [247, 165] on button "Afegir" at bounding box center [252, 160] width 24 height 9
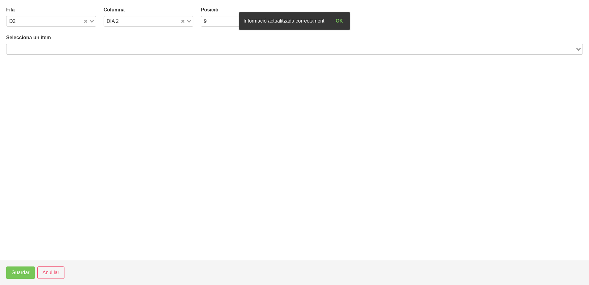
drag, startPoint x: 60, startPoint y: 50, endPoint x: 68, endPoint y: 44, distance: 9.7
click at [60, 50] on input "Search for option" at bounding box center [291, 48] width 568 height 7
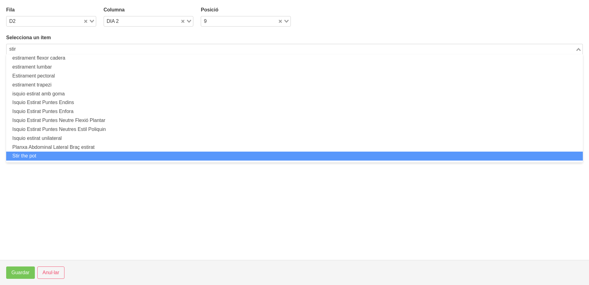
click at [53, 154] on li "Stir the pot" at bounding box center [294, 155] width 577 height 9
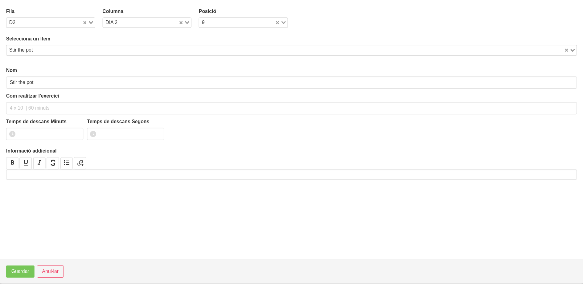
scroll to position [2, 0]
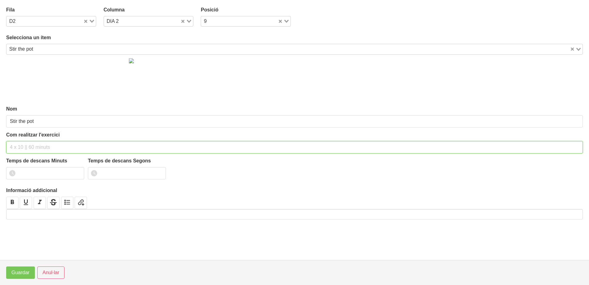
click at [30, 147] on input "text" at bounding box center [294, 147] width 577 height 12
drag, startPoint x: 77, startPoint y: 171, endPoint x: 43, endPoint y: 213, distance: 53.5
click at [71, 177] on input "1" at bounding box center [45, 173] width 78 height 12
click at [23, 271] on span "Guardar" at bounding box center [20, 272] width 18 height 7
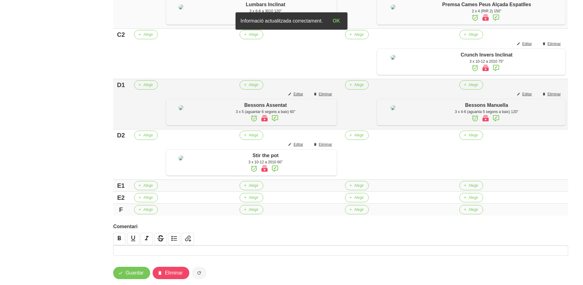
click at [273, 124] on icon at bounding box center [274, 118] width 7 height 11
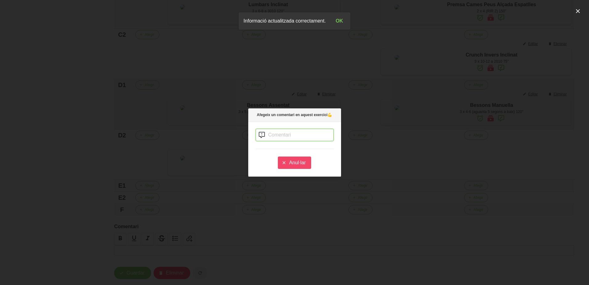
click at [272, 138] on input "text" at bounding box center [295, 135] width 78 height 12
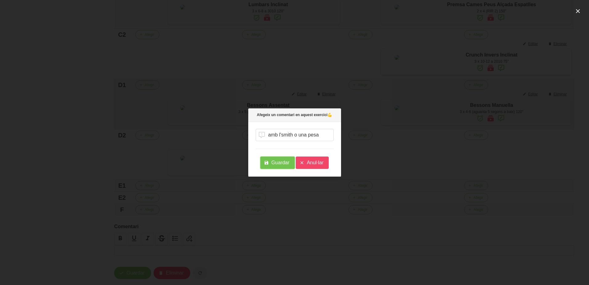
click at [284, 161] on span "Guardar" at bounding box center [280, 162] width 18 height 7
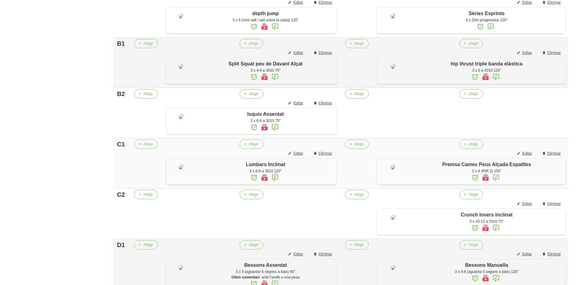
scroll to position [154, 0]
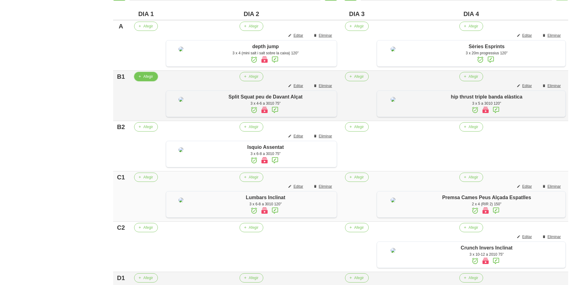
click at [143, 79] on span "Afegir" at bounding box center [148, 77] width 10 height 6
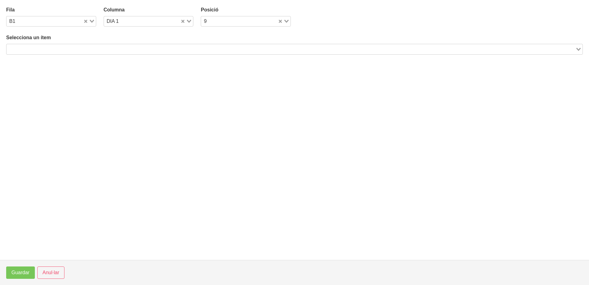
click at [96, 49] on input "Search for option" at bounding box center [291, 48] width 568 height 7
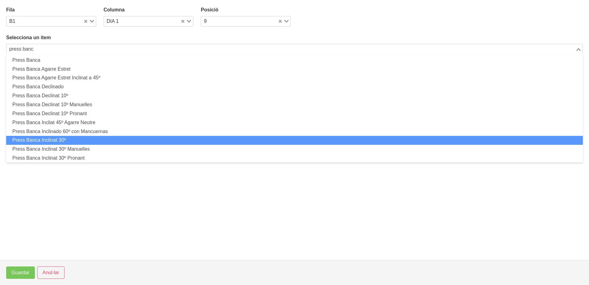
click at [79, 140] on li "Press Banca Inclinat 30º" at bounding box center [294, 140] width 577 height 9
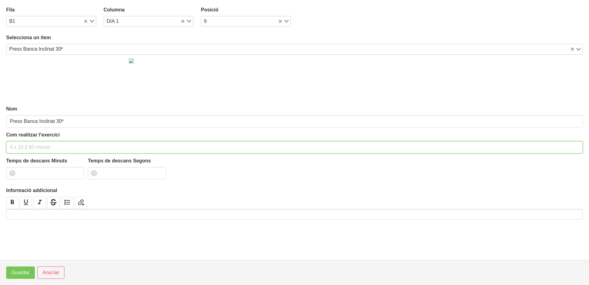
click at [41, 142] on input "text" at bounding box center [294, 147] width 577 height 12
click at [38, 175] on input "number" at bounding box center [45, 173] width 78 height 12
click at [23, 270] on span "Guardar" at bounding box center [20, 272] width 18 height 7
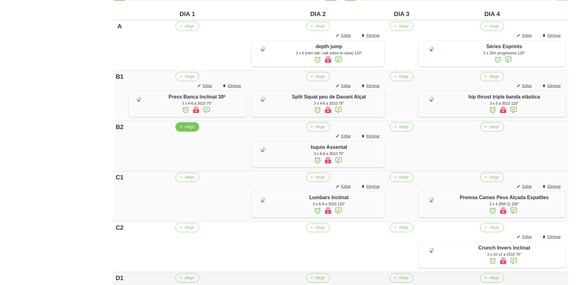
click at [190, 130] on span "Afegir" at bounding box center [190, 127] width 10 height 6
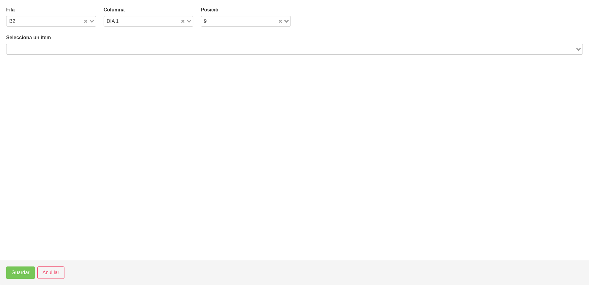
click at [105, 48] on input "Search for option" at bounding box center [291, 48] width 568 height 7
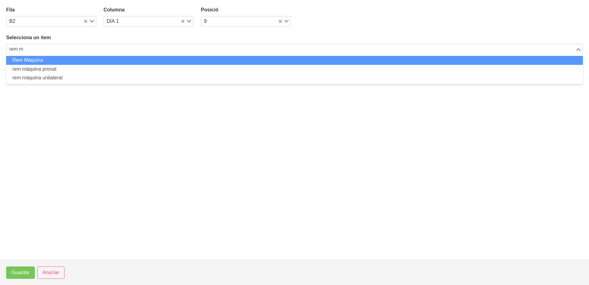
click at [102, 62] on li "Rem Màquina" at bounding box center [294, 60] width 577 height 9
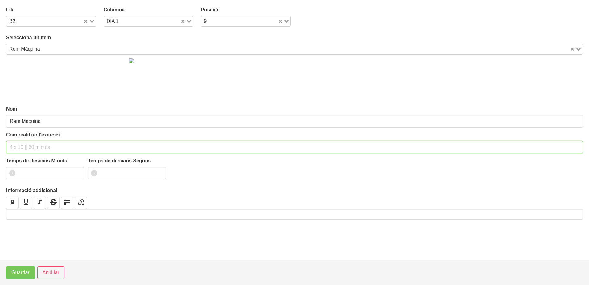
click at [39, 147] on input "text" at bounding box center [294, 147] width 577 height 12
click at [40, 170] on input "number" at bounding box center [45, 173] width 78 height 12
click at [18, 275] on span "Guardar" at bounding box center [20, 272] width 18 height 7
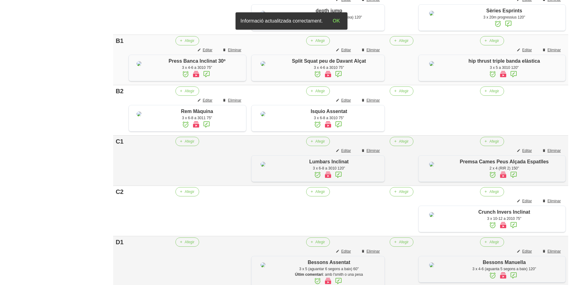
scroll to position [231, 0]
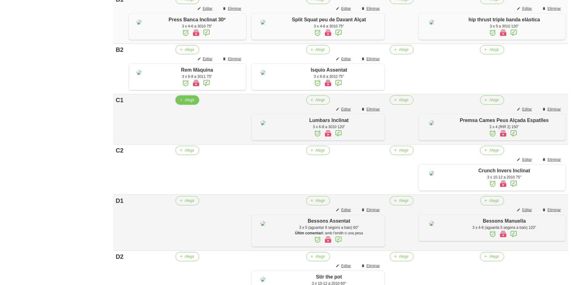
click at [189, 103] on span "Afegir" at bounding box center [190, 100] width 10 height 6
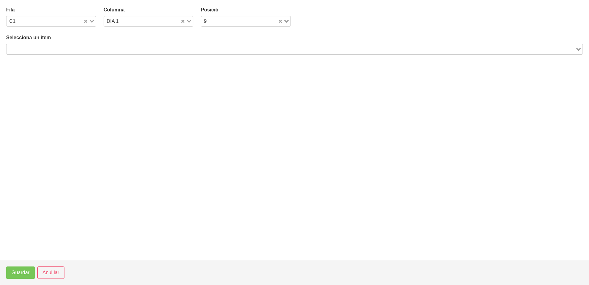
click at [90, 52] on input "Search for option" at bounding box center [291, 48] width 568 height 7
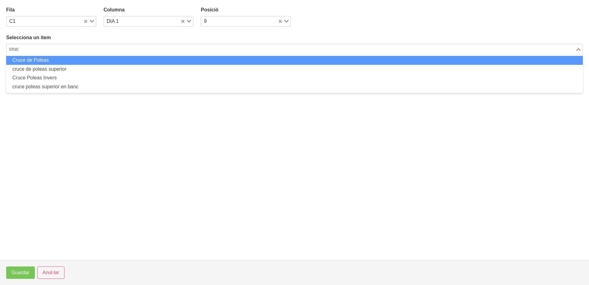
click at [86, 62] on li "Cruce de Poleas" at bounding box center [294, 60] width 577 height 9
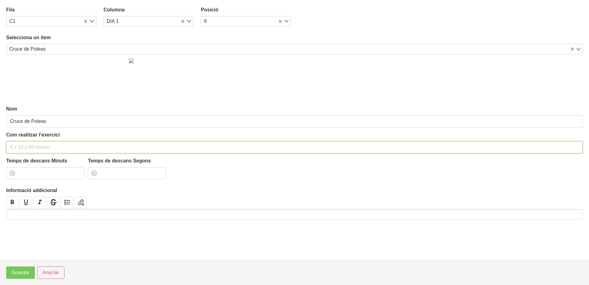
click at [44, 143] on input "text" at bounding box center [294, 147] width 577 height 12
drag, startPoint x: 77, startPoint y: 170, endPoint x: 47, endPoint y: 218, distance: 56.9
click at [74, 176] on input "1" at bounding box center [45, 173] width 78 height 12
click at [26, 272] on span "Guardar" at bounding box center [20, 272] width 18 height 7
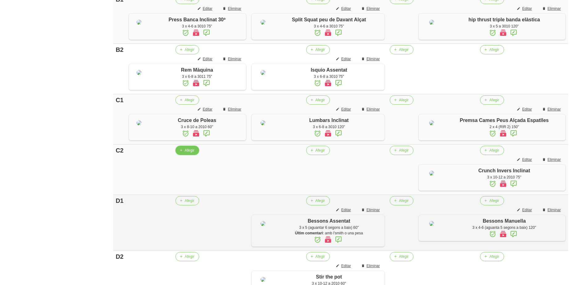
click at [183, 153] on icon "button" at bounding box center [181, 150] width 4 height 6
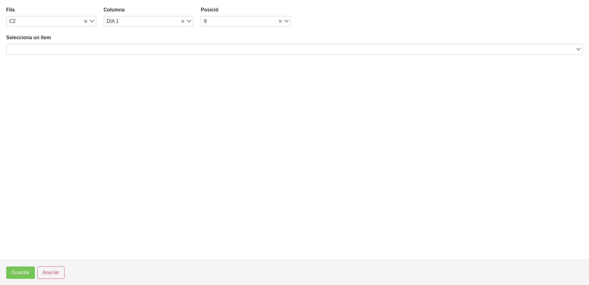
click at [132, 48] on input "Search for option" at bounding box center [291, 48] width 568 height 7
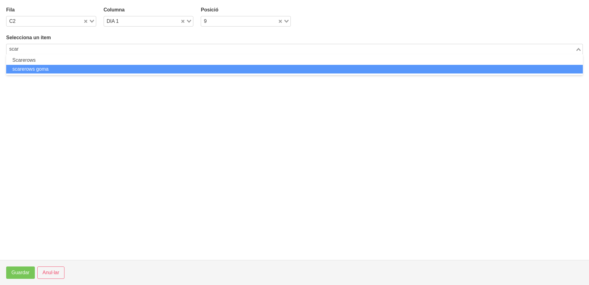
drag, startPoint x: 122, startPoint y: 67, endPoint x: 119, endPoint y: 73, distance: 5.9
click at [119, 73] on li "scarerows goma" at bounding box center [294, 69] width 577 height 9
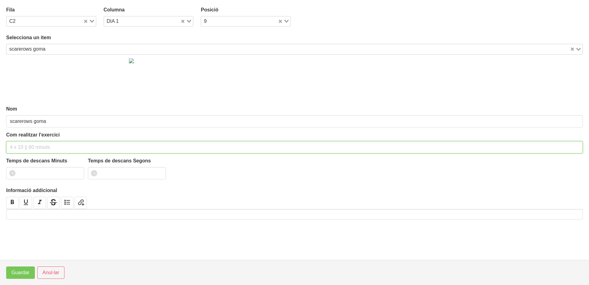
click at [49, 149] on input "text" at bounding box center [294, 147] width 577 height 12
click at [15, 146] on input "3v x 10-12 a 2011 60"" at bounding box center [294, 147] width 577 height 12
drag, startPoint x: 77, startPoint y: 171, endPoint x: 63, endPoint y: 193, distance: 26.0
click at [77, 174] on input "1" at bounding box center [45, 173] width 78 height 12
click at [15, 273] on span "Guardar" at bounding box center [20, 272] width 18 height 7
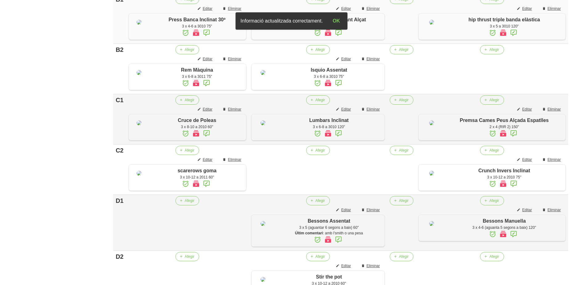
scroll to position [386, 0]
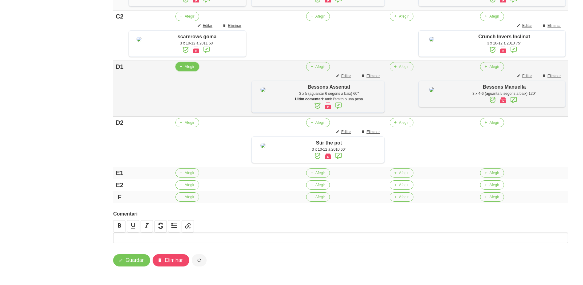
drag, startPoint x: 190, startPoint y: 103, endPoint x: 185, endPoint y: 103, distance: 4.6
click at [185, 71] on button "Afegir" at bounding box center [188, 66] width 24 height 9
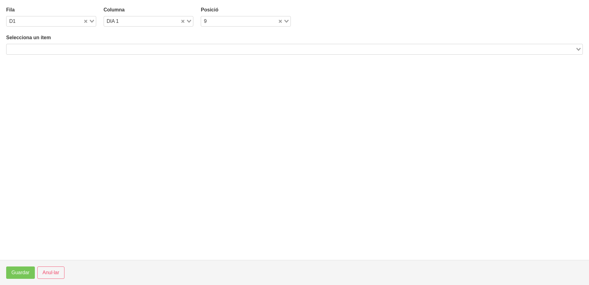
click at [119, 50] on input "Search for option" at bounding box center [291, 48] width 568 height 7
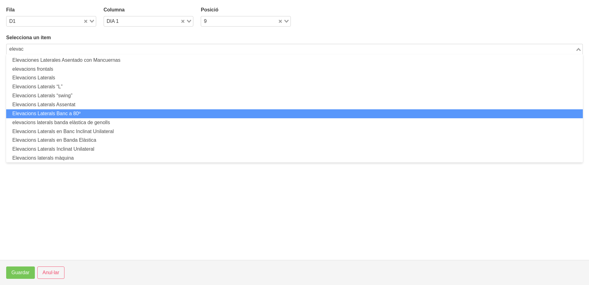
click at [95, 113] on li "Elevacions Laterals Banc a 80º" at bounding box center [294, 113] width 577 height 9
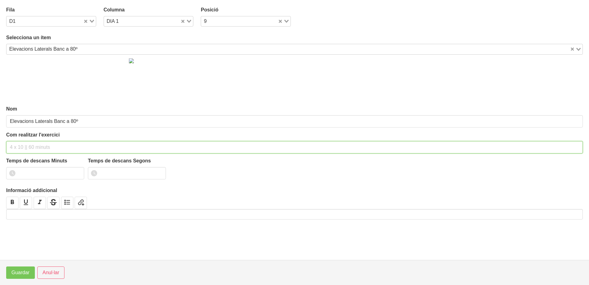
click at [37, 145] on input "text" at bounding box center [294, 147] width 577 height 12
drag, startPoint x: 77, startPoint y: 172, endPoint x: 72, endPoint y: 182, distance: 11.3
click at [76, 176] on input "1" at bounding box center [45, 173] width 78 height 12
click at [16, 275] on span "Guardar" at bounding box center [20, 272] width 18 height 7
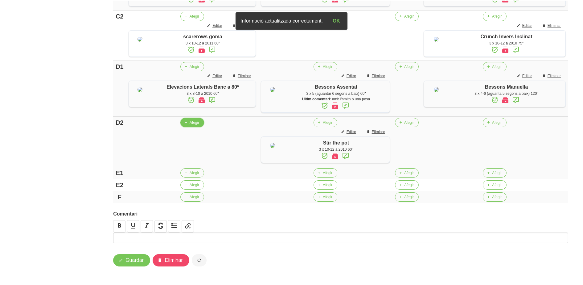
click at [192, 125] on span "Afegir" at bounding box center [195, 123] width 10 height 6
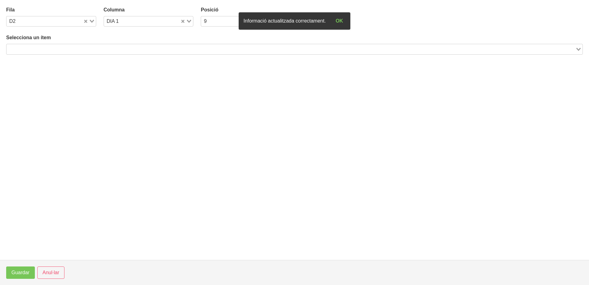
click at [93, 48] on input "Search for option" at bounding box center [291, 48] width 568 height 7
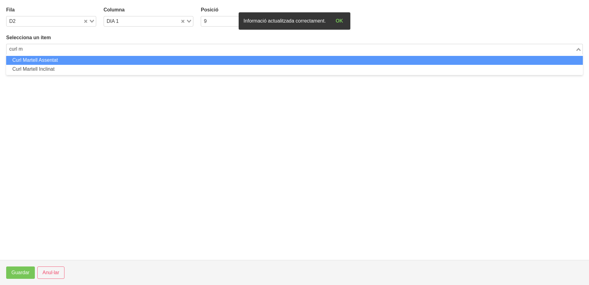
drag, startPoint x: 89, startPoint y: 58, endPoint x: 54, endPoint y: 111, distance: 63.3
click at [86, 66] on ul "Curl Martell Assentat Curl Martell Inclinat" at bounding box center [294, 64] width 577 height 21
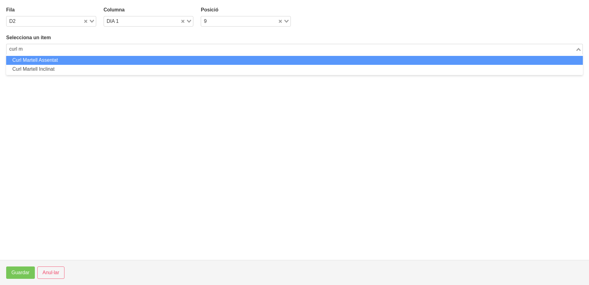
click at [42, 60] on li "Curl Martell Assentat" at bounding box center [294, 60] width 577 height 9
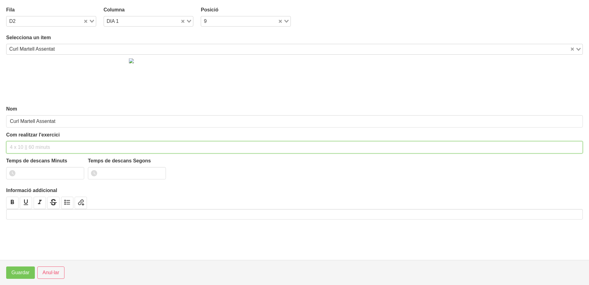
click at [24, 148] on input "text" at bounding box center [294, 147] width 577 height 12
drag, startPoint x: 76, startPoint y: 172, endPoint x: 69, endPoint y: 181, distance: 11.9
click at [75, 173] on input "1" at bounding box center [45, 173] width 78 height 12
click at [24, 276] on button "Guardar" at bounding box center [20, 272] width 29 height 12
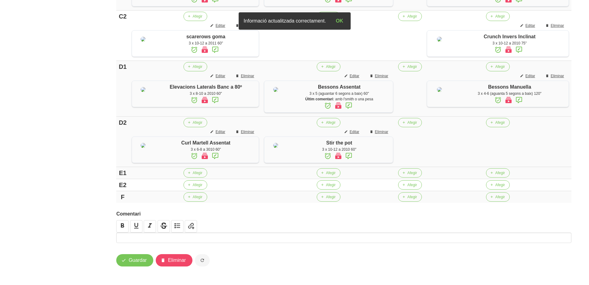
scroll to position [451, 0]
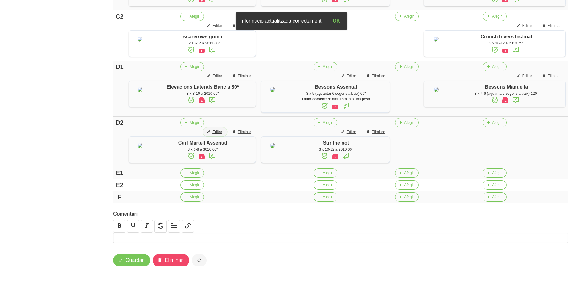
click at [220, 129] on span "Editar" at bounding box center [218, 132] width 10 height 6
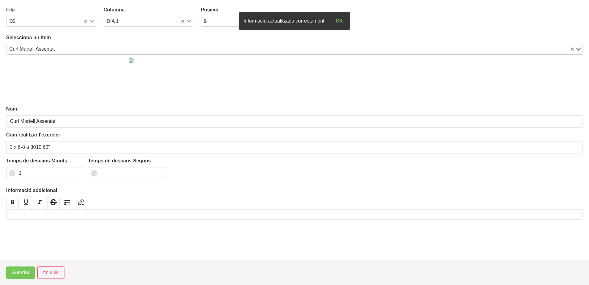
click at [76, 49] on input "Search for option" at bounding box center [313, 48] width 512 height 7
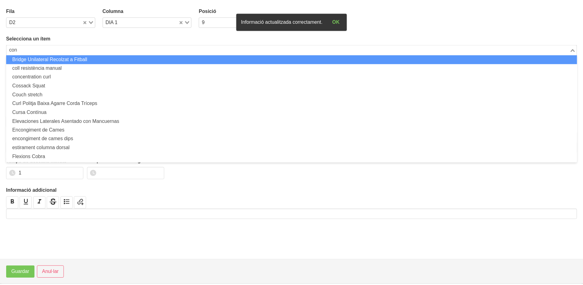
scroll to position [0, 0]
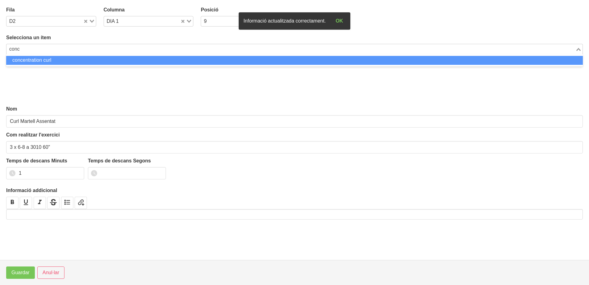
click at [64, 60] on li "concentration curl" at bounding box center [294, 60] width 577 height 9
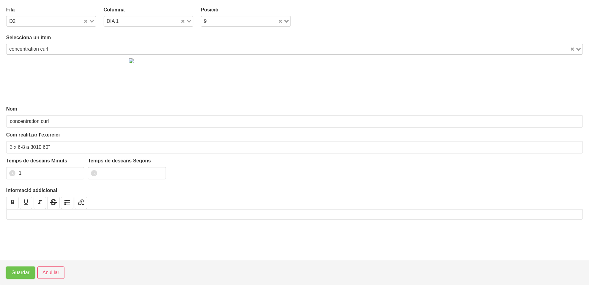
click at [22, 272] on span "Guardar" at bounding box center [20, 272] width 18 height 7
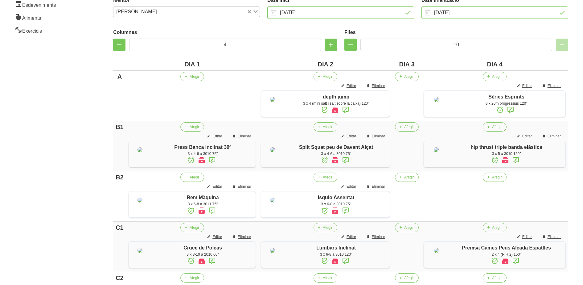
scroll to position [181, 0]
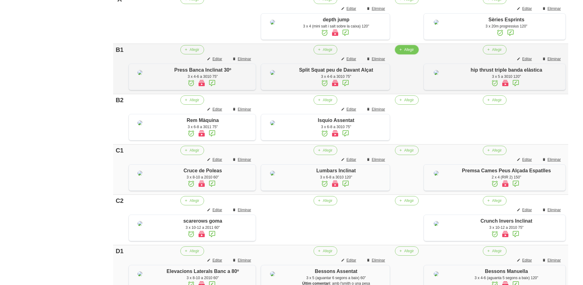
click at [407, 54] on button "Afegir" at bounding box center [407, 49] width 24 height 9
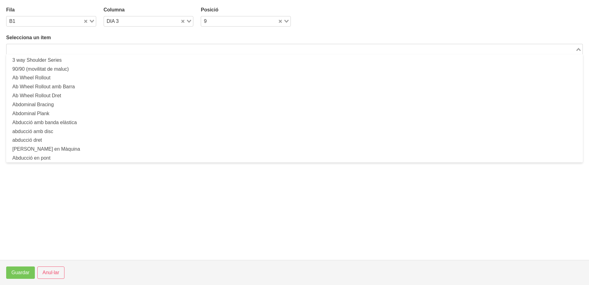
drag, startPoint x: 162, startPoint y: 51, endPoint x: 141, endPoint y: 61, distance: 24.1
click at [161, 51] on input "Search for option" at bounding box center [291, 48] width 568 height 7
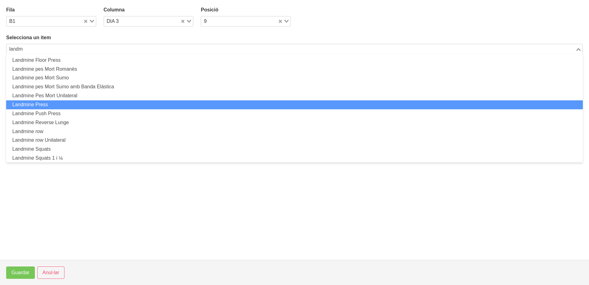
click at [70, 106] on li "Landmine Press" at bounding box center [294, 104] width 577 height 9
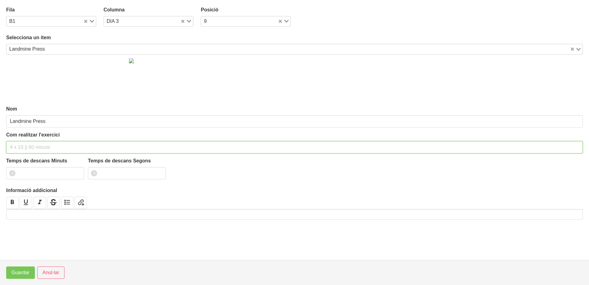
click at [23, 142] on input "text" at bounding box center [294, 147] width 577 height 12
click at [38, 173] on input "number" at bounding box center [45, 173] width 78 height 12
click at [19, 277] on button "Guardar" at bounding box center [20, 272] width 29 height 12
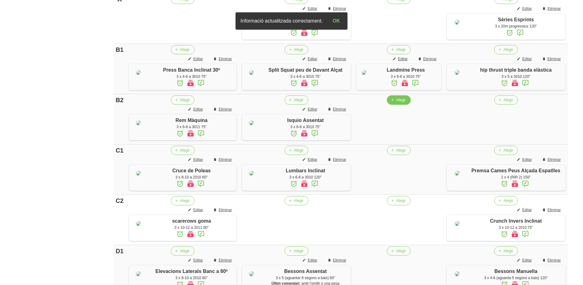
click at [406, 103] on span "Afegir" at bounding box center [401, 100] width 10 height 6
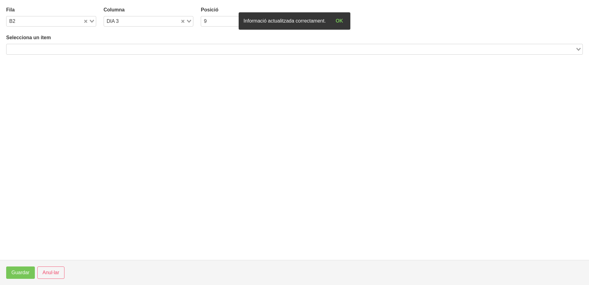
click at [159, 47] on input "Search for option" at bounding box center [291, 48] width 568 height 7
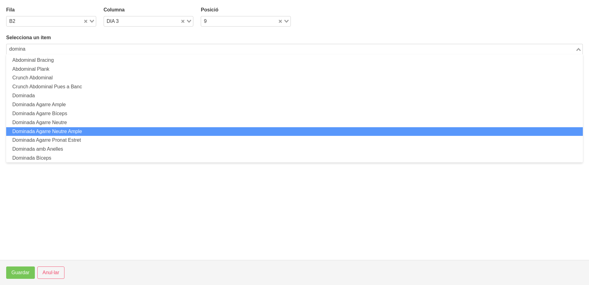
click at [85, 133] on li "Dominada Agarre Neutre Ample" at bounding box center [294, 131] width 577 height 9
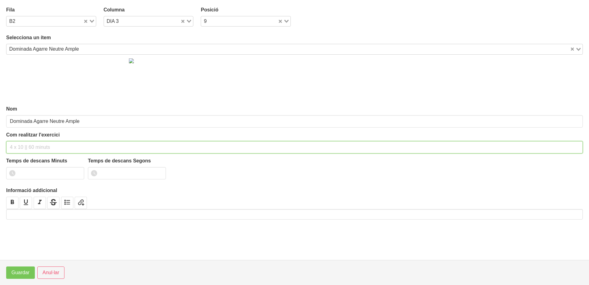
click at [48, 145] on input "text" at bounding box center [294, 147] width 577 height 12
click at [34, 173] on input "number" at bounding box center [45, 173] width 78 height 12
click at [23, 275] on span "Guardar" at bounding box center [20, 272] width 18 height 7
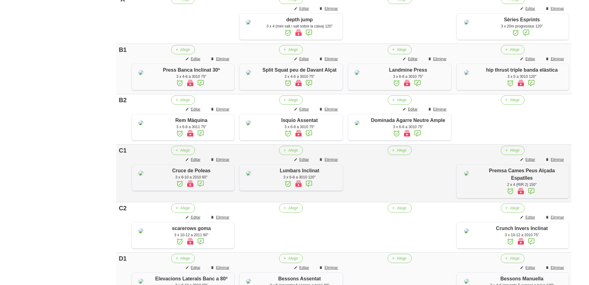
scroll to position [297, 0]
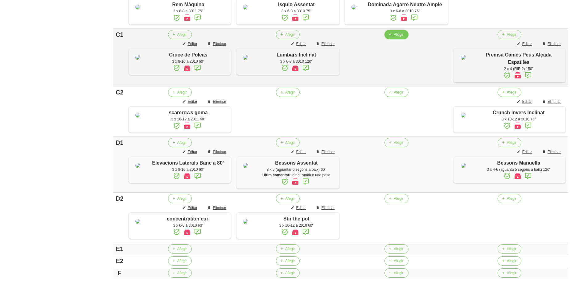
click at [399, 39] on button "Afegir" at bounding box center [397, 34] width 24 height 9
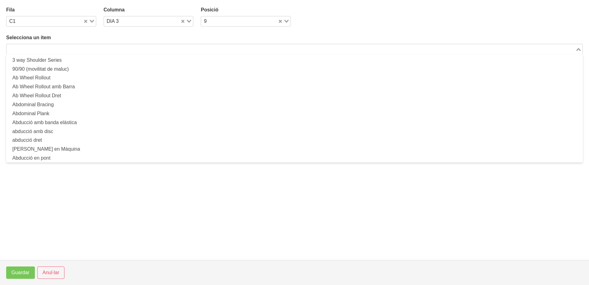
click at [159, 47] on input "Search for option" at bounding box center [291, 48] width 568 height 7
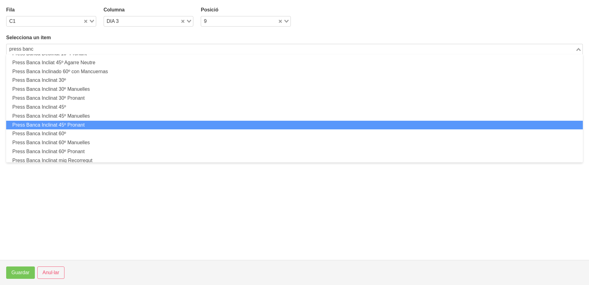
scroll to position [116, 0]
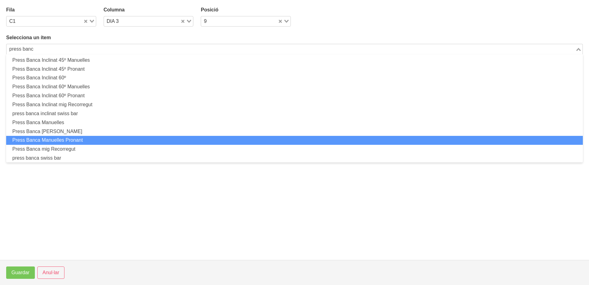
click at [84, 139] on li "Press Banca Manuelles Pronant" at bounding box center [294, 140] width 577 height 9
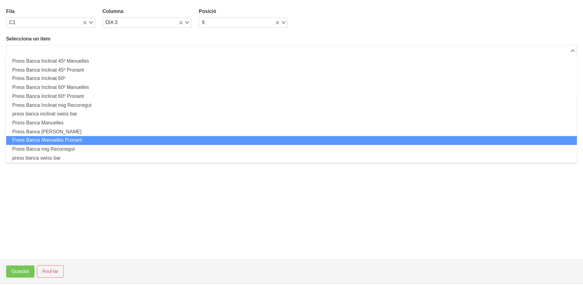
scroll to position [2, 0]
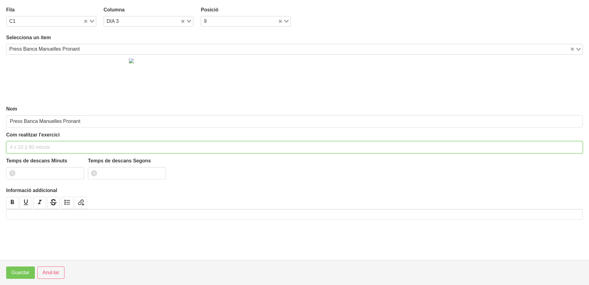
click at [30, 145] on input "text" at bounding box center [294, 147] width 577 height 12
click at [35, 173] on input "number" at bounding box center [45, 173] width 78 height 12
click at [26, 271] on span "Guardar" at bounding box center [20, 272] width 18 height 7
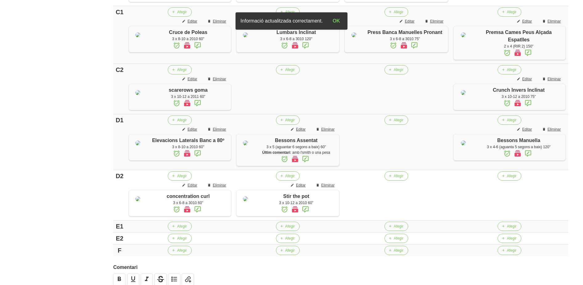
scroll to position [412, 0]
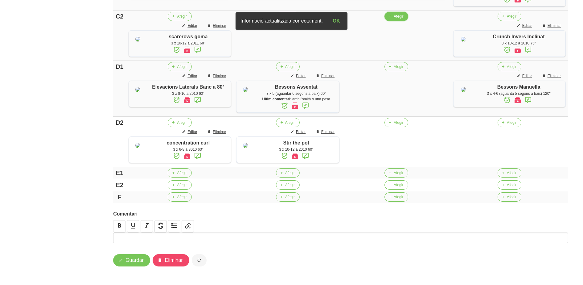
drag, startPoint x: 401, startPoint y: 26, endPoint x: 398, endPoint y: 25, distance: 3.4
click at [398, 21] on button "Afegir" at bounding box center [397, 16] width 24 height 9
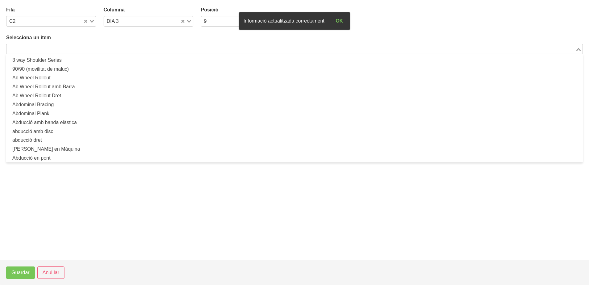
drag, startPoint x: 198, startPoint y: 45, endPoint x: 173, endPoint y: 56, distance: 27.5
click at [196, 49] on input "Search for option" at bounding box center [291, 48] width 568 height 7
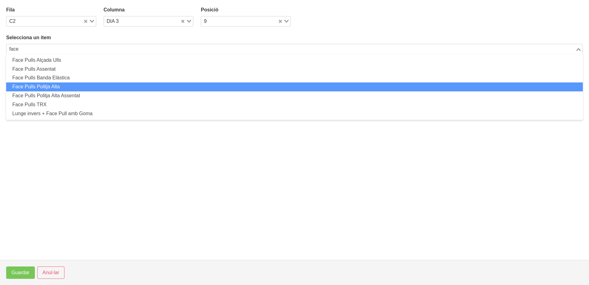
click at [90, 86] on li "Face Pulls Politja Alta" at bounding box center [294, 86] width 577 height 9
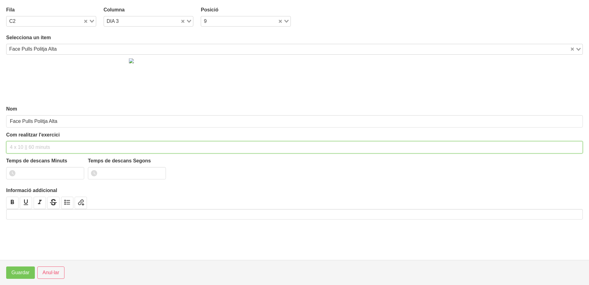
click at [39, 146] on input "text" at bounding box center [294, 147] width 577 height 12
click at [39, 175] on input "number" at bounding box center [45, 173] width 78 height 12
click at [24, 273] on span "Guardar" at bounding box center [20, 272] width 18 height 7
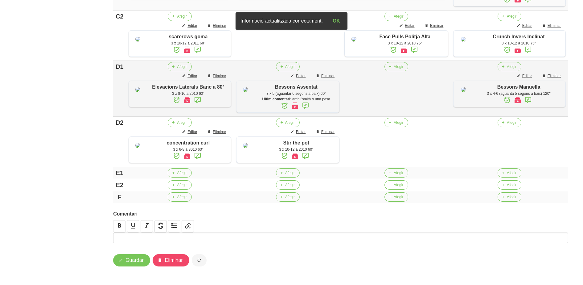
scroll to position [451, 0]
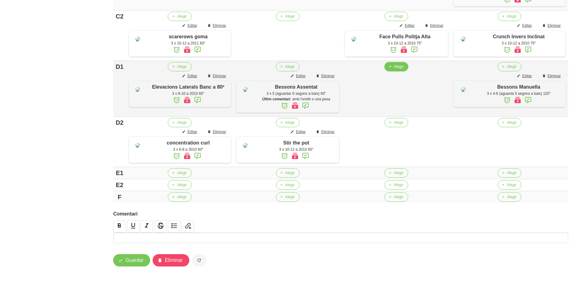
click at [398, 62] on button "Afegir" at bounding box center [397, 66] width 24 height 9
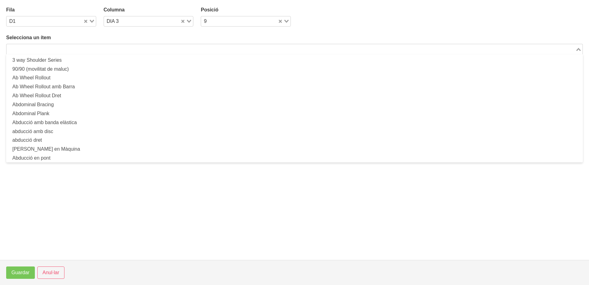
click at [153, 52] on input "Search for option" at bounding box center [291, 48] width 568 height 7
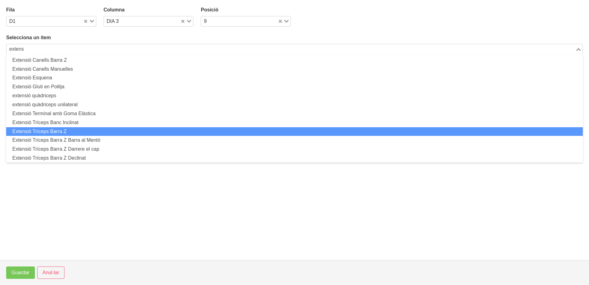
click at [84, 129] on li "Extensió Tríceps Barra Z" at bounding box center [294, 131] width 577 height 9
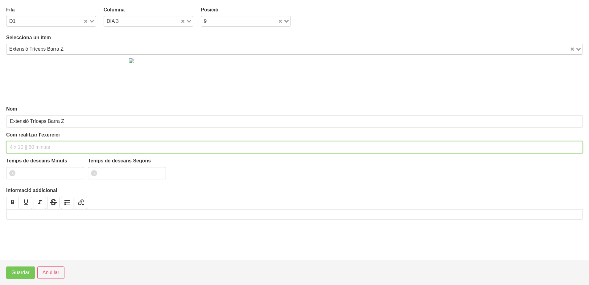
click at [43, 149] on input "text" at bounding box center [294, 147] width 577 height 12
drag, startPoint x: 76, startPoint y: 171, endPoint x: 48, endPoint y: 214, distance: 51.5
click at [74, 174] on input "1" at bounding box center [45, 173] width 78 height 12
click at [25, 273] on span "Guardar" at bounding box center [20, 272] width 18 height 7
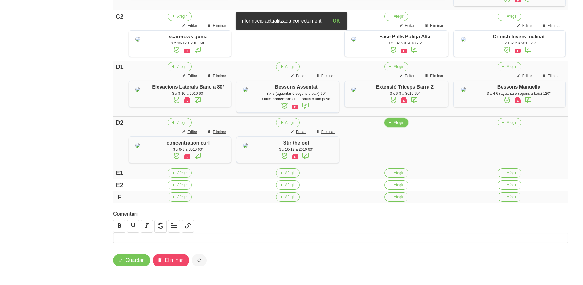
click at [402, 122] on span "Afegir" at bounding box center [399, 123] width 10 height 6
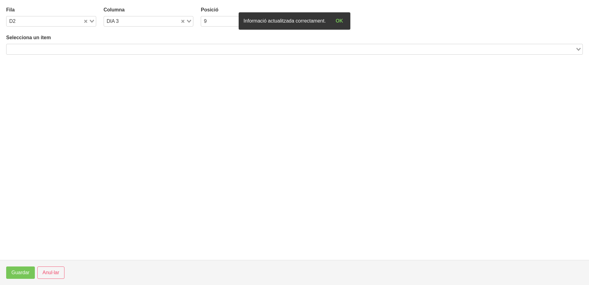
click at [126, 49] on input "Search for option" at bounding box center [291, 48] width 568 height 7
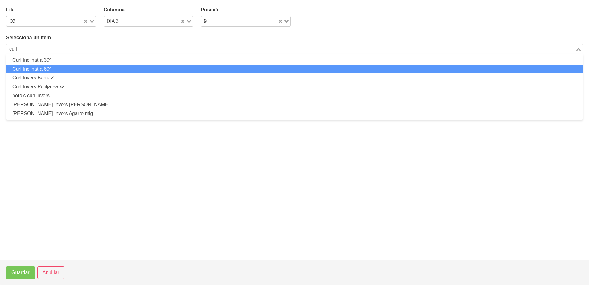
drag, startPoint x: 62, startPoint y: 68, endPoint x: 60, endPoint y: 73, distance: 5.0
click at [60, 73] on li "Curl Inclinat a 60º" at bounding box center [294, 69] width 577 height 9
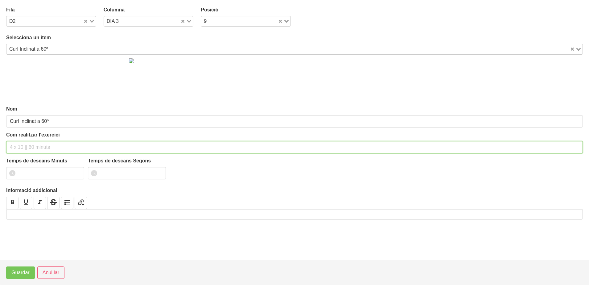
click at [39, 143] on input "text" at bounding box center [294, 147] width 577 height 12
drag, startPoint x: 77, startPoint y: 171, endPoint x: 45, endPoint y: 228, distance: 64.8
click at [77, 173] on input "1" at bounding box center [45, 173] width 78 height 12
click at [26, 274] on span "Guardar" at bounding box center [20, 272] width 18 height 7
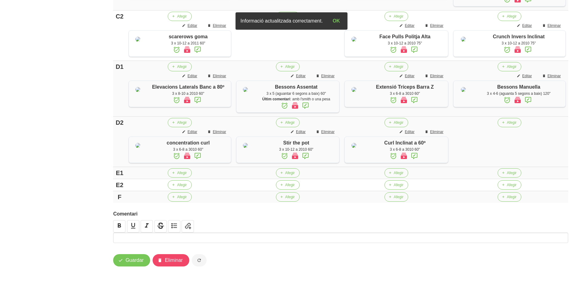
scroll to position [463, 0]
click at [130, 261] on span "Guardar" at bounding box center [135, 259] width 18 height 7
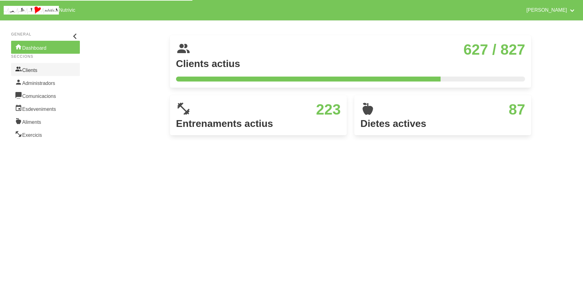
click at [43, 70] on link "Clients" at bounding box center [45, 69] width 69 height 13
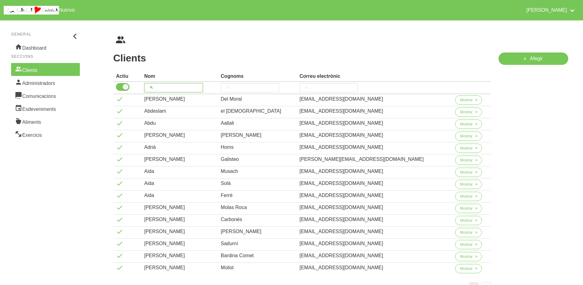
drag, startPoint x: 172, startPoint y: 87, endPoint x: 168, endPoint y: 86, distance: 4.1
click at [171, 87] on input "search" at bounding box center [173, 87] width 59 height 9
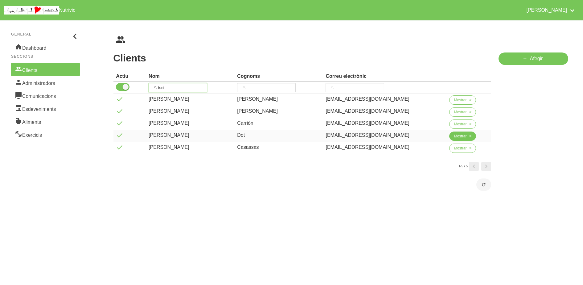
type input "toni"
click at [458, 137] on span "Mostrar" at bounding box center [460, 136] width 13 height 6
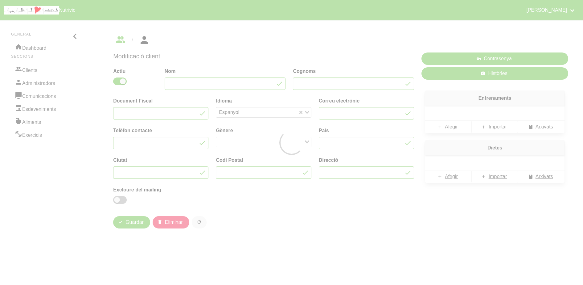
type input "[PERSON_NAME]"
type input "Dot"
type input "[EMAIL_ADDRESS][DOMAIN_NAME]"
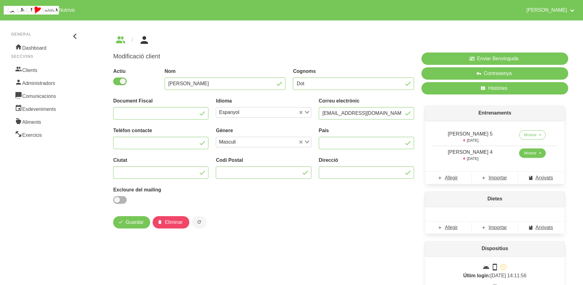
click at [524, 152] on span "Mostrar" at bounding box center [530, 153] width 13 height 6
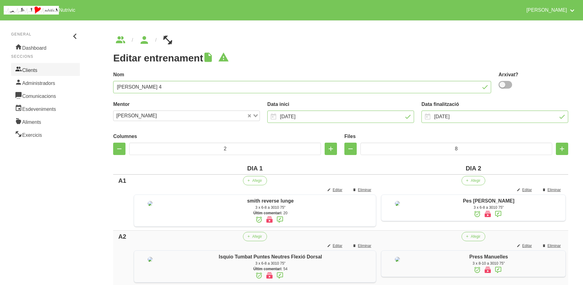
click at [48, 70] on link "Clients" at bounding box center [45, 69] width 69 height 13
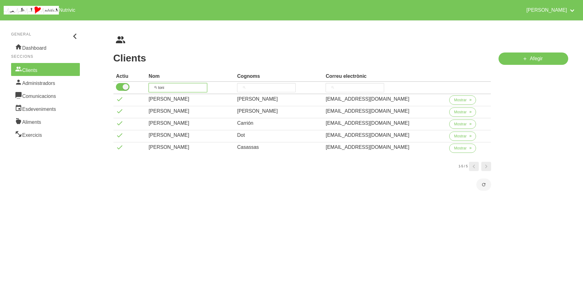
drag, startPoint x: 176, startPoint y: 88, endPoint x: 143, endPoint y: 88, distance: 33.3
click at [143, 88] on tr "toni" at bounding box center [303, 88] width 378 height 12
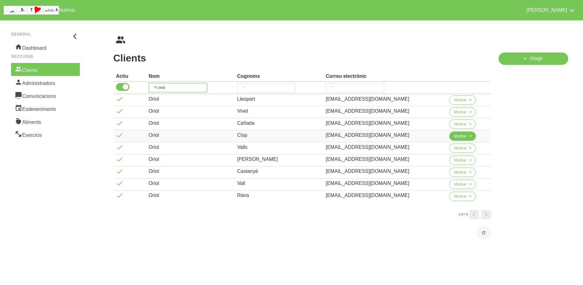
type input "oriol"
click at [458, 137] on span "Mostrar" at bounding box center [460, 136] width 13 height 6
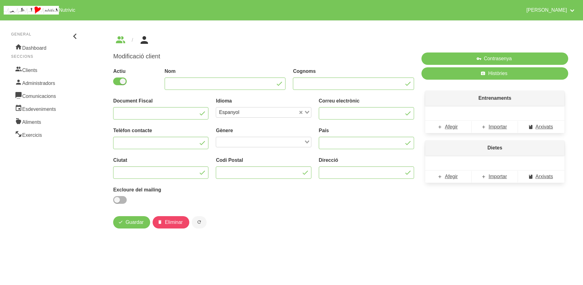
type input "Oriol"
type input "Clop"
type input "[EMAIL_ADDRESS][DOMAIN_NAME]"
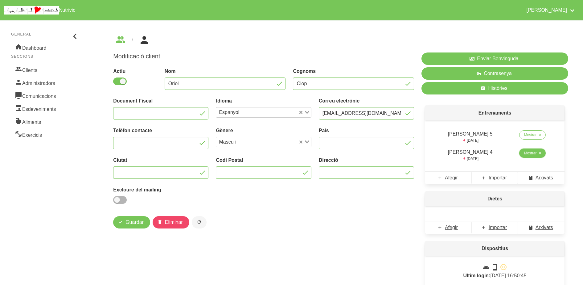
click at [528, 156] on link "Mostrar" at bounding box center [533, 152] width 27 height 9
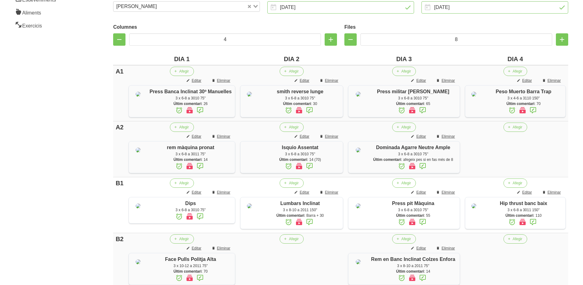
scroll to position [193, 0]
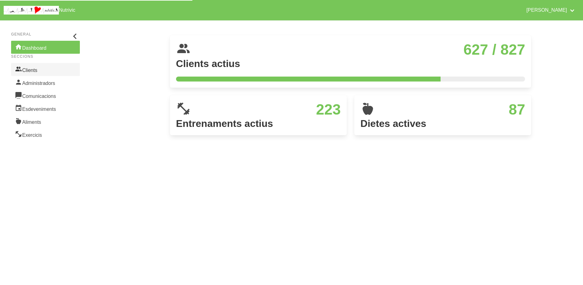
click at [41, 72] on link "Clients" at bounding box center [45, 69] width 69 height 13
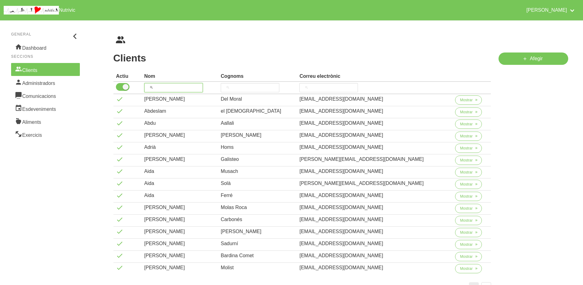
click at [168, 88] on input "search" at bounding box center [173, 87] width 59 height 9
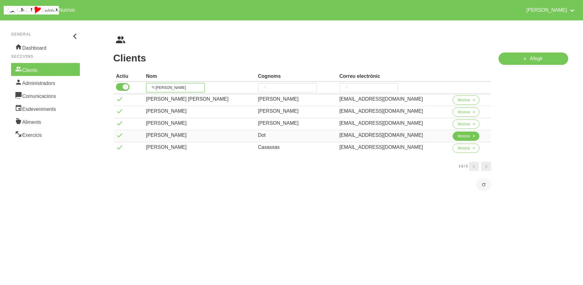
type input "toni"
click at [458, 138] on span "Mostrar" at bounding box center [464, 136] width 13 height 6
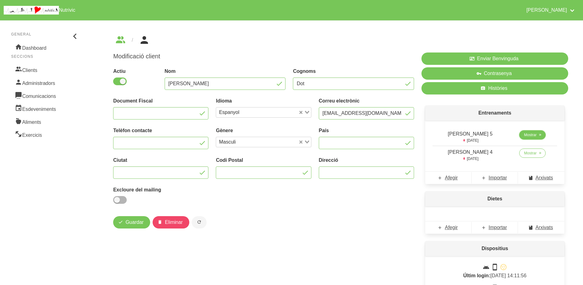
click at [524, 135] on span "Mostrar" at bounding box center [530, 135] width 13 height 6
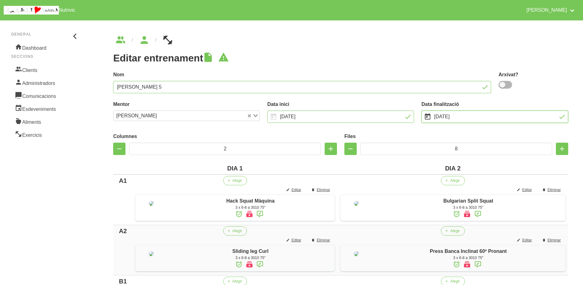
click at [453, 119] on input "28/9/2025" at bounding box center [495, 116] width 147 height 12
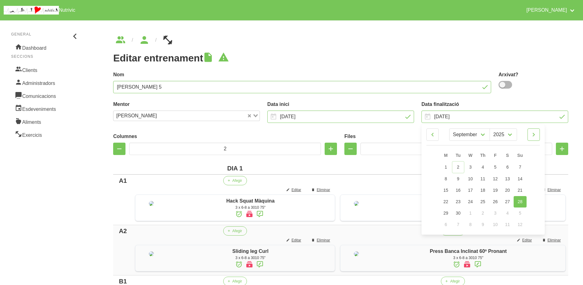
drag, startPoint x: 535, startPoint y: 135, endPoint x: 531, endPoint y: 144, distance: 9.4
click at [535, 135] on icon at bounding box center [533, 134] width 7 height 11
select select "9"
click at [522, 166] on link "5" at bounding box center [520, 166] width 13 height 11
type input "[DATE]"
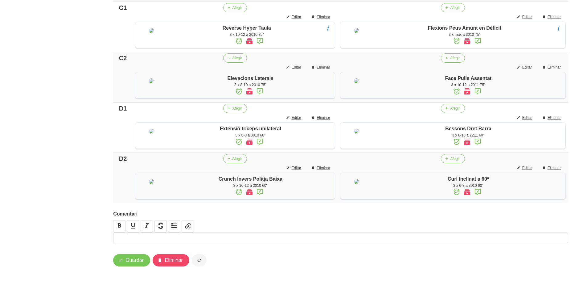
scroll to position [469, 0]
click at [140, 258] on span "Guardar" at bounding box center [135, 259] width 18 height 7
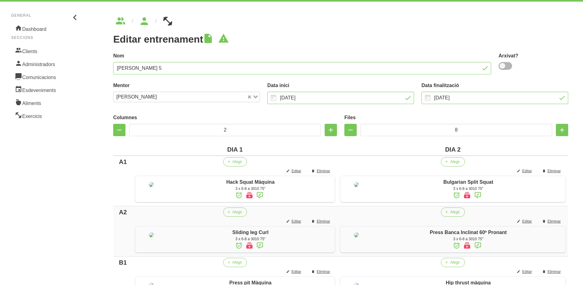
scroll to position [0, 0]
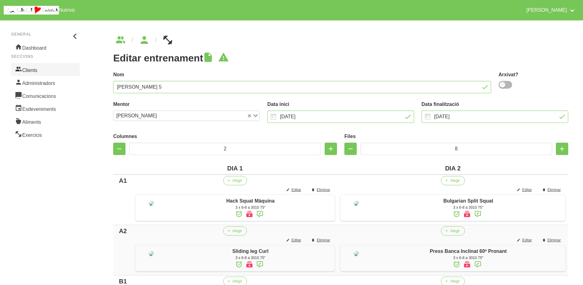
click at [31, 69] on link "Clients" at bounding box center [45, 69] width 69 height 13
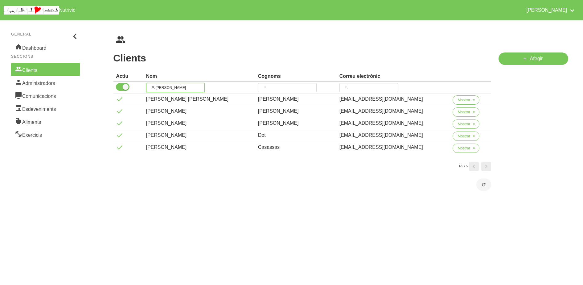
drag, startPoint x: 156, startPoint y: 88, endPoint x: 139, endPoint y: 87, distance: 16.4
click at [139, 88] on tr "toni" at bounding box center [303, 88] width 378 height 12
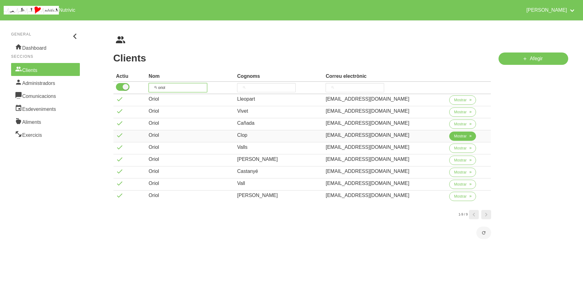
type input "oriol"
click at [455, 137] on span "Mostrar" at bounding box center [460, 136] width 13 height 6
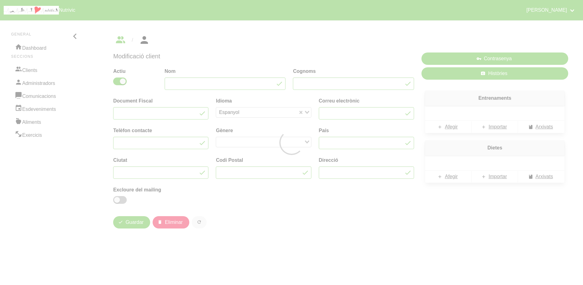
type input "Oriol"
type input "Clop"
type input "[EMAIL_ADDRESS][DOMAIN_NAME]"
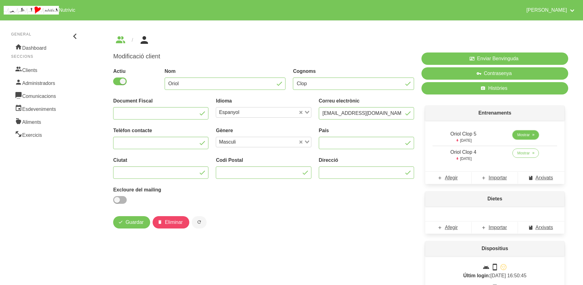
click at [528, 138] on link "Mostrar" at bounding box center [526, 134] width 27 height 9
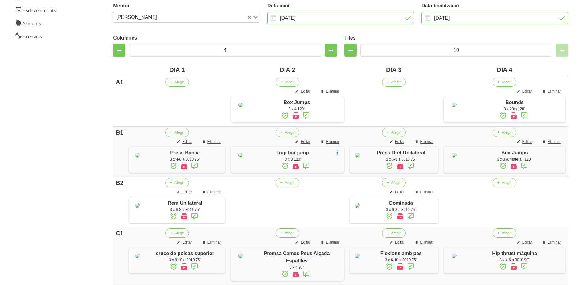
scroll to position [39, 0]
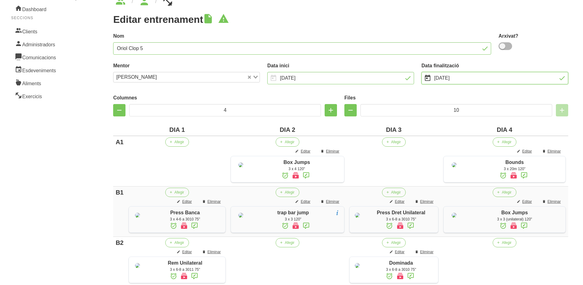
click at [435, 79] on input "28/9/2025" at bounding box center [495, 78] width 147 height 12
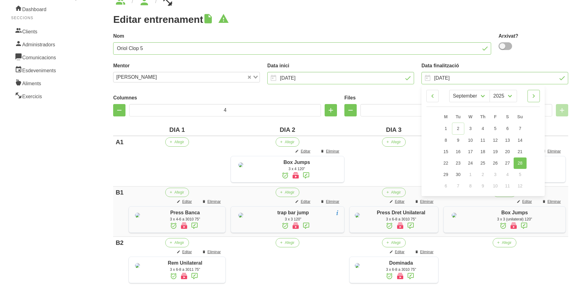
drag, startPoint x: 538, startPoint y: 96, endPoint x: 533, endPoint y: 110, distance: 15.1
click at [538, 96] on icon at bounding box center [533, 95] width 7 height 11
select select "9"
click at [523, 130] on link "5" at bounding box center [520, 127] width 13 height 11
type input "[DATE]"
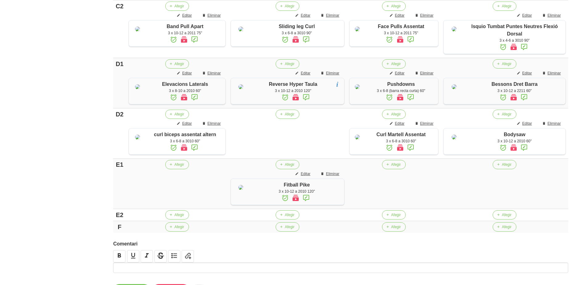
scroll to position [519, 0]
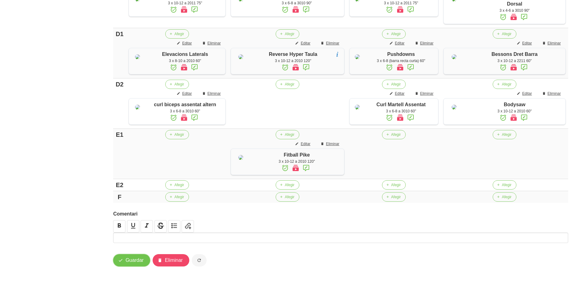
click at [132, 263] on span "Guardar" at bounding box center [135, 259] width 18 height 7
